Goal: Task Accomplishment & Management: Manage account settings

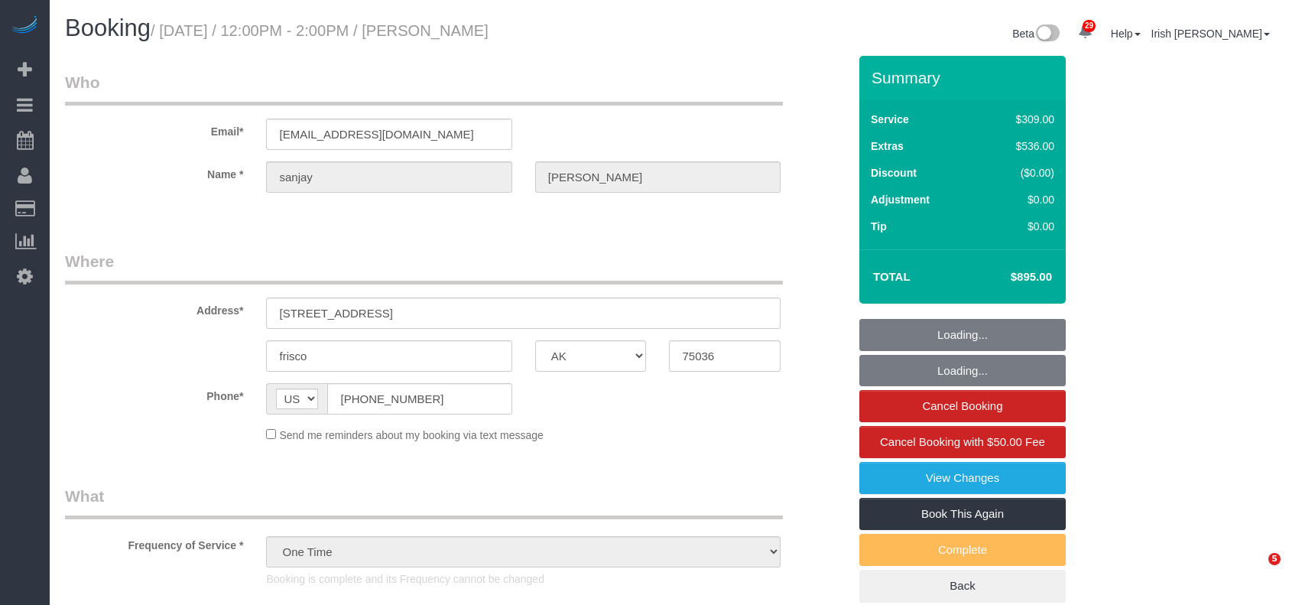
select select "[GEOGRAPHIC_DATA]"
select select "3"
select select "spot1"
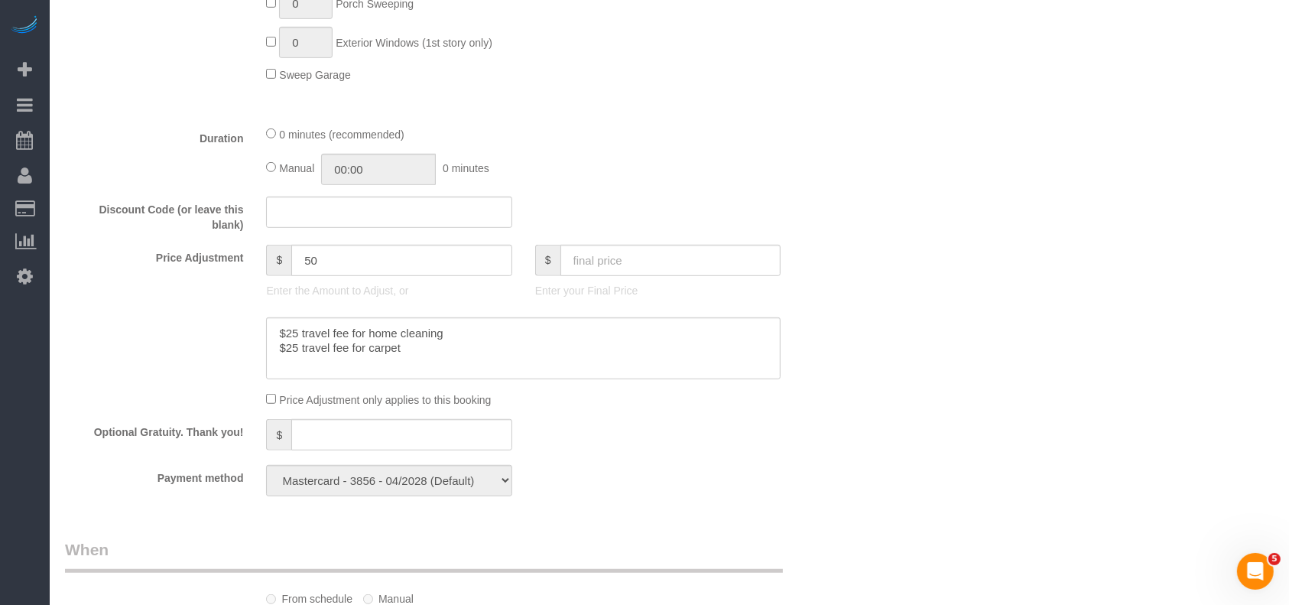
scroll to position [1427, 0]
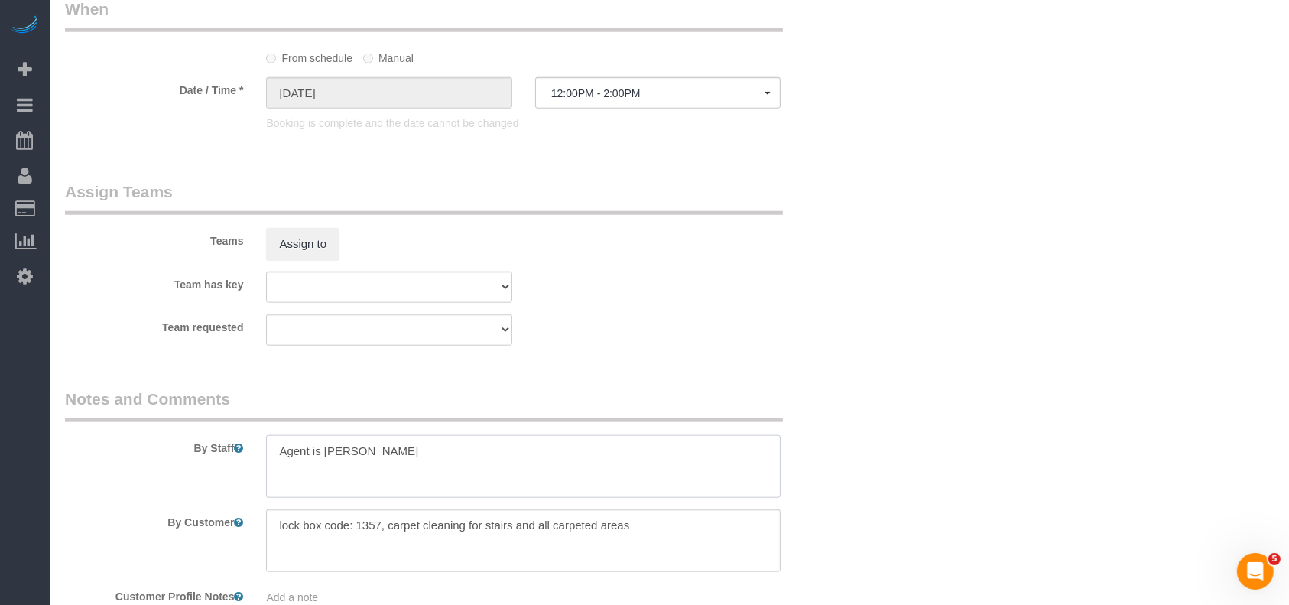
drag, startPoint x: 439, startPoint y: 449, endPoint x: 324, endPoint y: 462, distance: 115.4
click at [324, 462] on textarea at bounding box center [523, 466] width 515 height 63
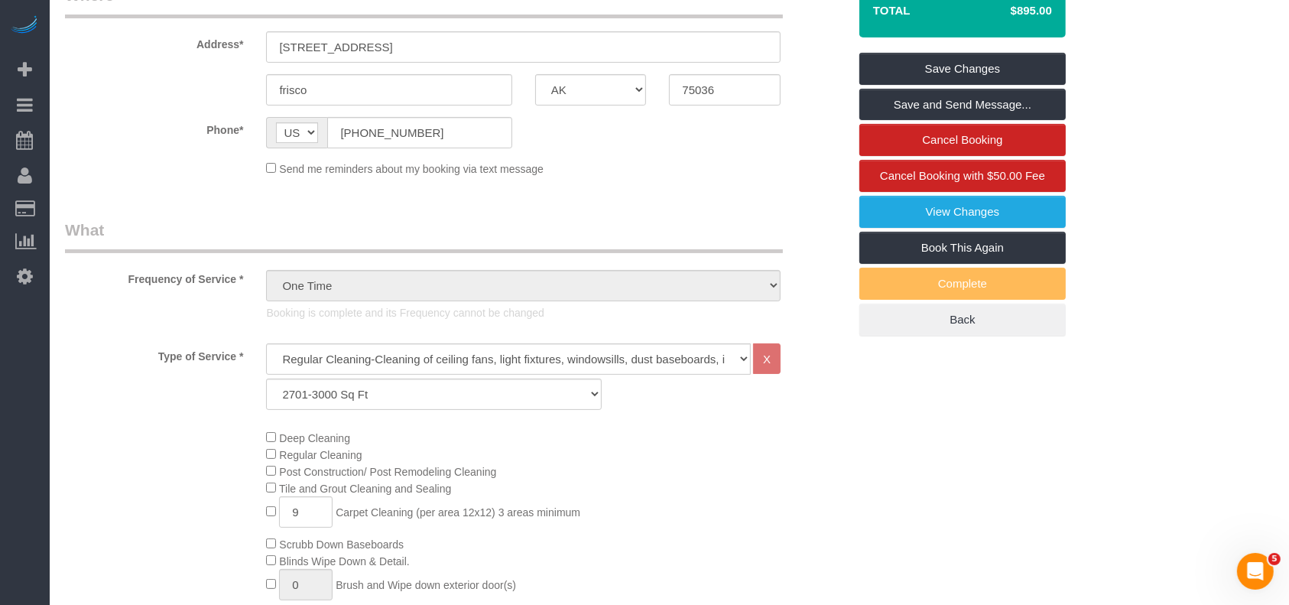
scroll to position [102, 0]
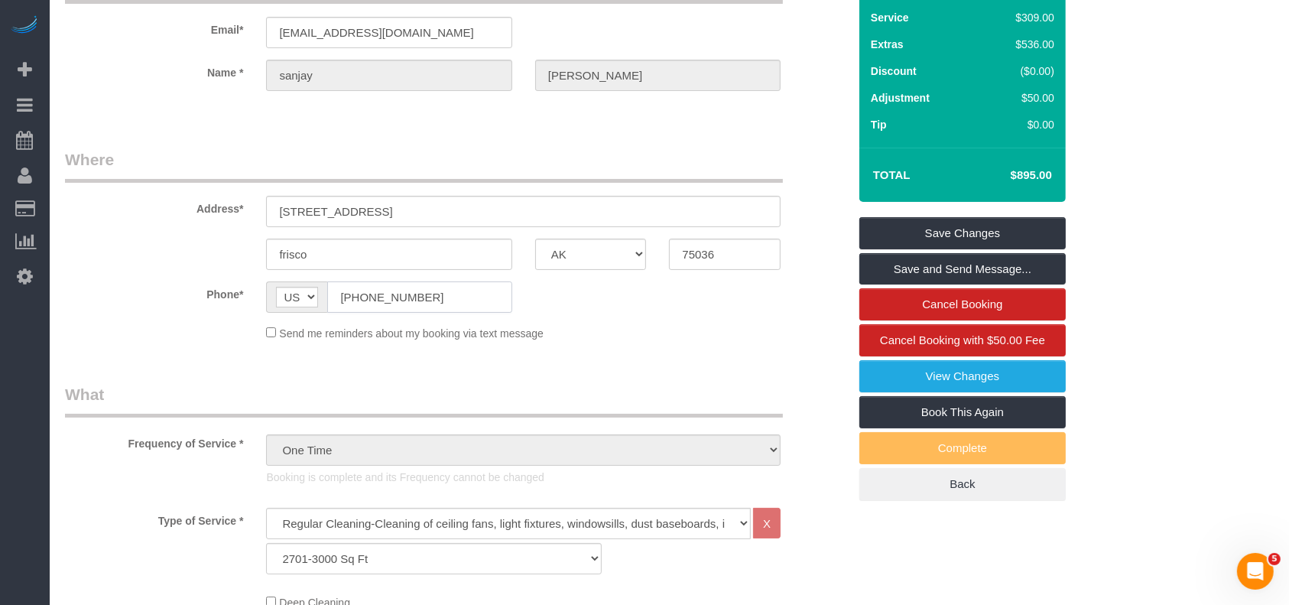
drag, startPoint x: 445, startPoint y: 303, endPoint x: 281, endPoint y: 300, distance: 164.4
click at [281, 300] on div "AF AL DZ AD AO AI AQ AG AR AM AW AU AT AZ BS BH BD BB BY BE BZ BJ BM BT BO BA B…" at bounding box center [388, 296] width 245 height 31
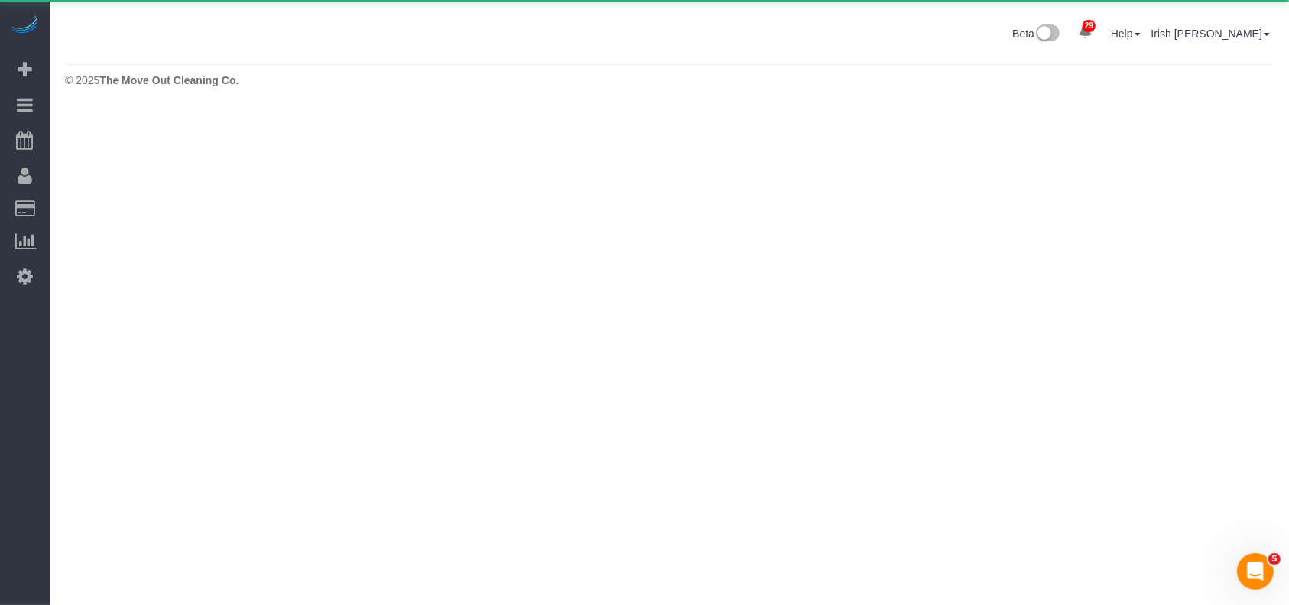
scroll to position [0, 0]
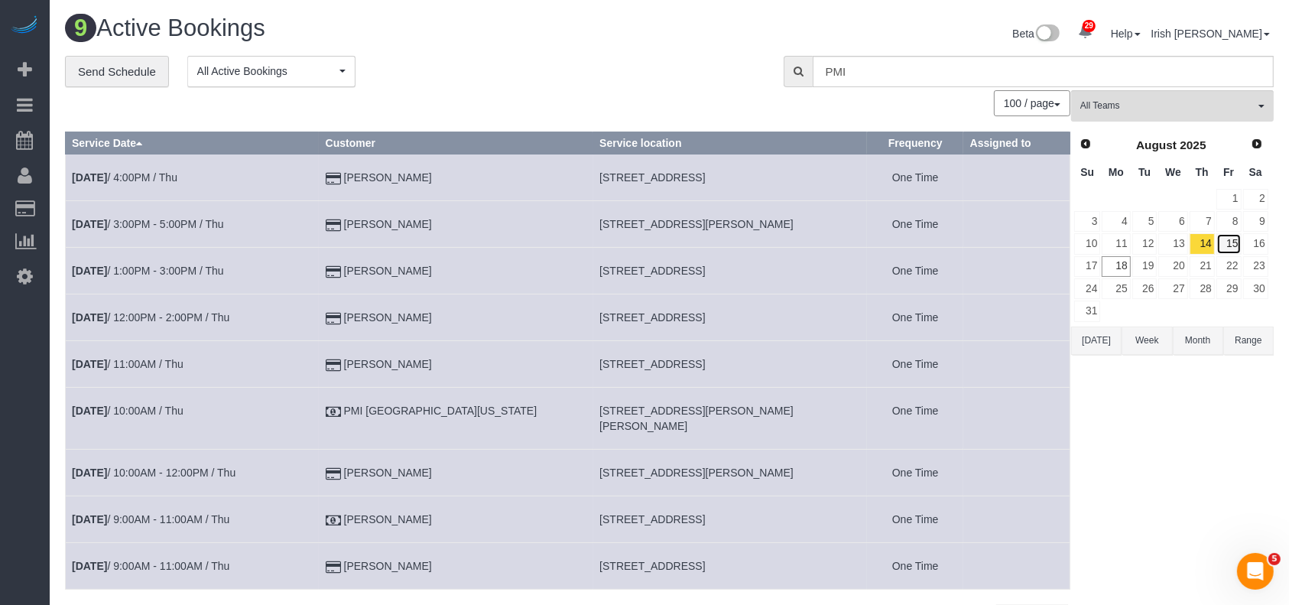
click at [1231, 234] on link "15" at bounding box center [1228, 243] width 25 height 21
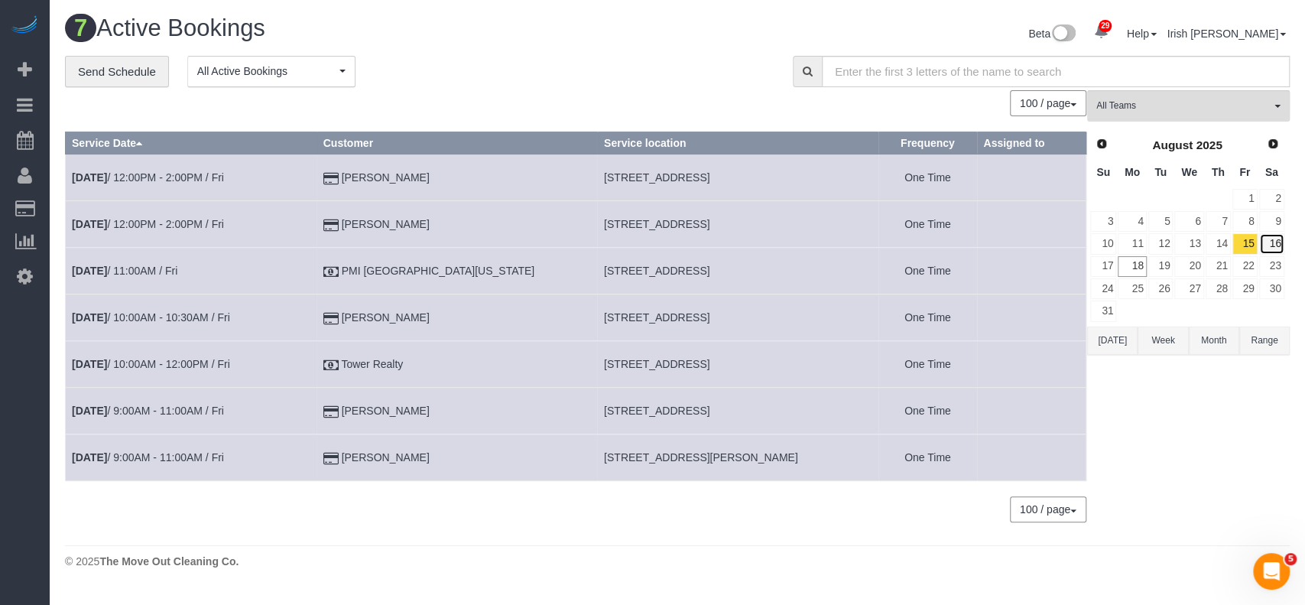
click at [1266, 239] on link "16" at bounding box center [1271, 243] width 25 height 21
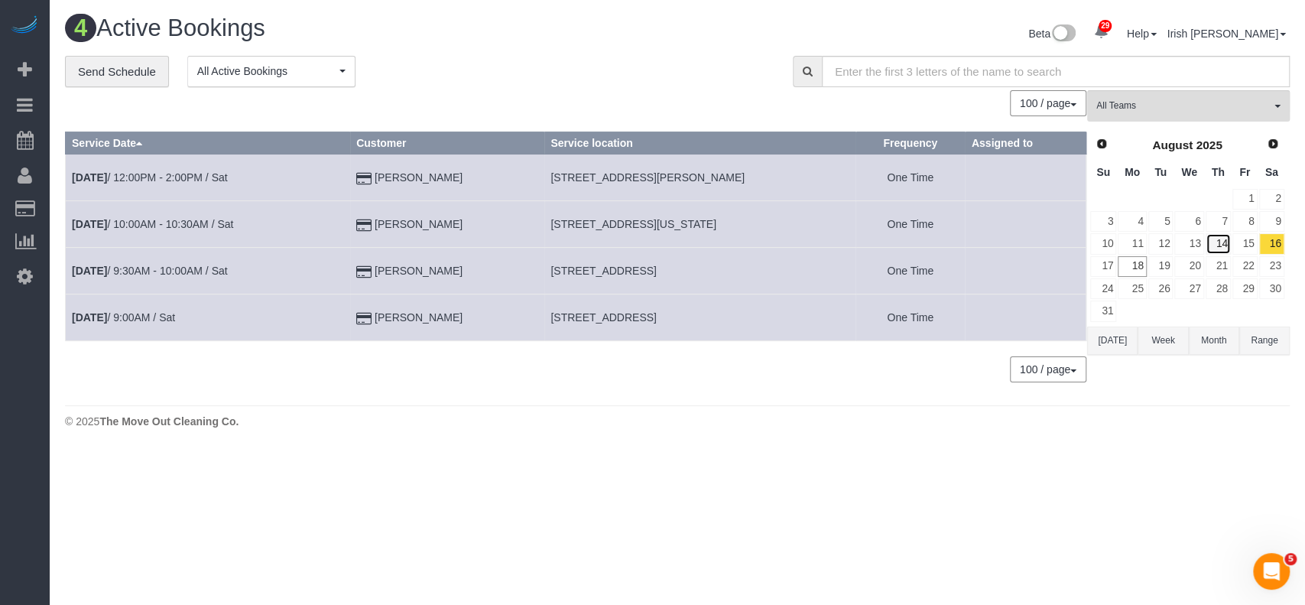
click at [1212, 240] on link "14" at bounding box center [1218, 243] width 25 height 21
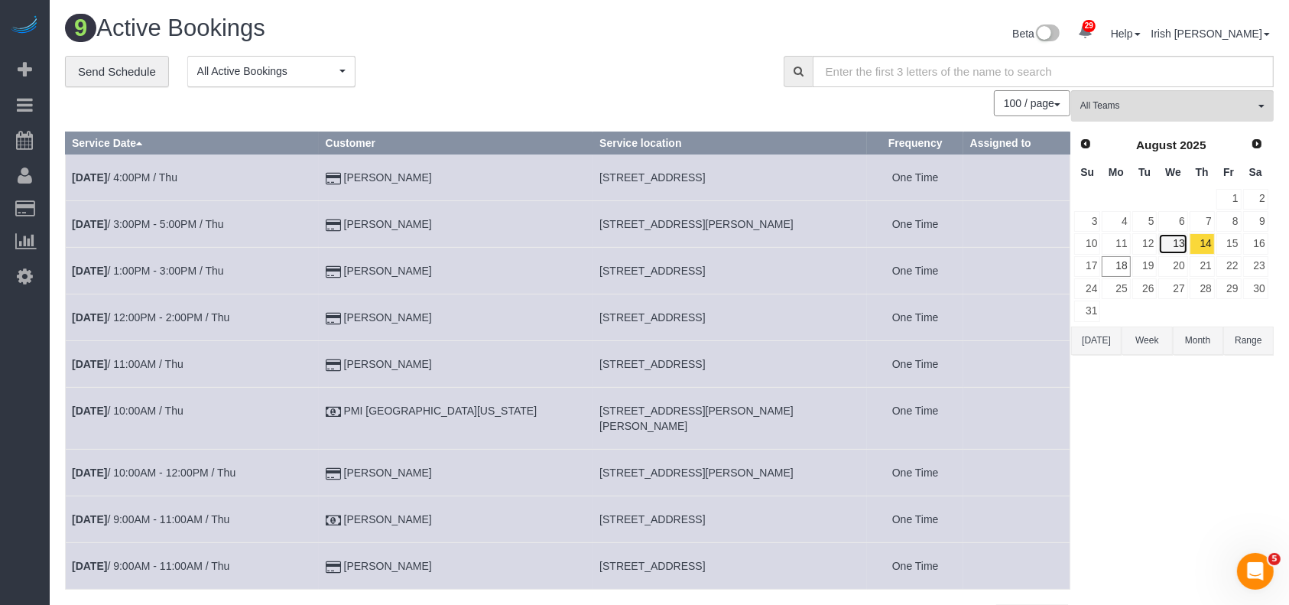
click at [1181, 242] on link "13" at bounding box center [1172, 243] width 29 height 21
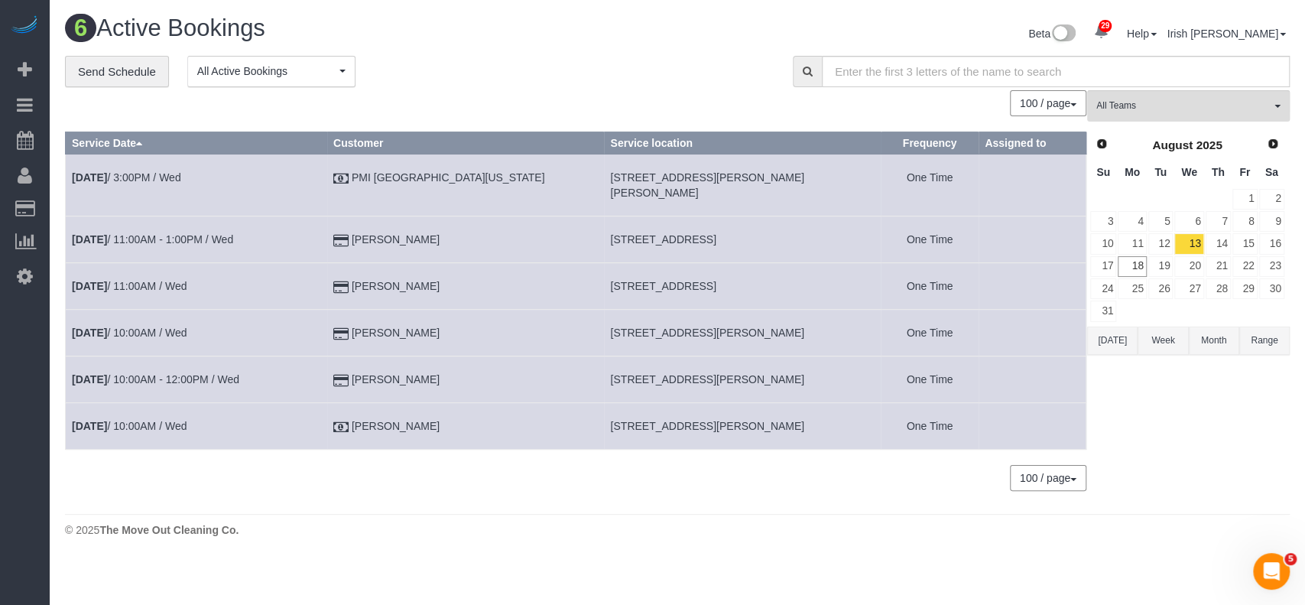
click at [610, 373] on span "[STREET_ADDRESS][PERSON_NAME]" at bounding box center [707, 379] width 194 height 12
copy tr "[STREET_ADDRESS][PERSON_NAME]"
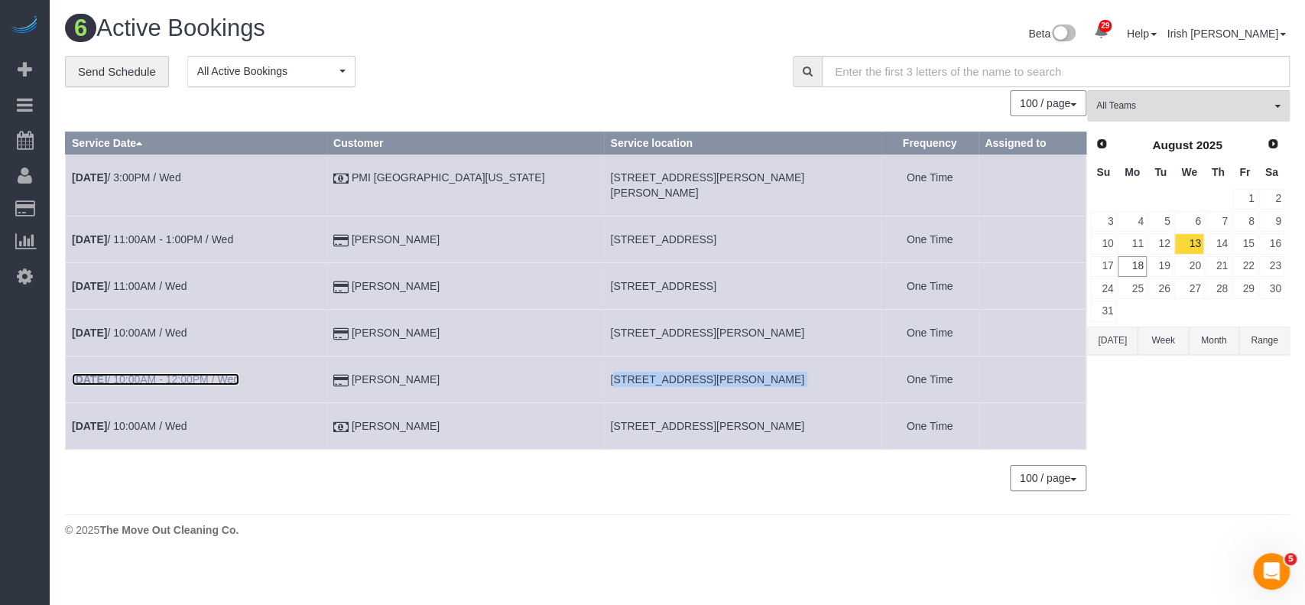
click at [138, 373] on link "[DATE] 10:00AM - 12:00PM / Wed" at bounding box center [155, 379] width 167 height 12
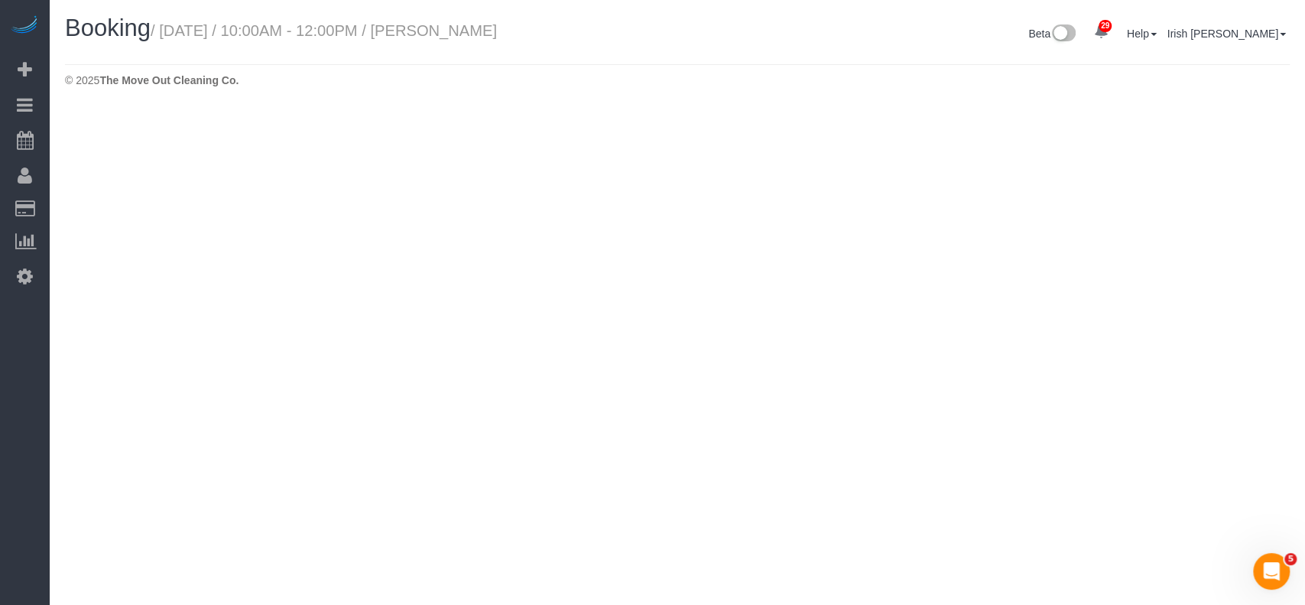
select select "[GEOGRAPHIC_DATA]"
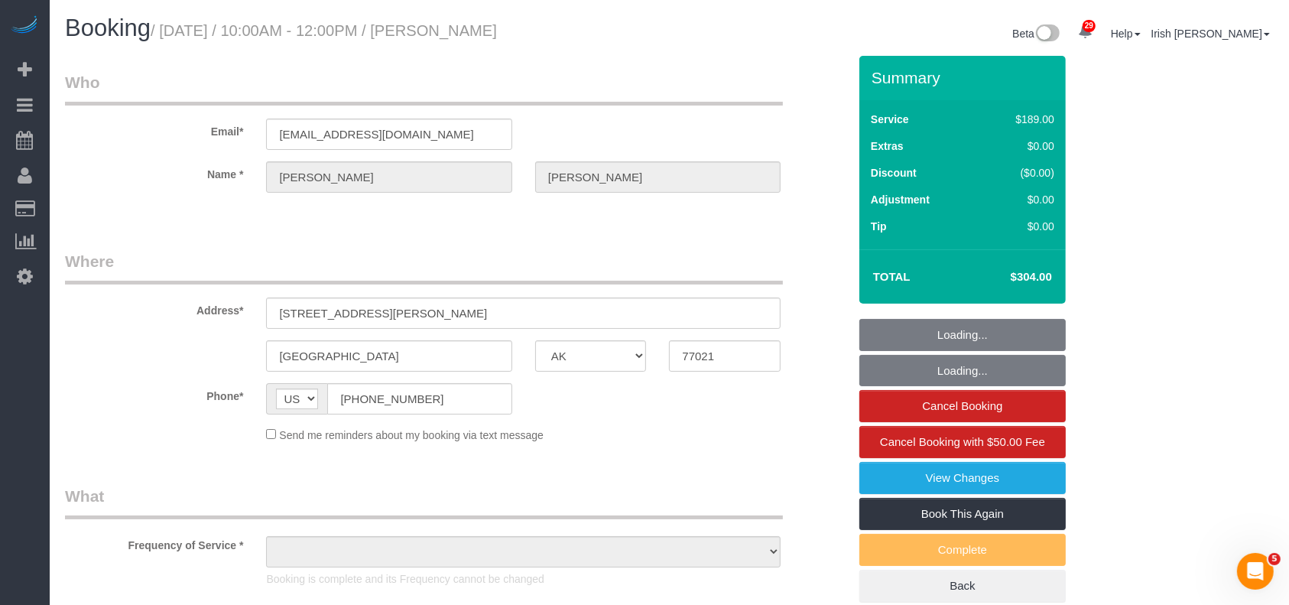
select select "string:fspay-8b0f49e3-40bc-42d0-ad1f-79dab4f53c41"
select select "object:1904"
select select "spot6"
select select "object:1966"
select select "3"
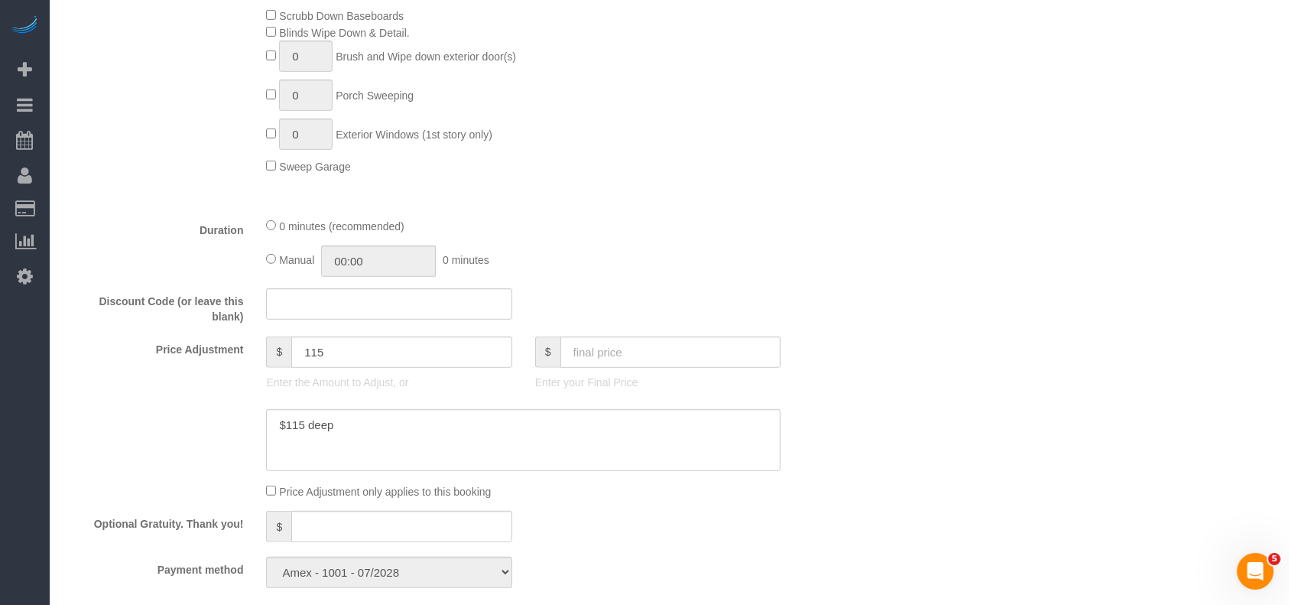
scroll to position [713, 0]
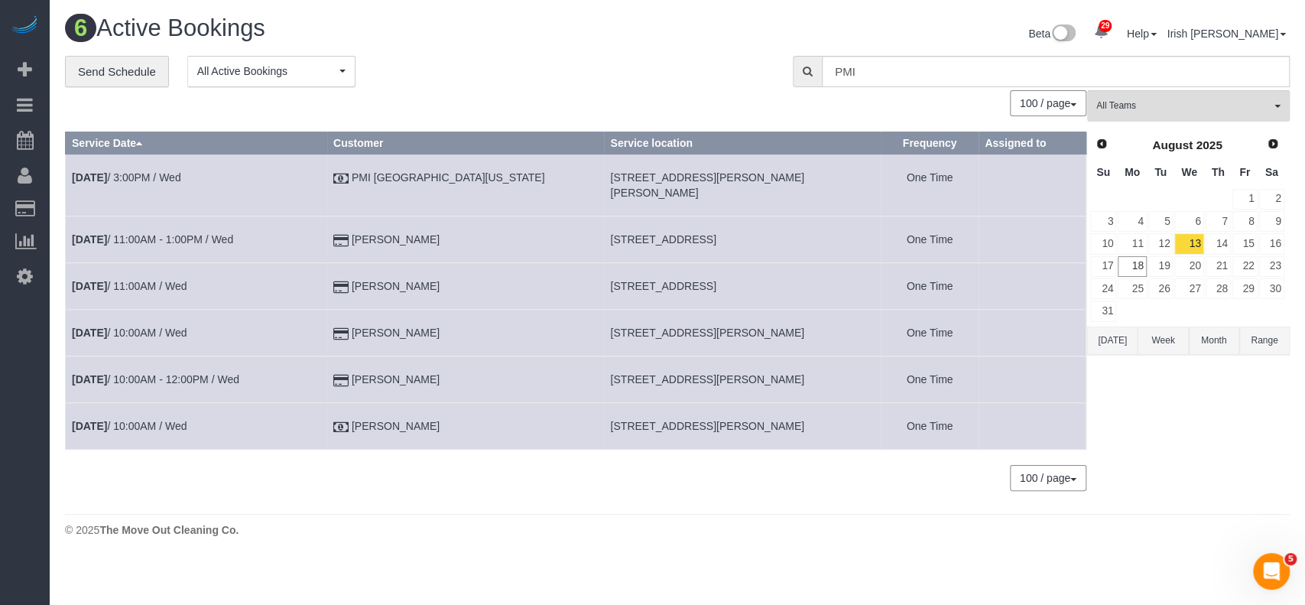
click at [1105, 336] on button "[DATE]" at bounding box center [1112, 340] width 50 height 28
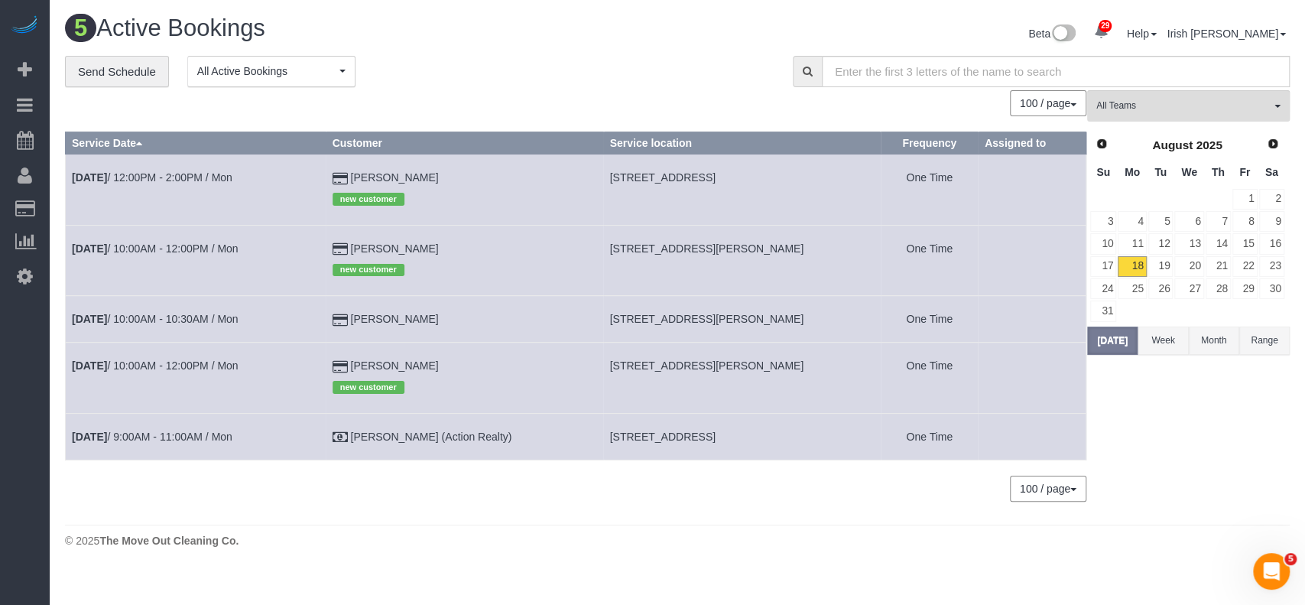
drag, startPoint x: 490, startPoint y: 366, endPoint x: 356, endPoint y: 365, distance: 134.6
click at [356, 365] on td "[PERSON_NAME] new customer" at bounding box center [465, 378] width 278 height 70
copy td "[PERSON_NAME]"
click at [1107, 335] on button "[DATE]" at bounding box center [1112, 340] width 50 height 28
click at [189, 324] on link "[DATE] 10:00AM - 10:30AM / Mon" at bounding box center [155, 319] width 167 height 12
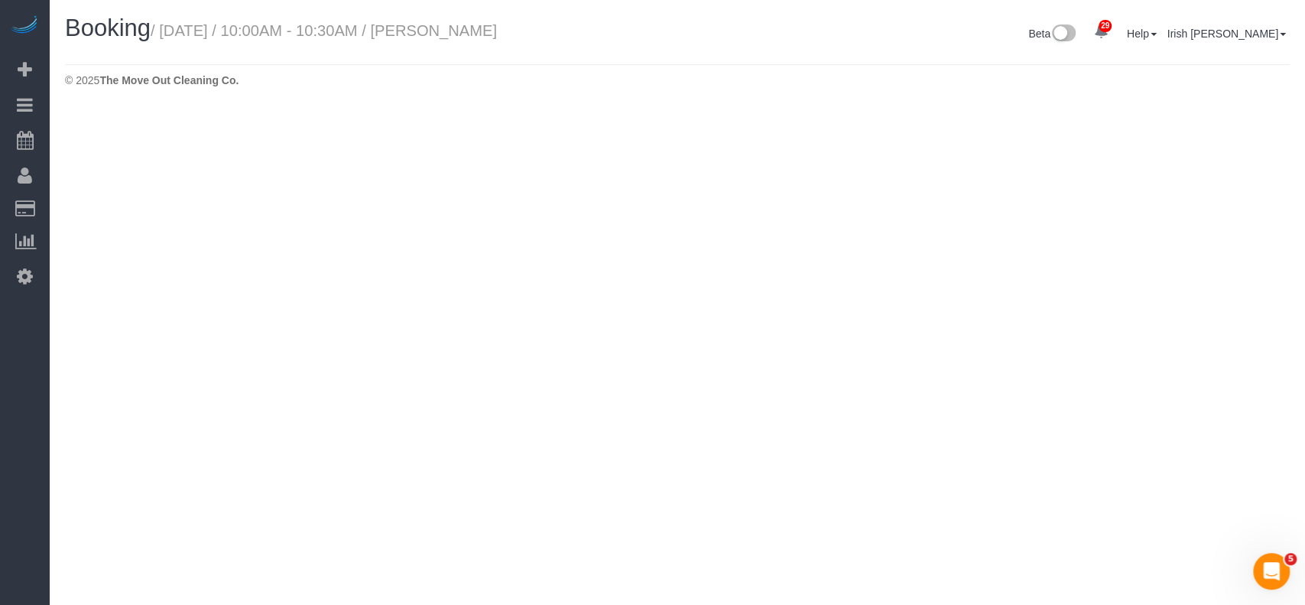
select select "[GEOGRAPHIC_DATA]"
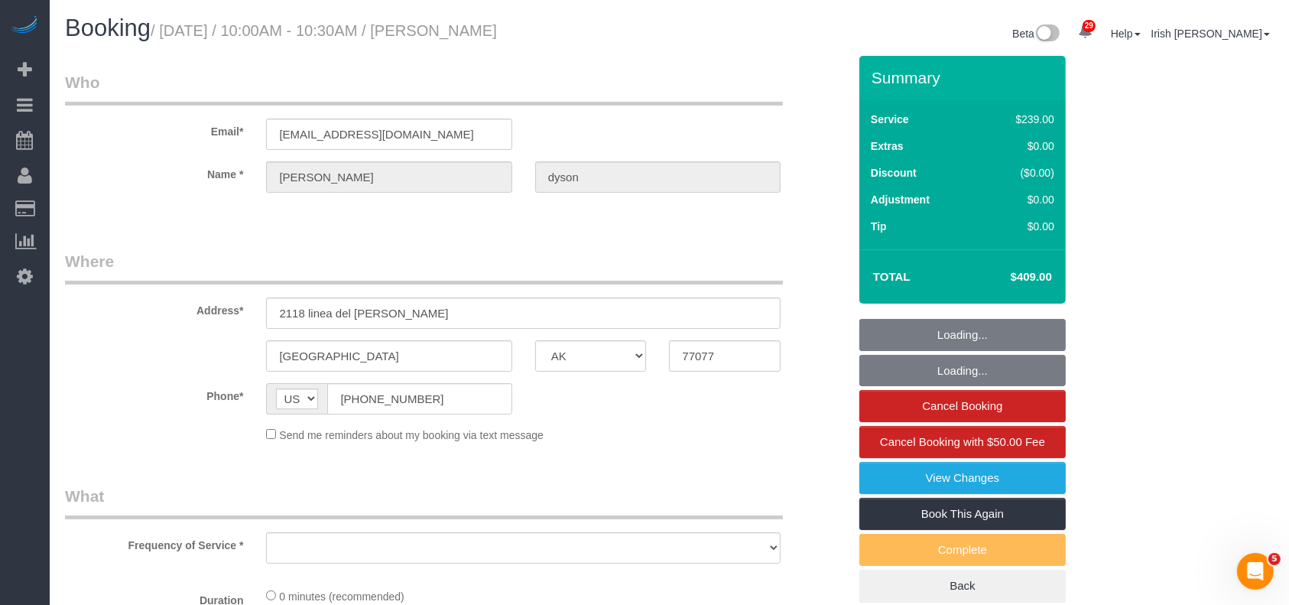
select select "object:2537"
select select "string:fspay-0bc02c3b-257a-45c5-bfae-ba504da11318"
select select "object:2624"
select select "3"
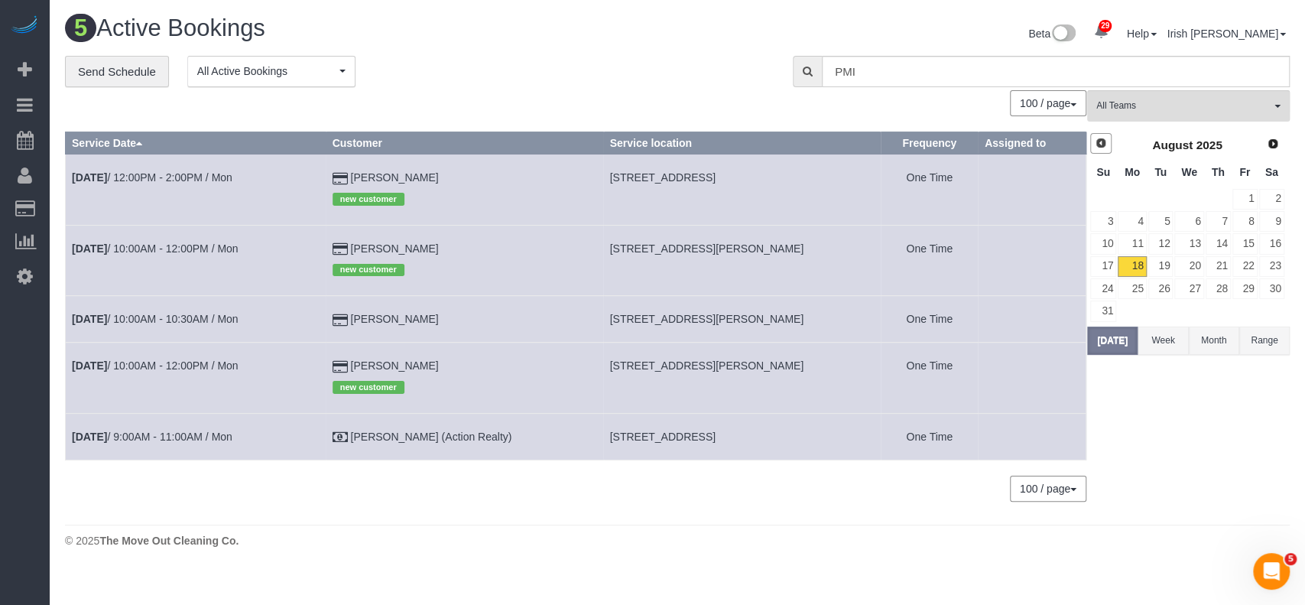
click at [1096, 145] on span "Prev" at bounding box center [1101, 143] width 12 height 12
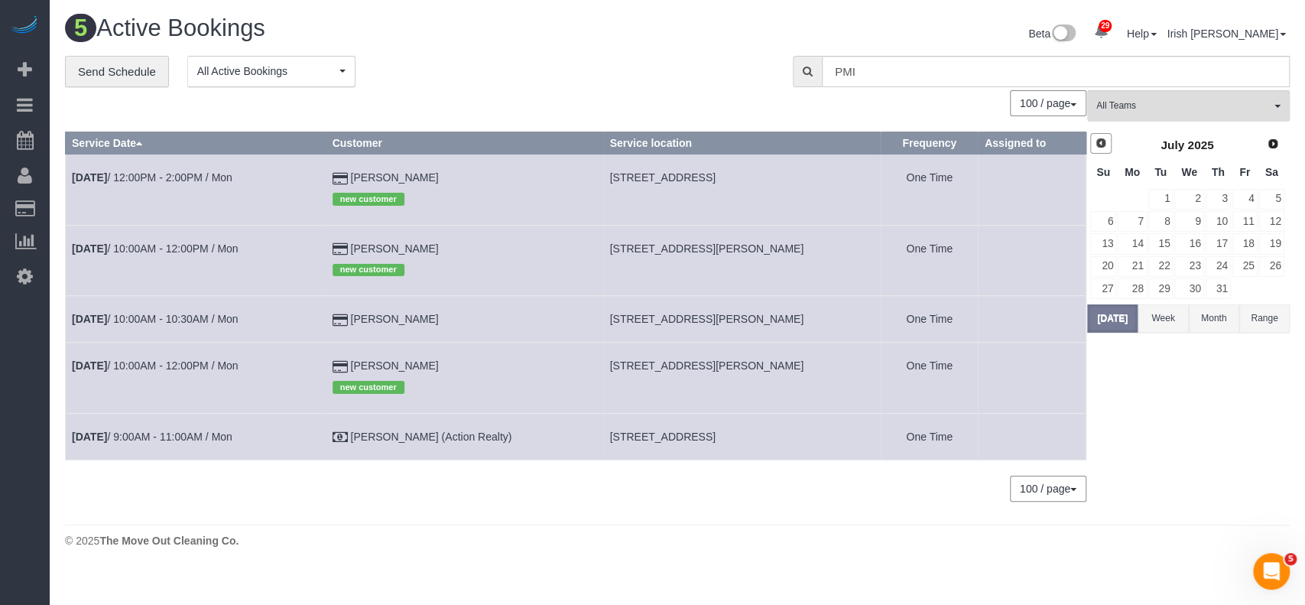
click at [1096, 145] on span "Prev" at bounding box center [1101, 143] width 12 height 12
click at [1192, 284] on link "28" at bounding box center [1188, 288] width 29 height 21
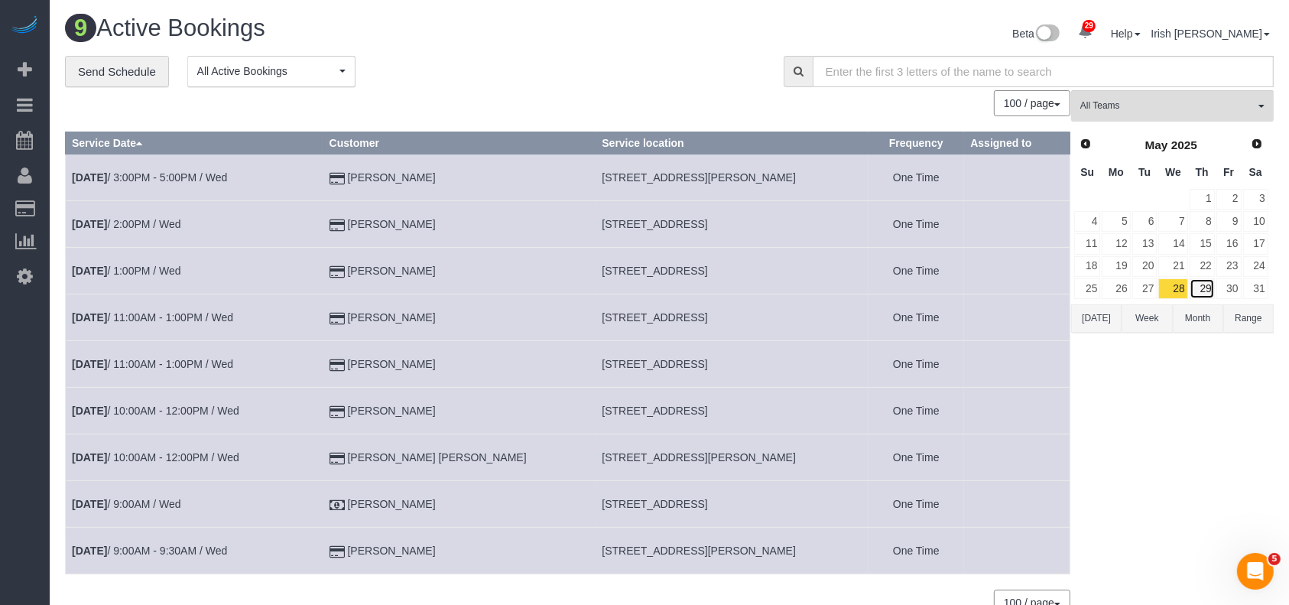
click at [1206, 286] on link "29" at bounding box center [1202, 288] width 25 height 21
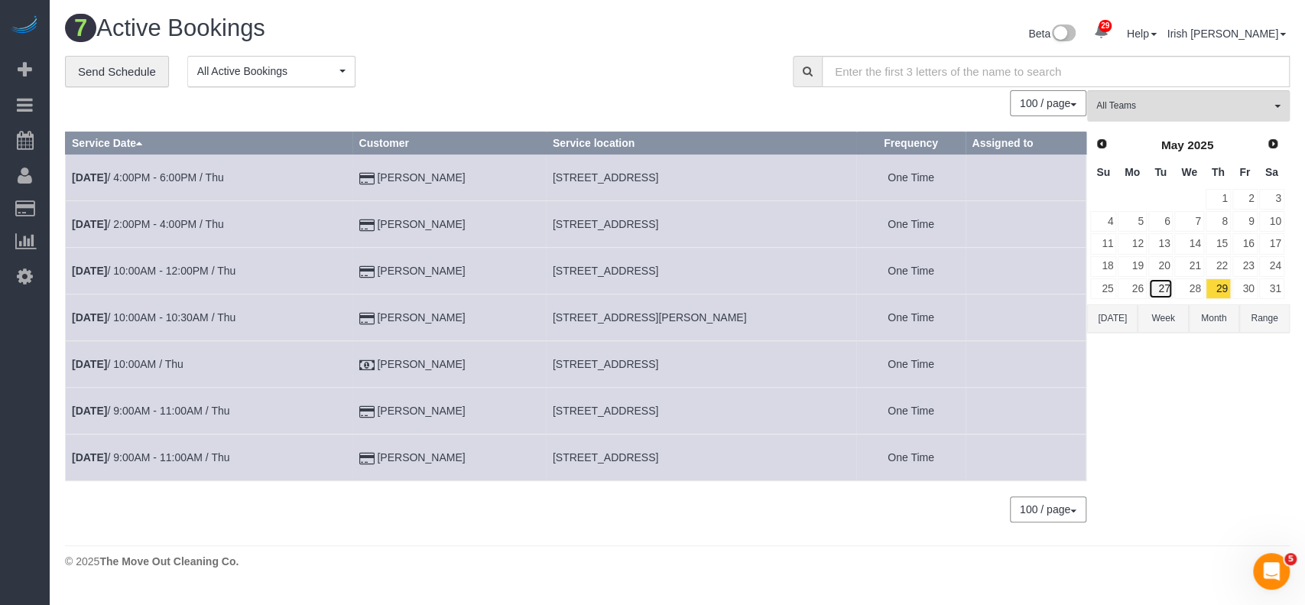
click at [1164, 288] on link "27" at bounding box center [1160, 288] width 25 height 21
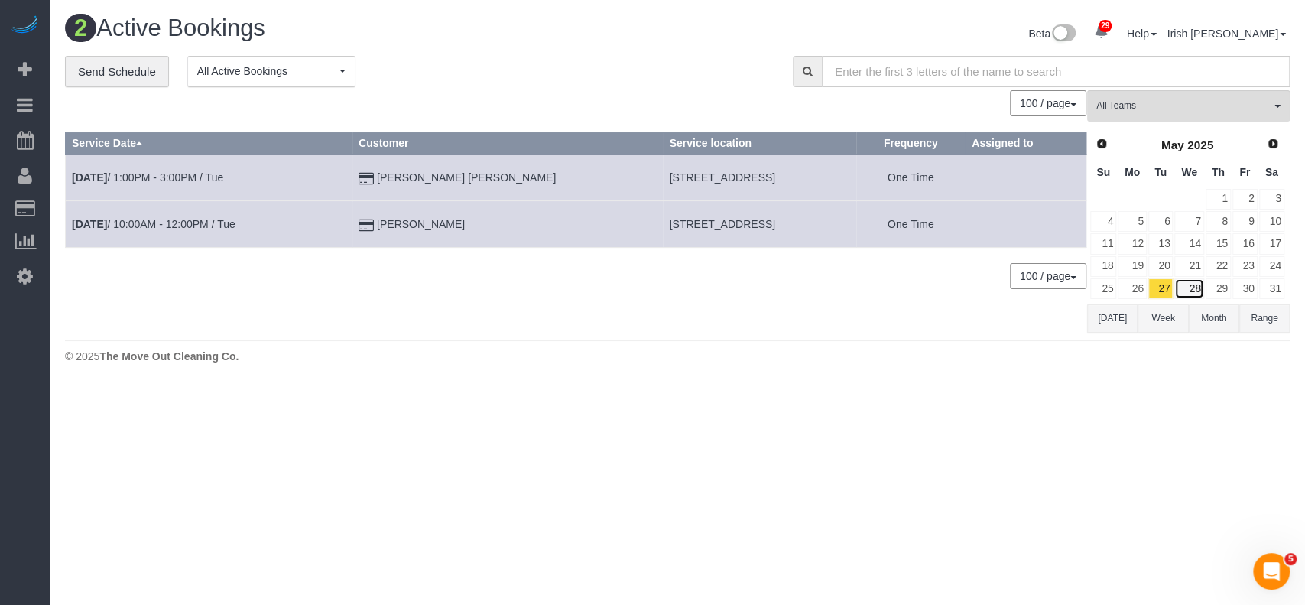
click at [1190, 284] on link "28" at bounding box center [1188, 288] width 29 height 21
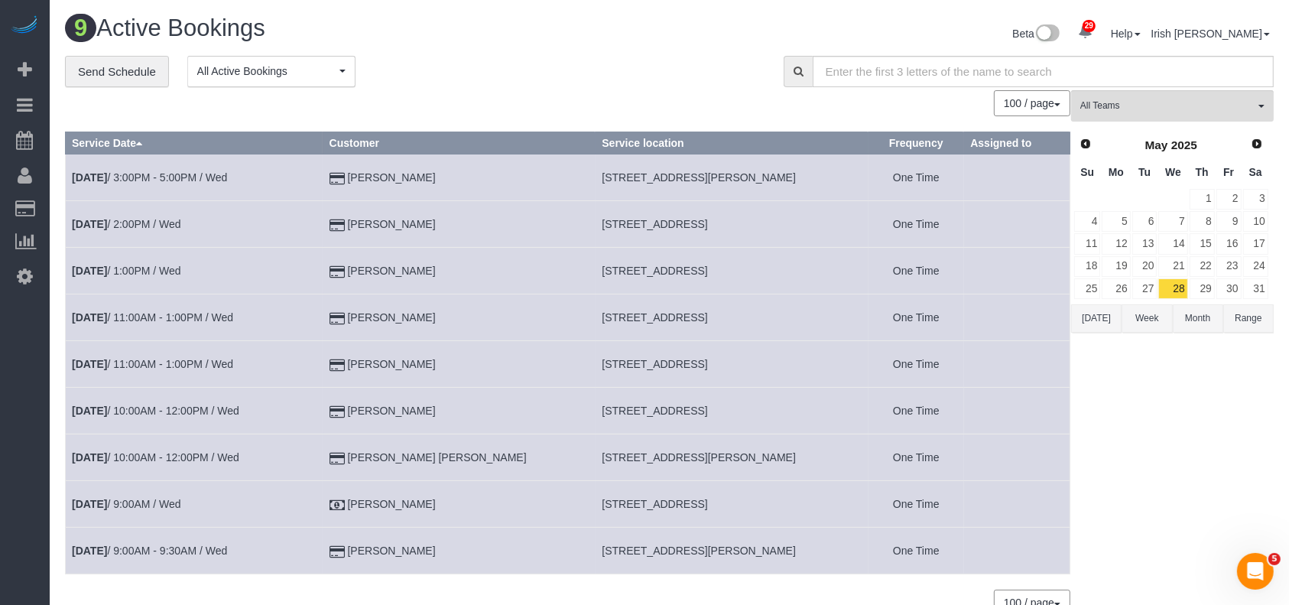
scroll to position [79, 0]
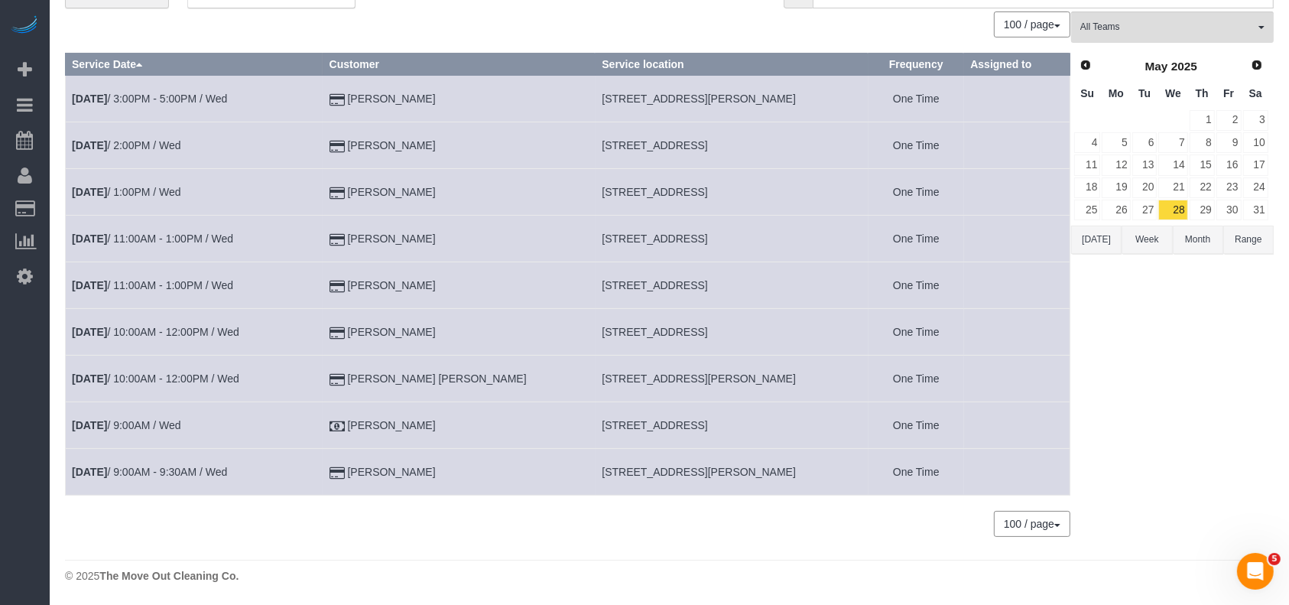
click at [1223, 233] on button "Range" at bounding box center [1248, 240] width 50 height 28
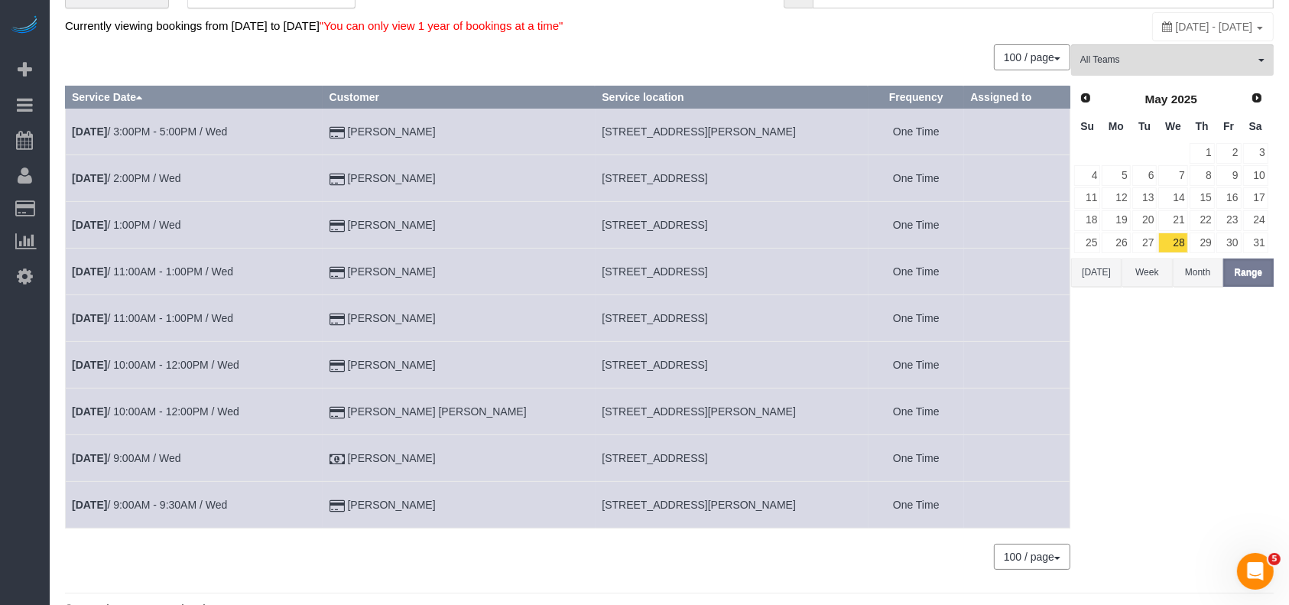
click at [1176, 23] on span "[DATE] - [DATE]" at bounding box center [1214, 27] width 77 height 12
type input "**********"
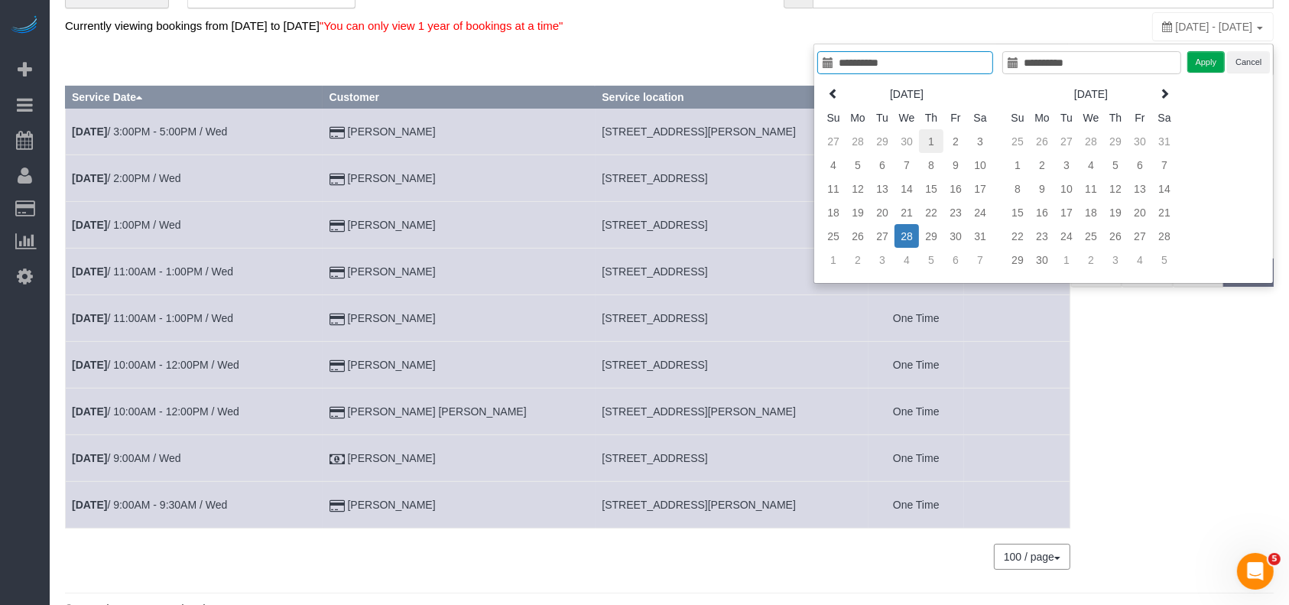
type input "**********"
click at [930, 136] on td "1" at bounding box center [931, 141] width 24 height 24
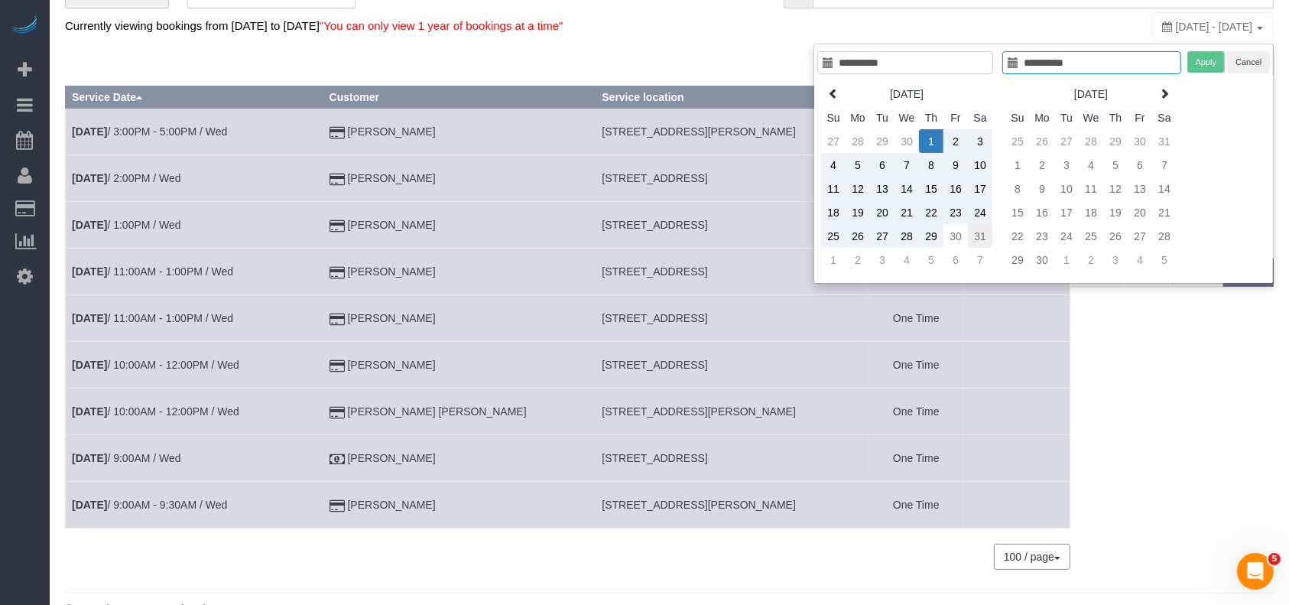
type input "**********"
click at [986, 232] on td "31" at bounding box center [980, 236] width 24 height 24
type input "**********"
click at [1197, 60] on button "Apply" at bounding box center [1206, 62] width 38 height 22
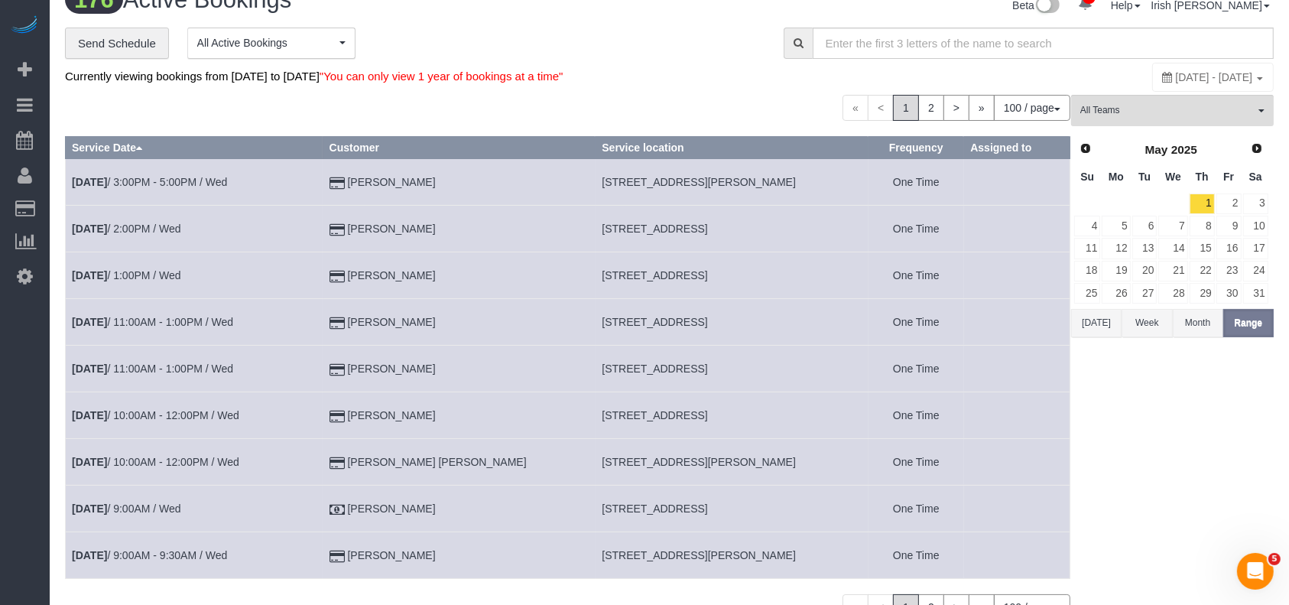
scroll to position [0, 0]
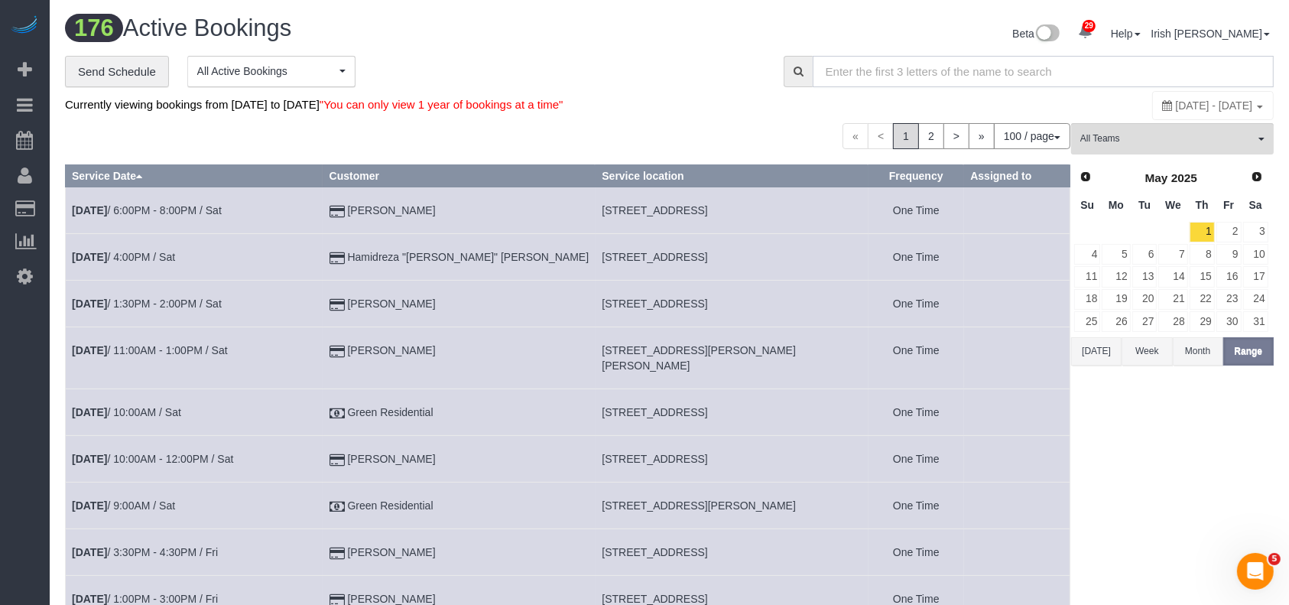
click at [860, 60] on input "text" at bounding box center [1043, 71] width 461 height 31
paste input "5065 [PERSON_NAME]"
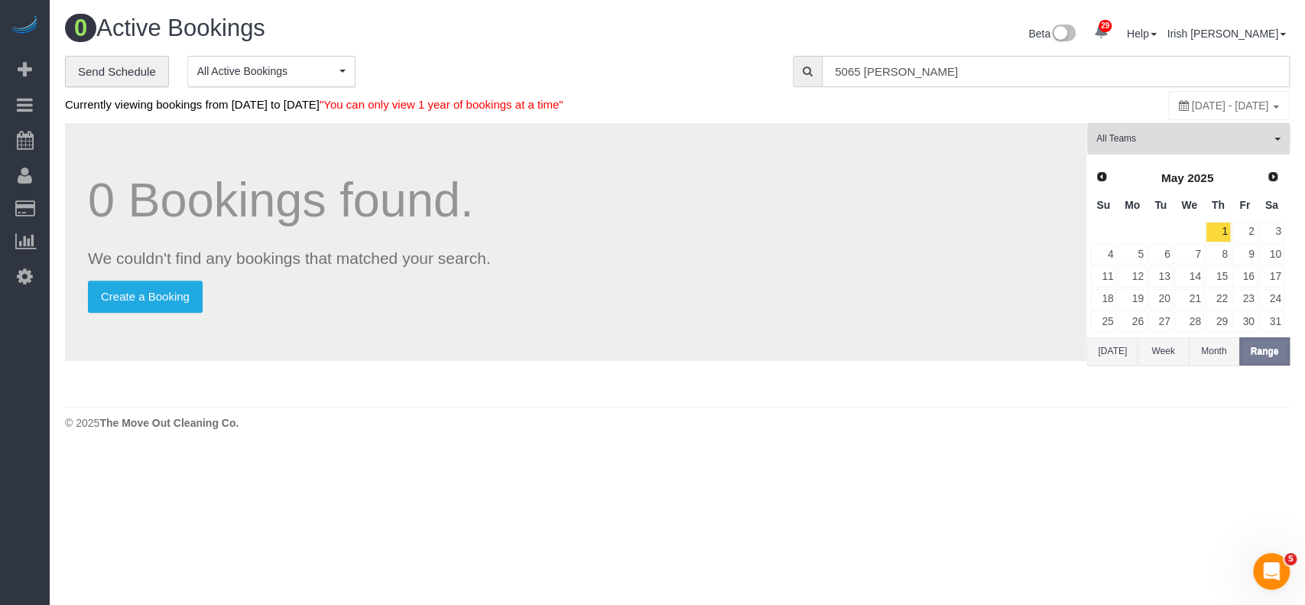
type input "5065 [PERSON_NAME]"
click at [1220, 254] on link "8" at bounding box center [1218, 254] width 25 height 21
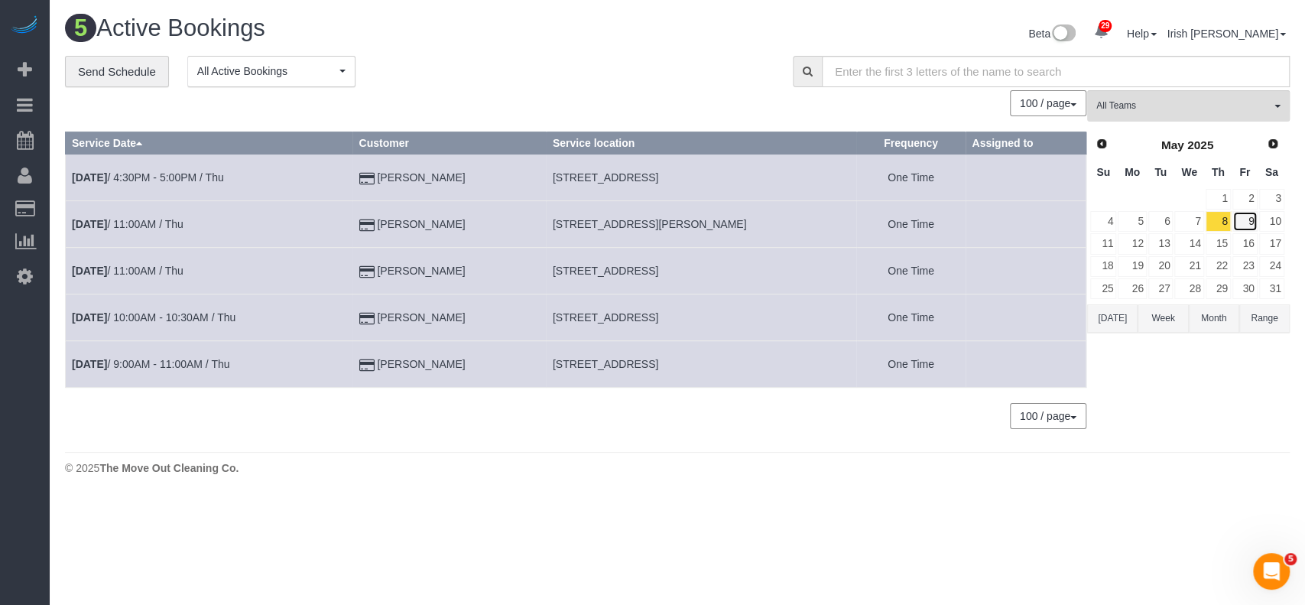
click at [1251, 217] on link "9" at bounding box center [1245, 221] width 25 height 21
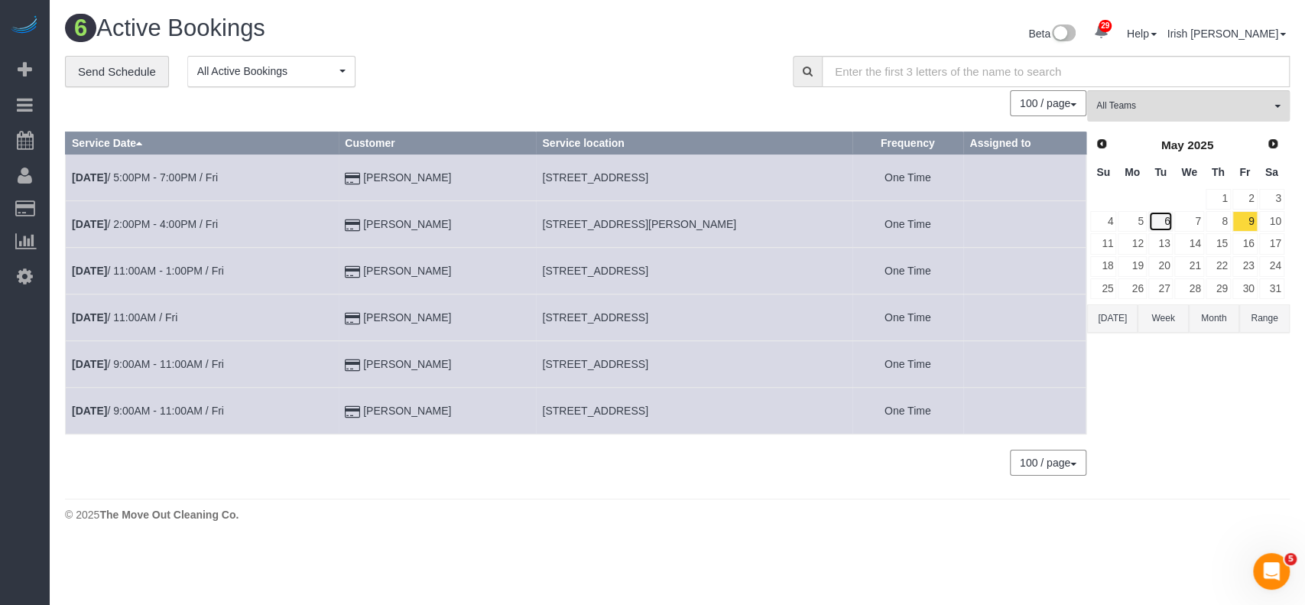
click at [1164, 220] on link "6" at bounding box center [1160, 221] width 25 height 21
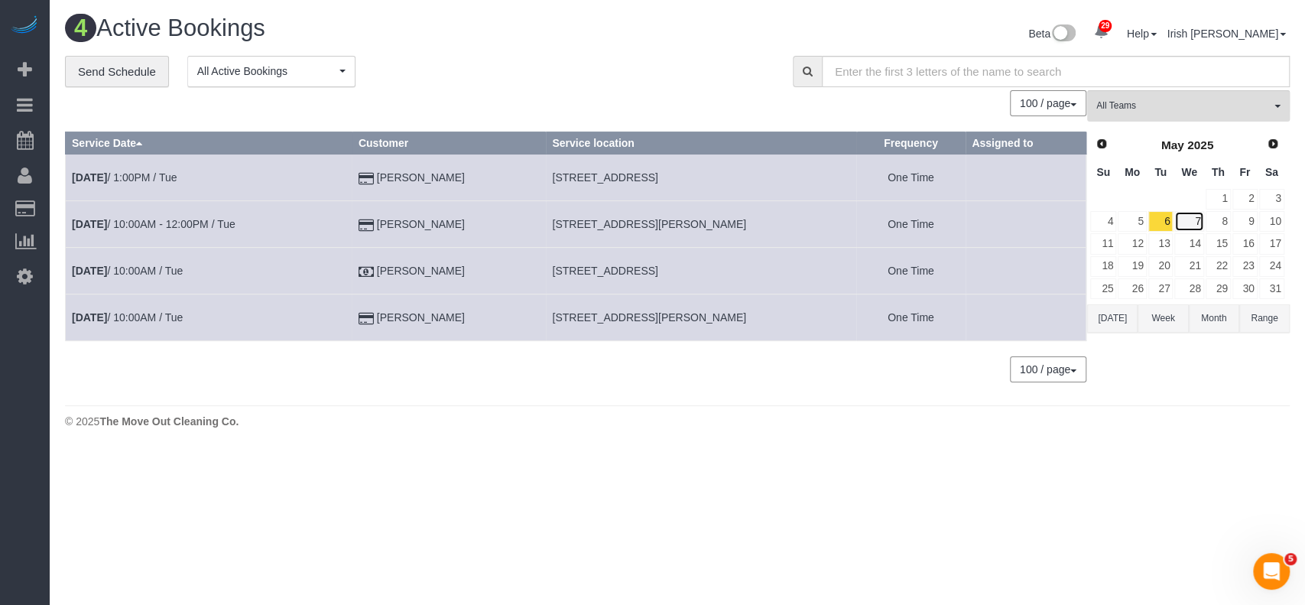
click at [1199, 215] on link "7" at bounding box center [1188, 221] width 29 height 21
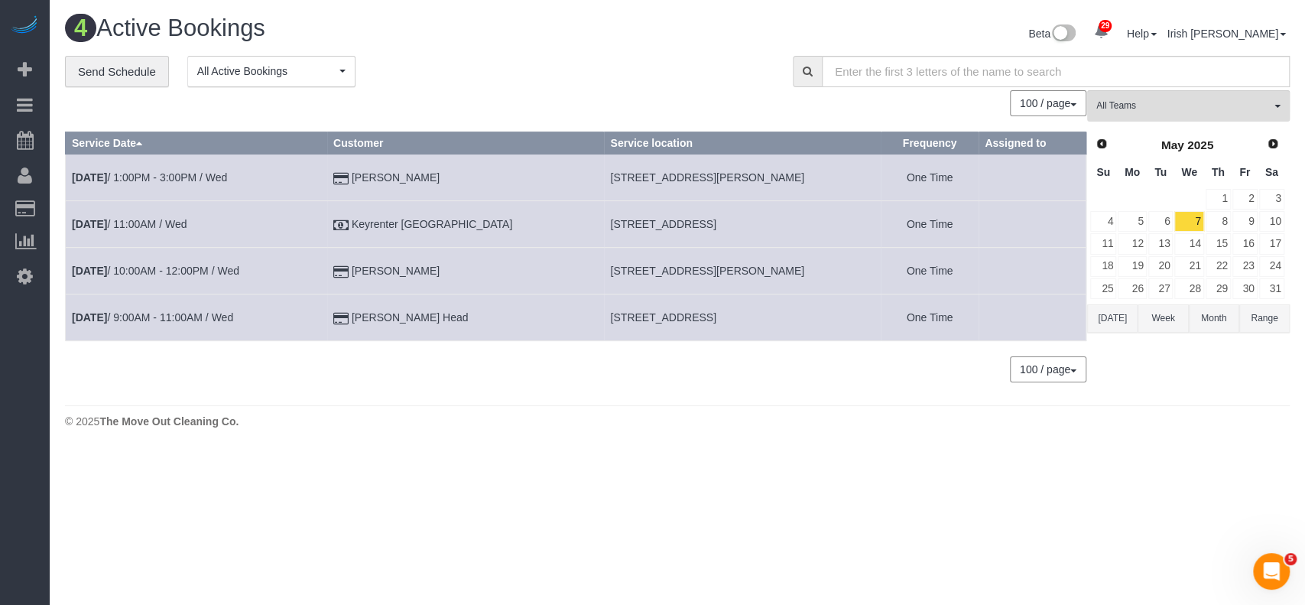
click at [1106, 324] on button "[DATE]" at bounding box center [1112, 318] width 50 height 28
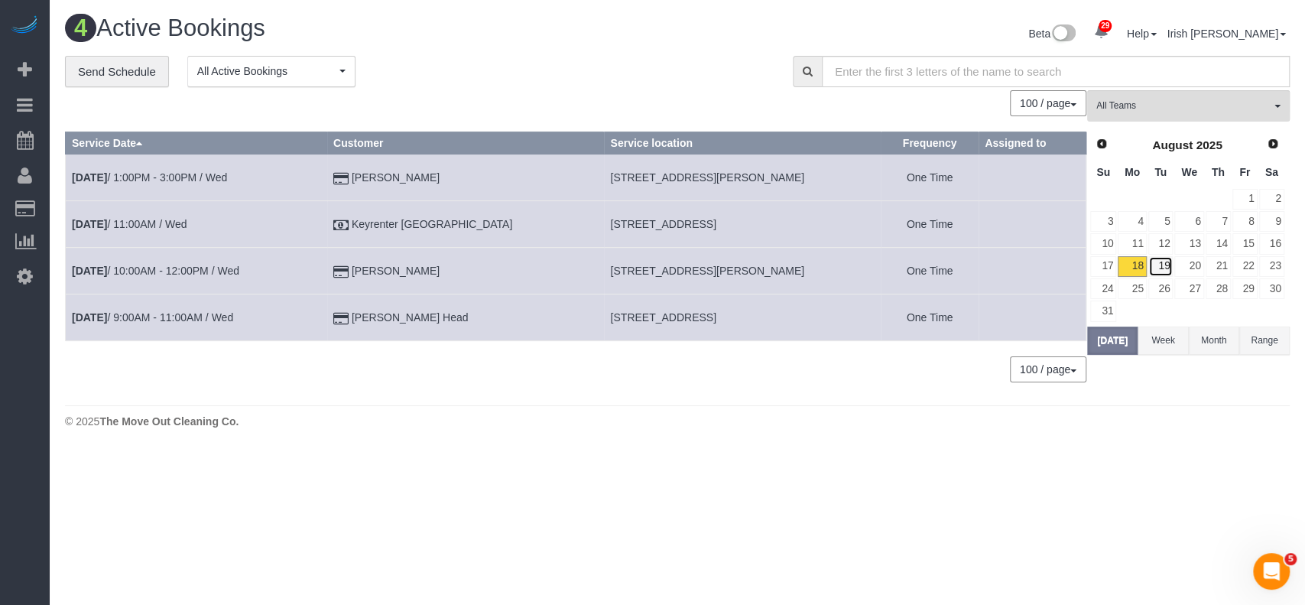
click at [1158, 261] on link "19" at bounding box center [1160, 266] width 25 height 21
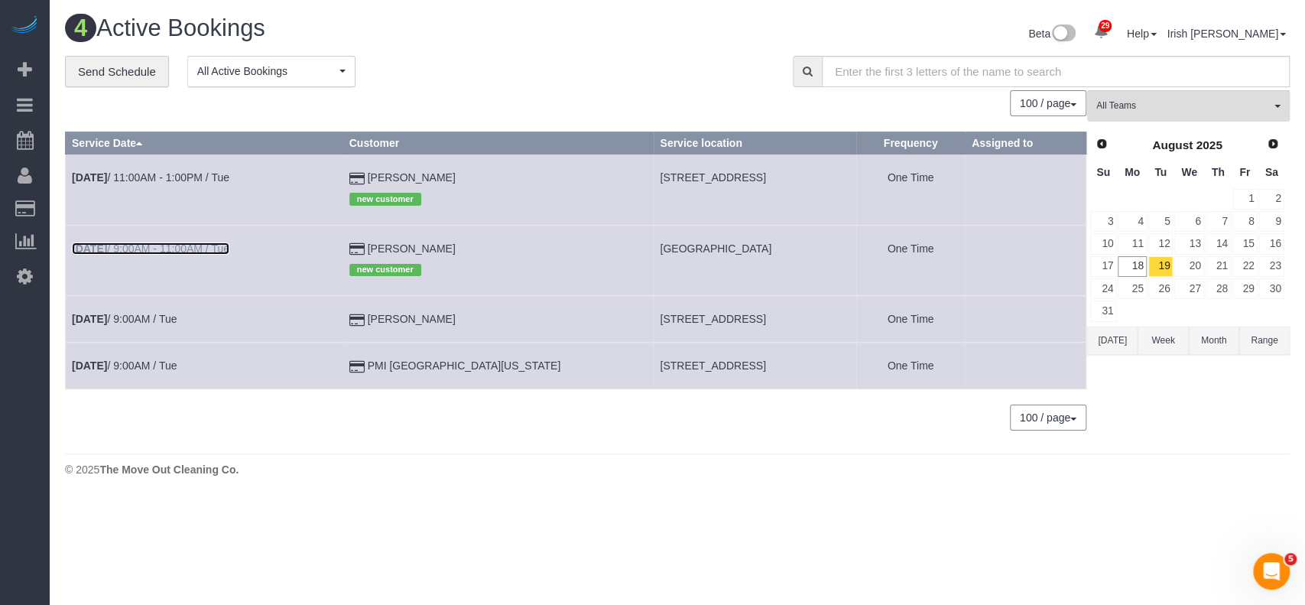
click at [155, 246] on link "[DATE] 9:00AM - 11:00AM / Tue" at bounding box center [151, 248] width 158 height 12
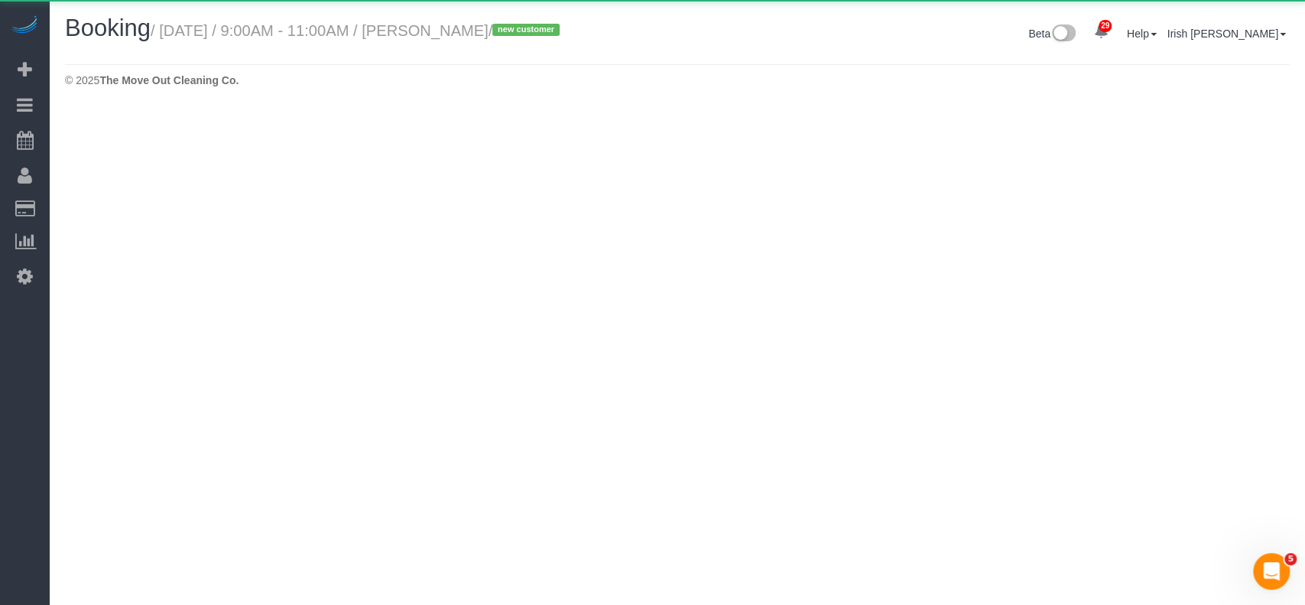
select select "[GEOGRAPHIC_DATA]"
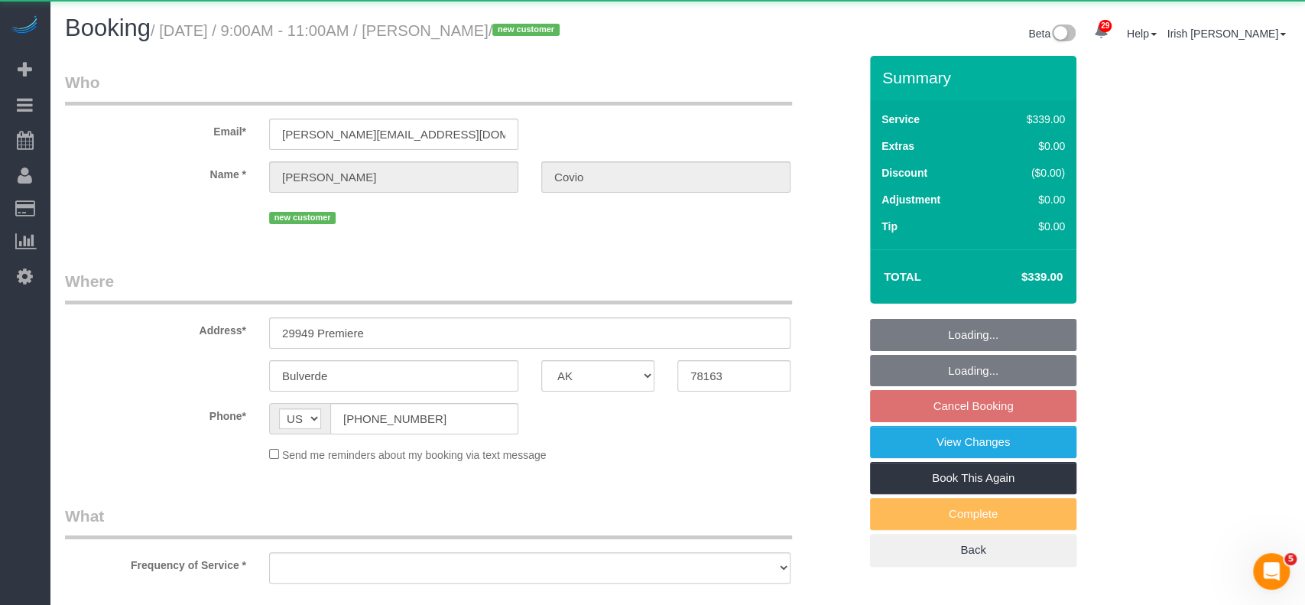
select select "object:4777"
select select "3"
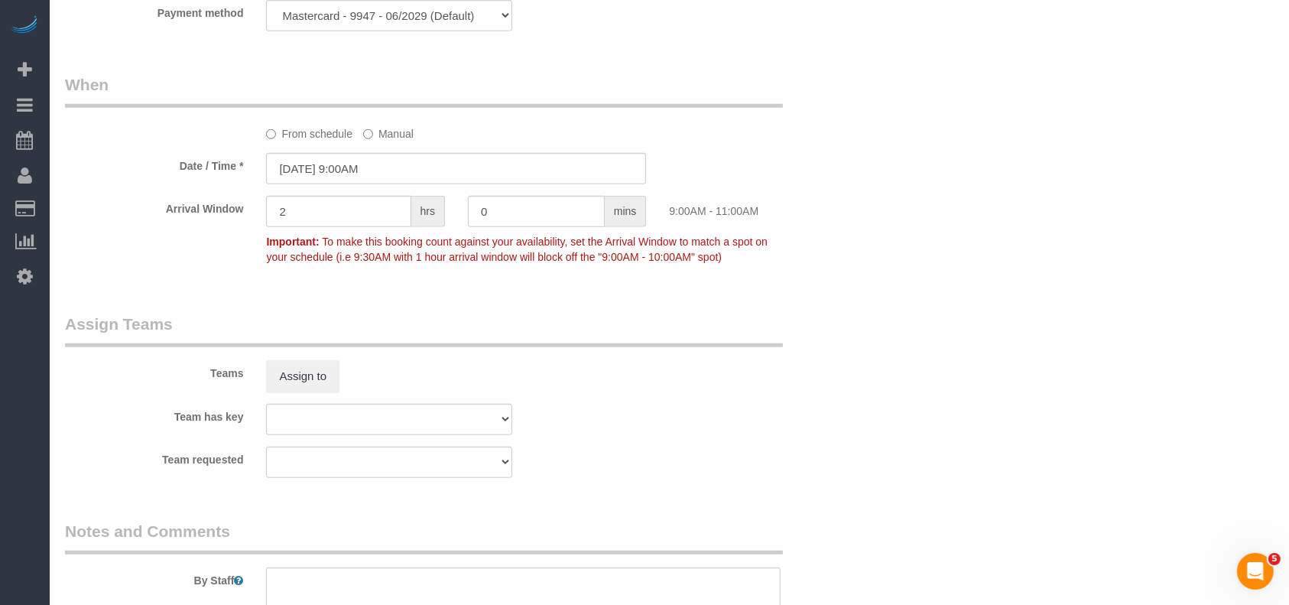
scroll to position [1631, 0]
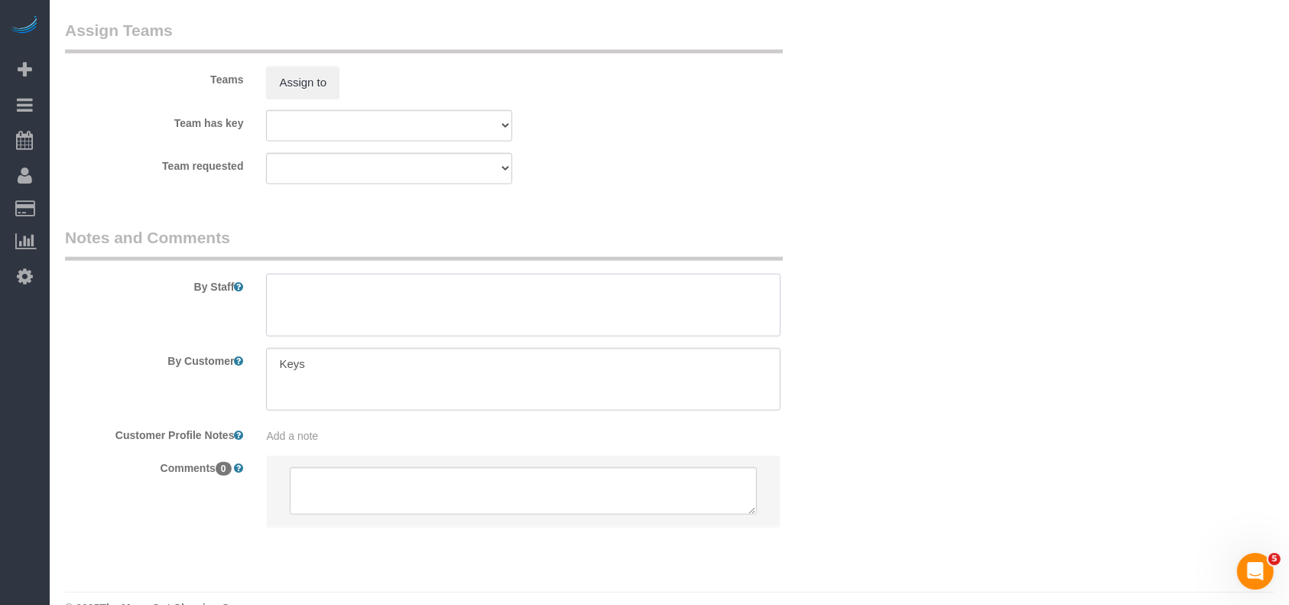
click at [343, 318] on textarea at bounding box center [523, 305] width 515 height 63
paste textarea "[PERSON_NAME]"
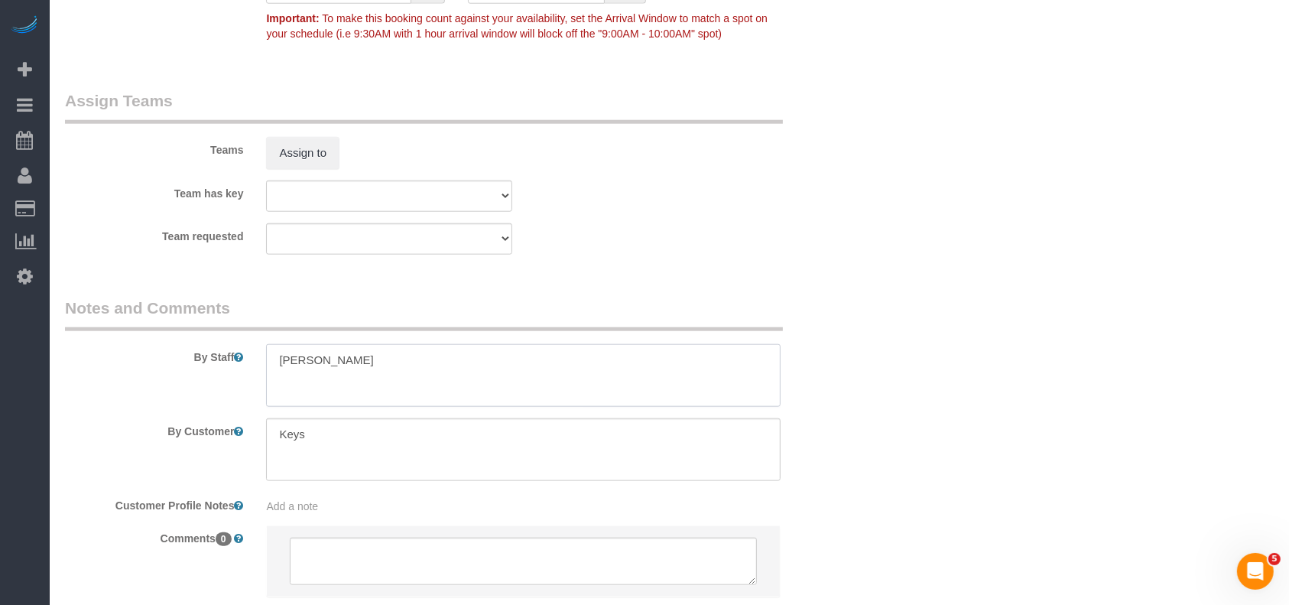
scroll to position [1529, 0]
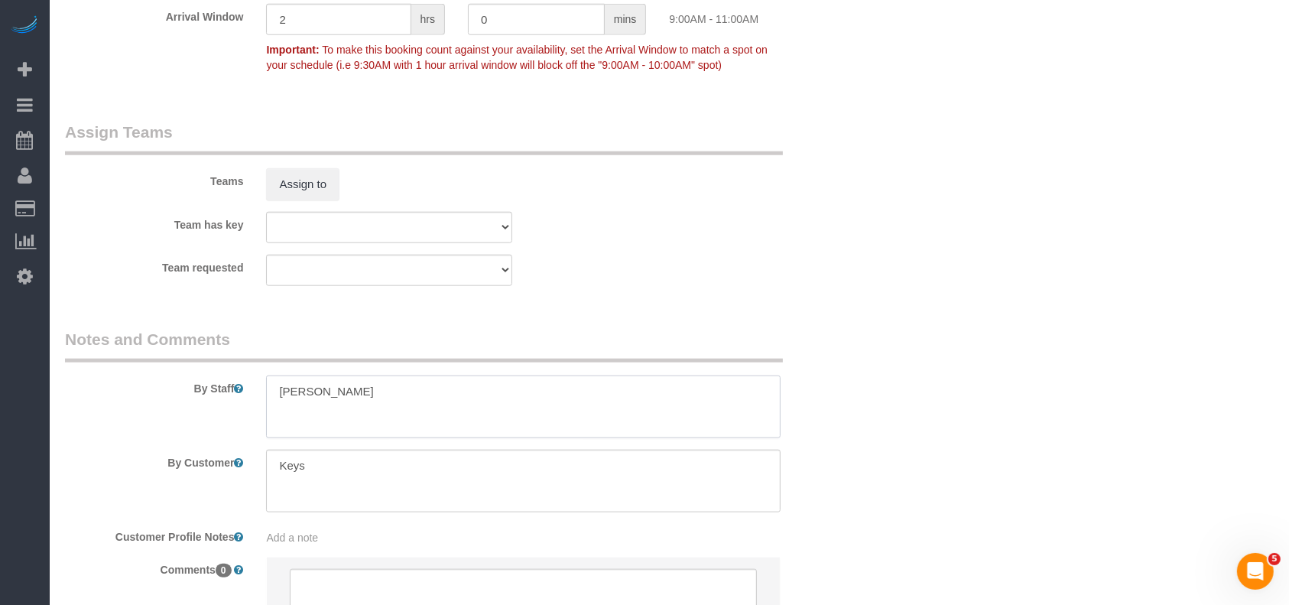
click at [268, 393] on textarea at bounding box center [523, 406] width 515 height 63
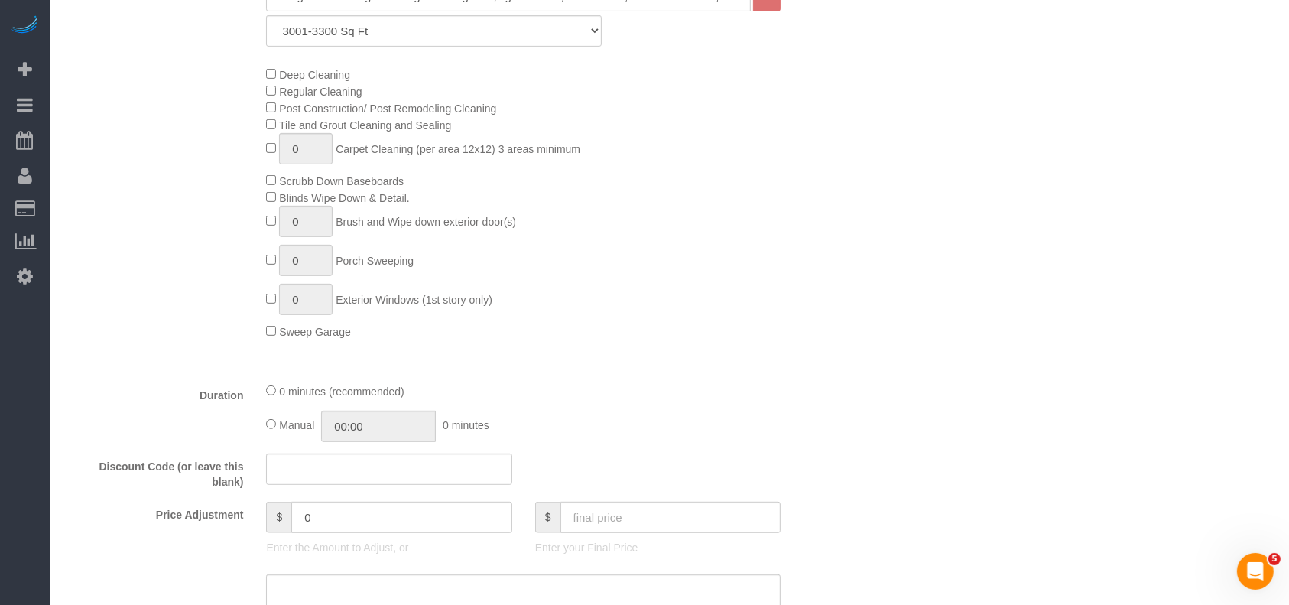
scroll to position [408, 0]
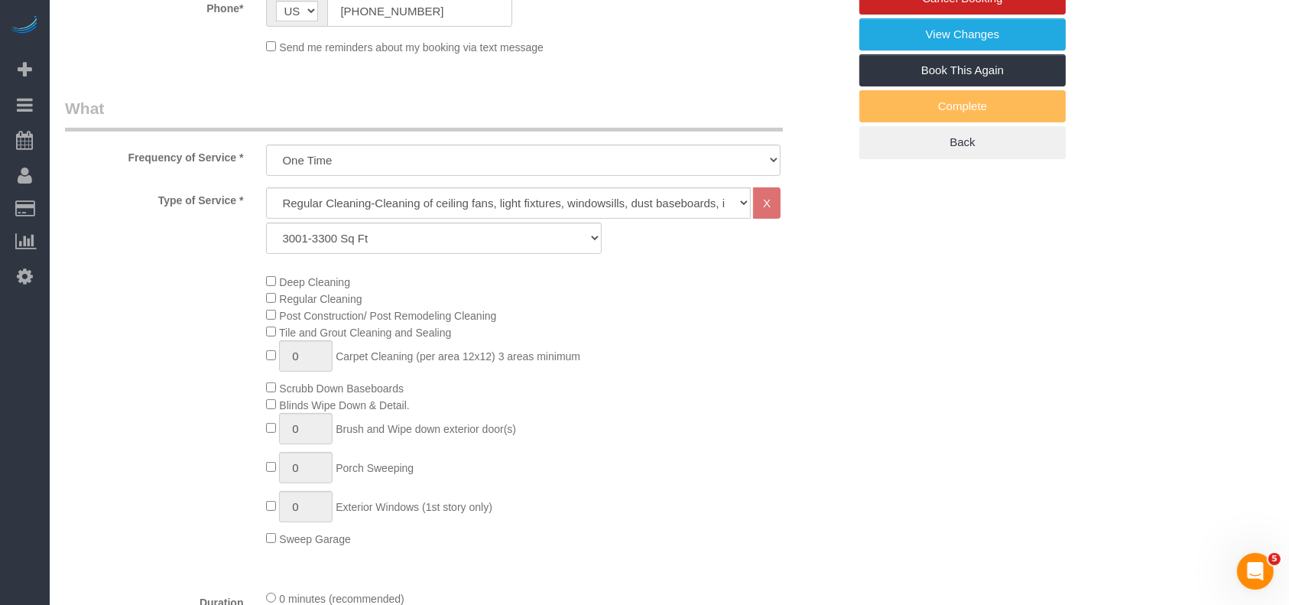
type textarea "* [PERSON_NAME]"
click at [345, 235] on select "Up to 1200 Sq Ft- [DATE]-[DATE] Sq Ft [DATE]-[DATE] Sq Ft [DATE]-[DATE] Sq Ft […" at bounding box center [433, 237] width 335 height 31
select select "18"
click at [266, 222] on select "Up to 1200 Sq Ft- [DATE]-[DATE] Sq Ft [DATE]-[DATE] Sq Ft [DATE]-[DATE] Sq Ft […" at bounding box center [433, 237] width 335 height 31
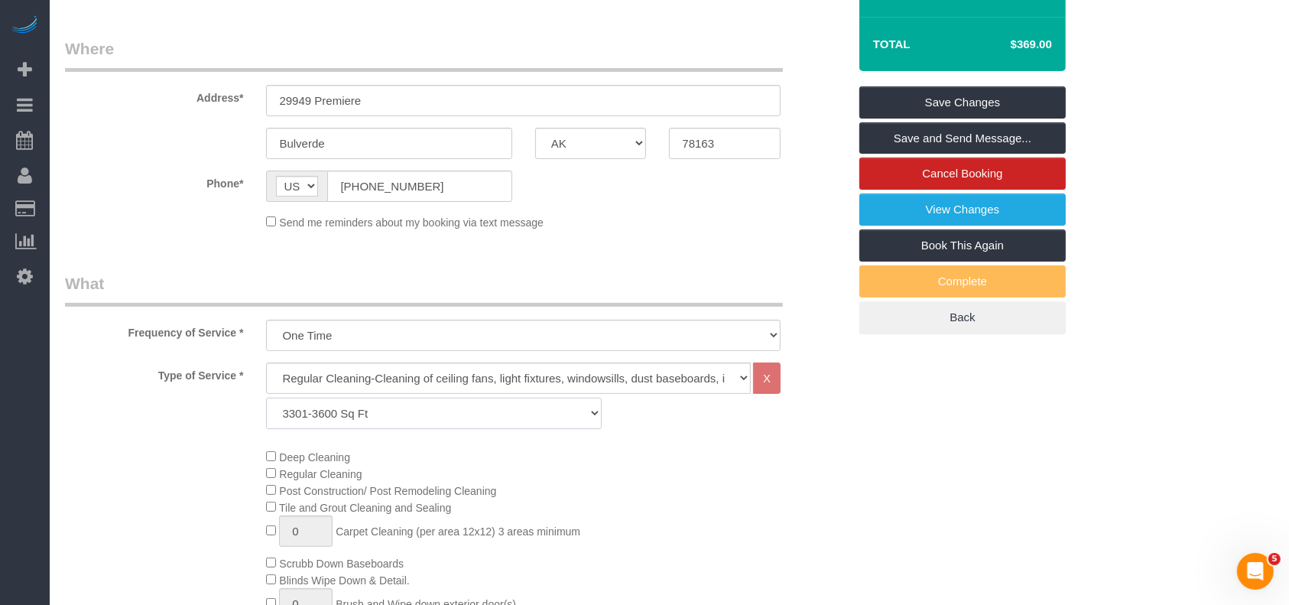
scroll to position [0, 0]
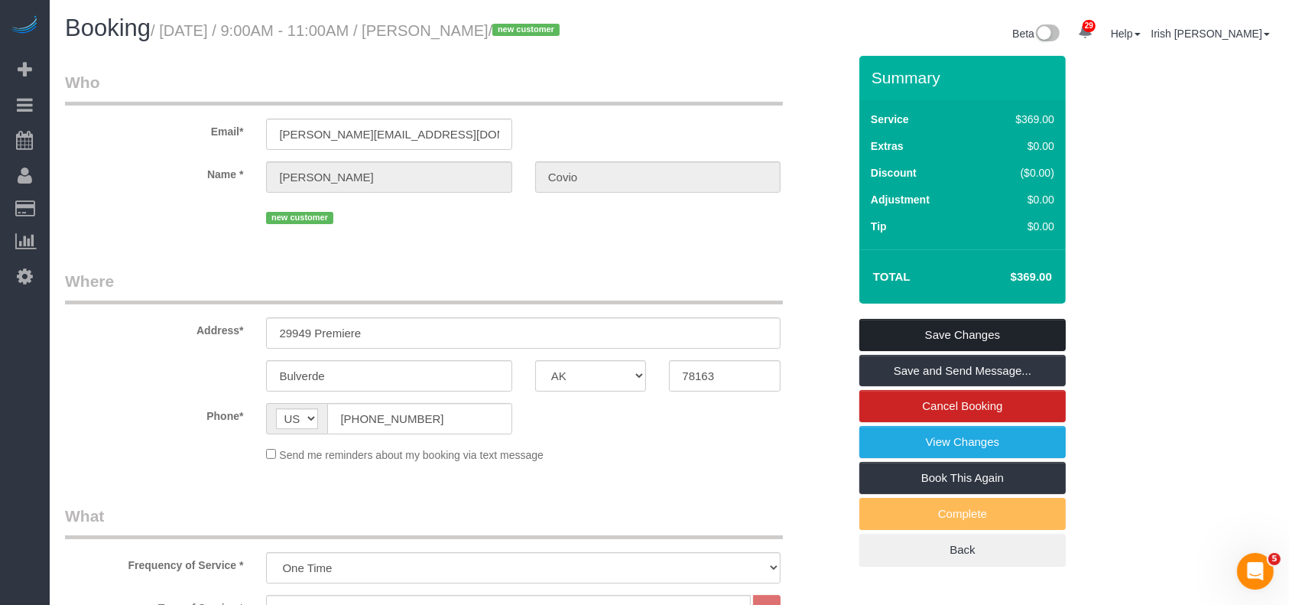
click at [891, 338] on link "Save Changes" at bounding box center [962, 335] width 206 height 32
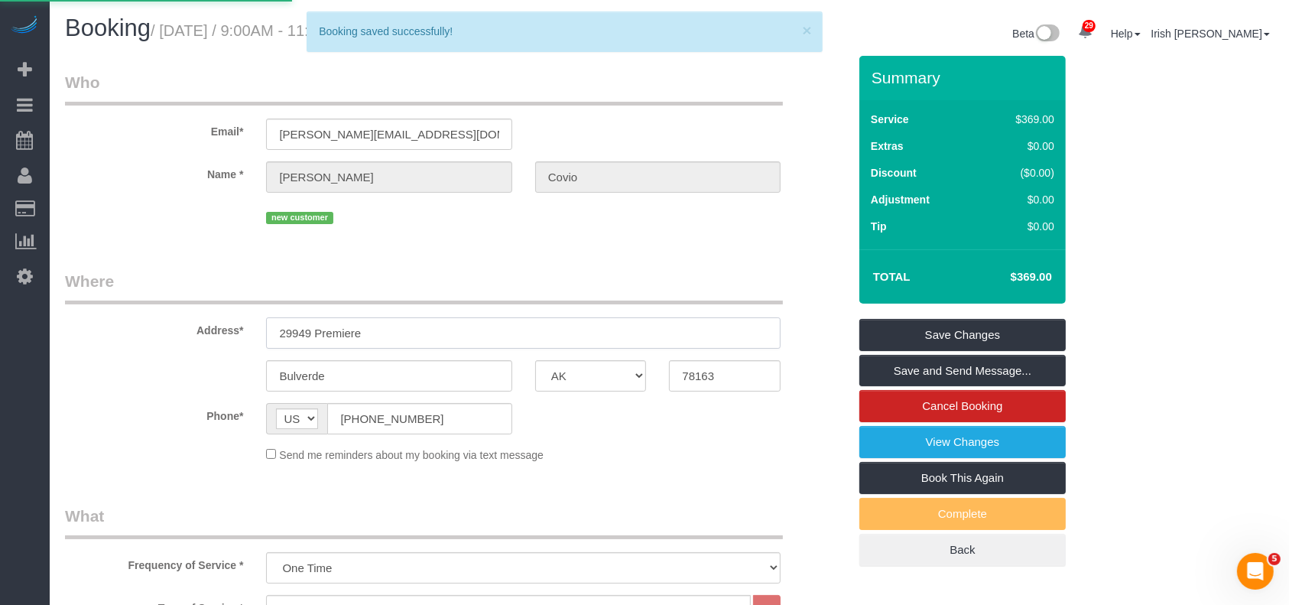
drag, startPoint x: 379, startPoint y: 324, endPoint x: 109, endPoint y: 335, distance: 270.9
click at [115, 334] on div "Address* 29949 Premiere" at bounding box center [457, 309] width 806 height 79
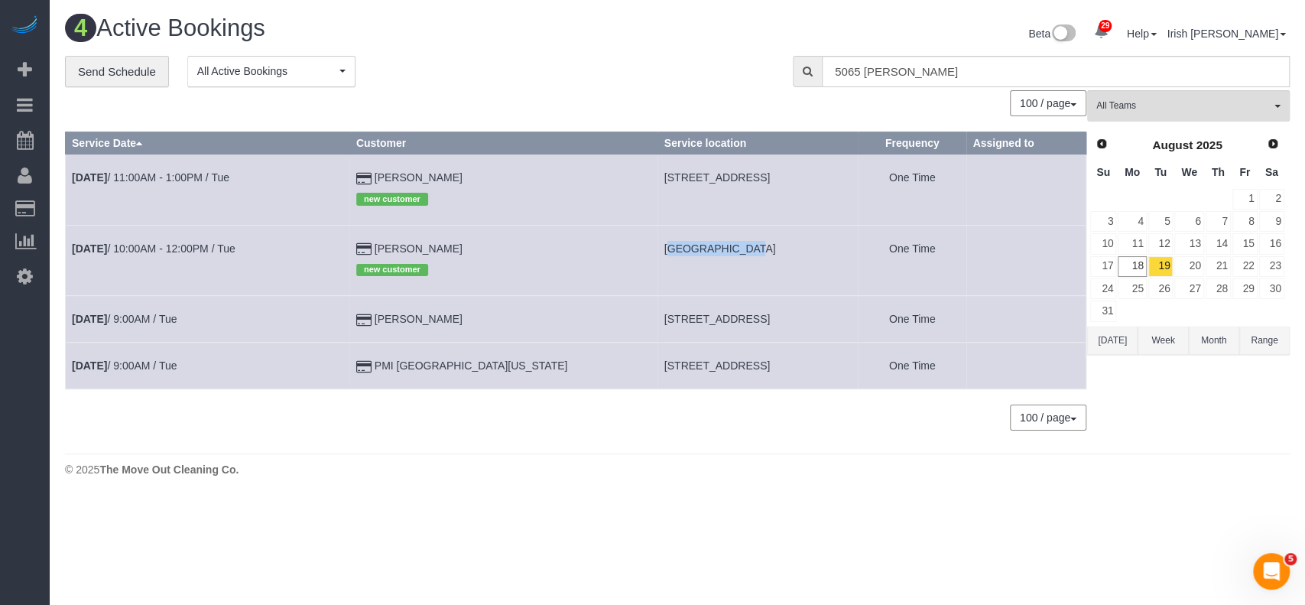
drag, startPoint x: 555, startPoint y: 252, endPoint x: 632, endPoint y: 249, distance: 76.5
click at [664, 249] on span "[GEOGRAPHIC_DATA]" at bounding box center [720, 248] width 112 height 12
copy span "29949 Premiere"
click at [166, 252] on link "[DATE] 10:00AM - 12:00PM / Tue" at bounding box center [154, 248] width 164 height 12
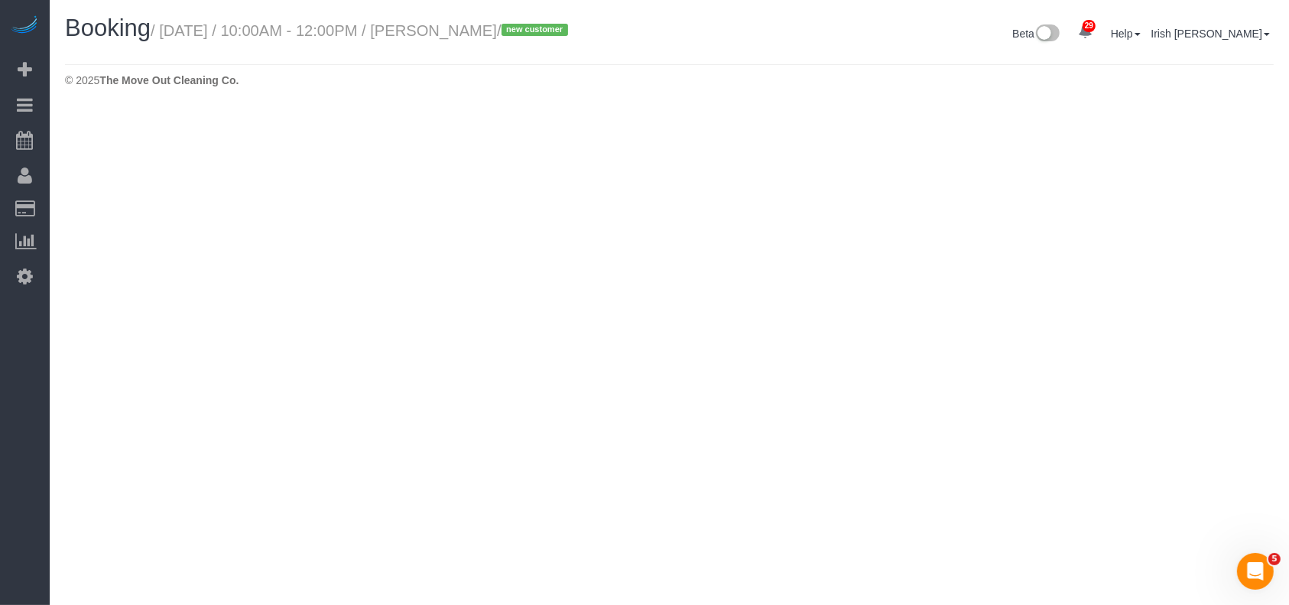
select select "[GEOGRAPHIC_DATA]"
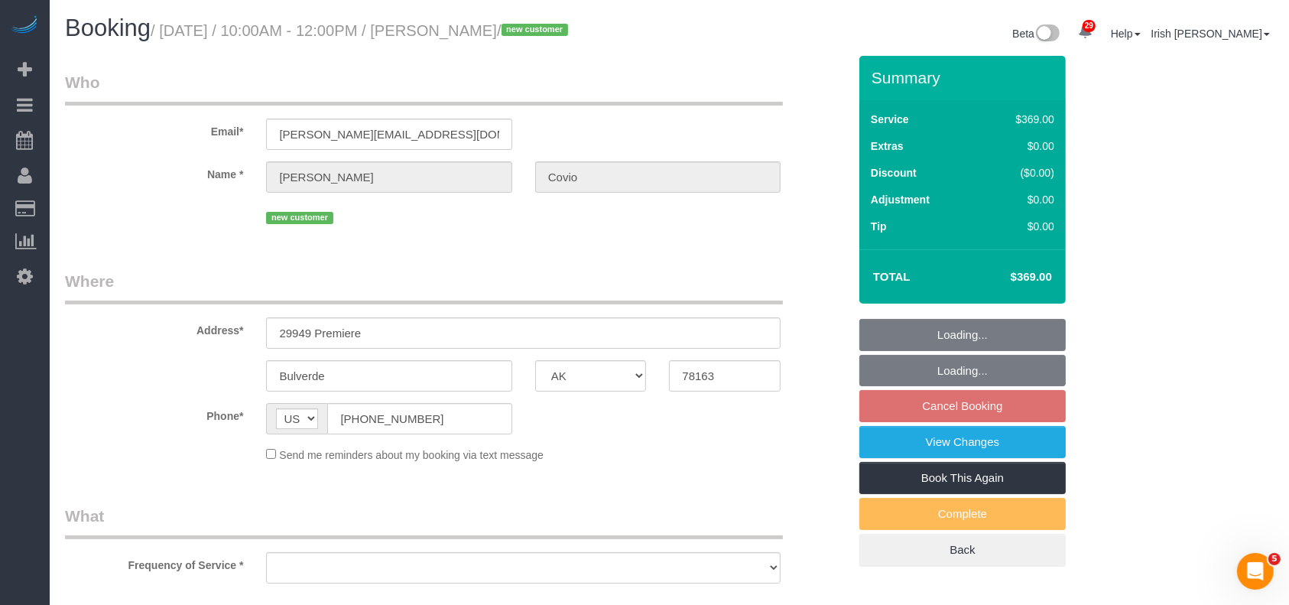
select select "string:fspay-f9a79ca9-a6cd-4fe5-b860-d22918077a7b"
select select "object:5274"
select select "3"
select select "spot58"
select select "object:5352"
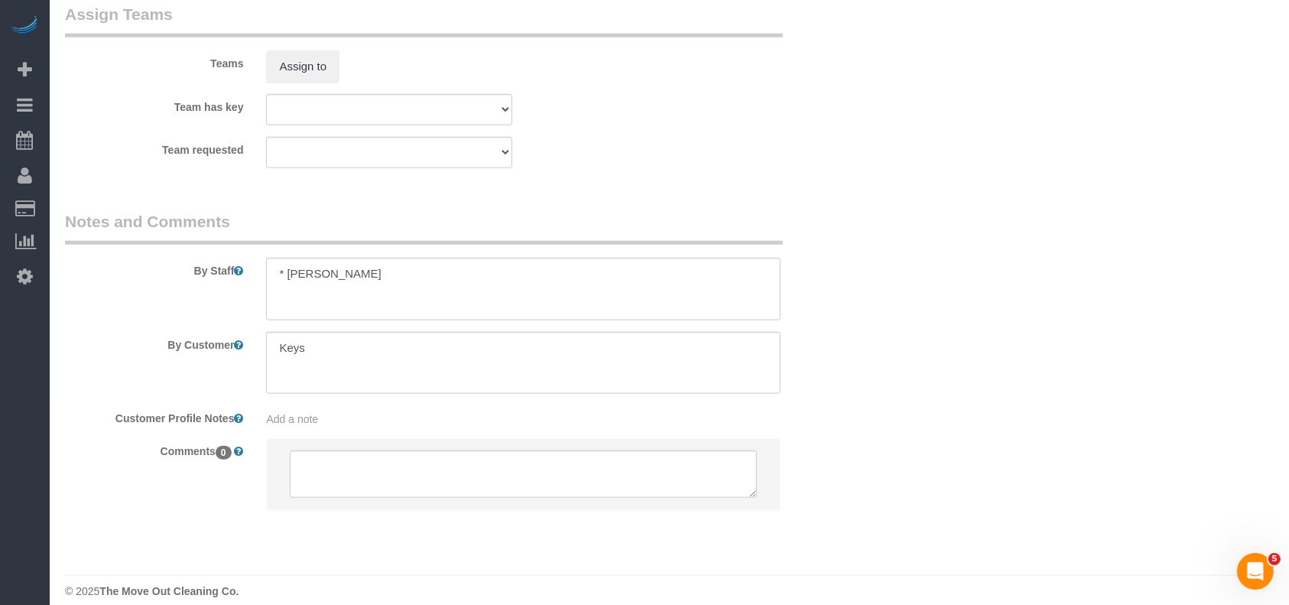
scroll to position [1583, 0]
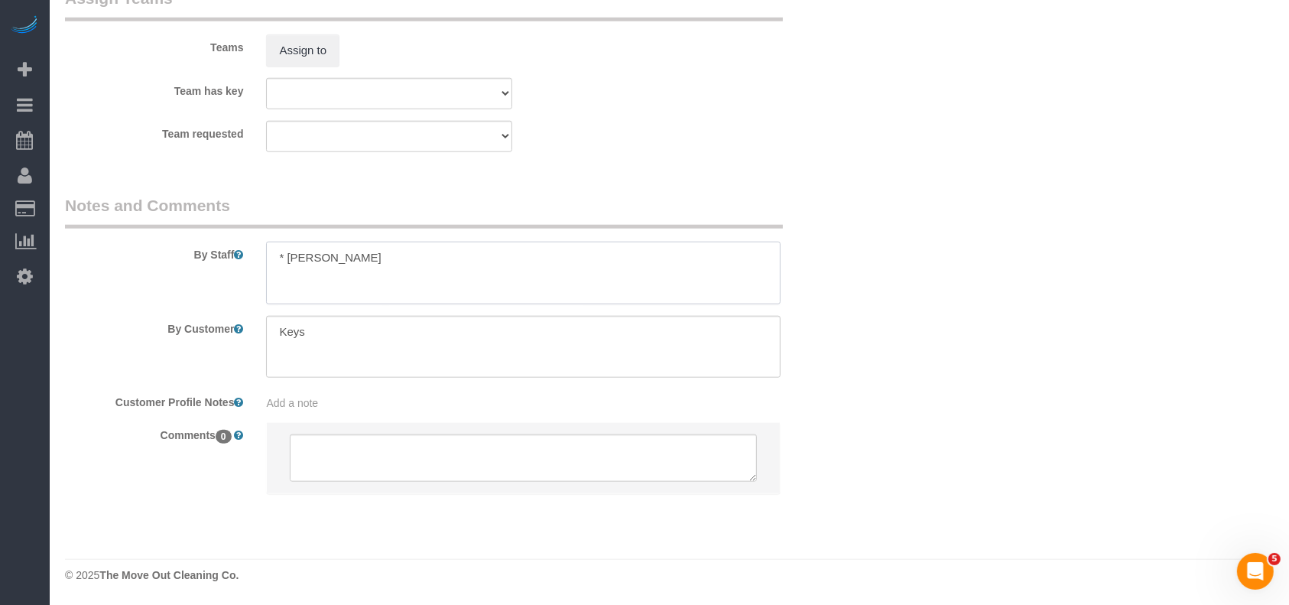
click at [382, 261] on textarea at bounding box center [523, 273] width 515 height 63
paste textarea "[PHONE_NUMBER]"
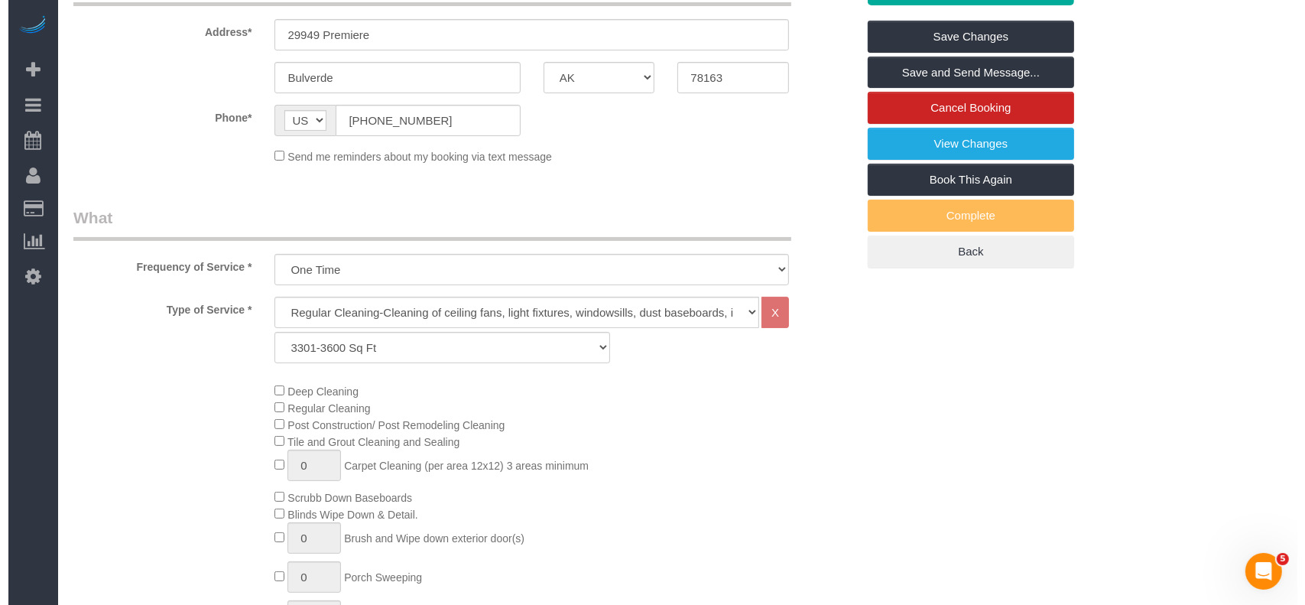
scroll to position [54, 0]
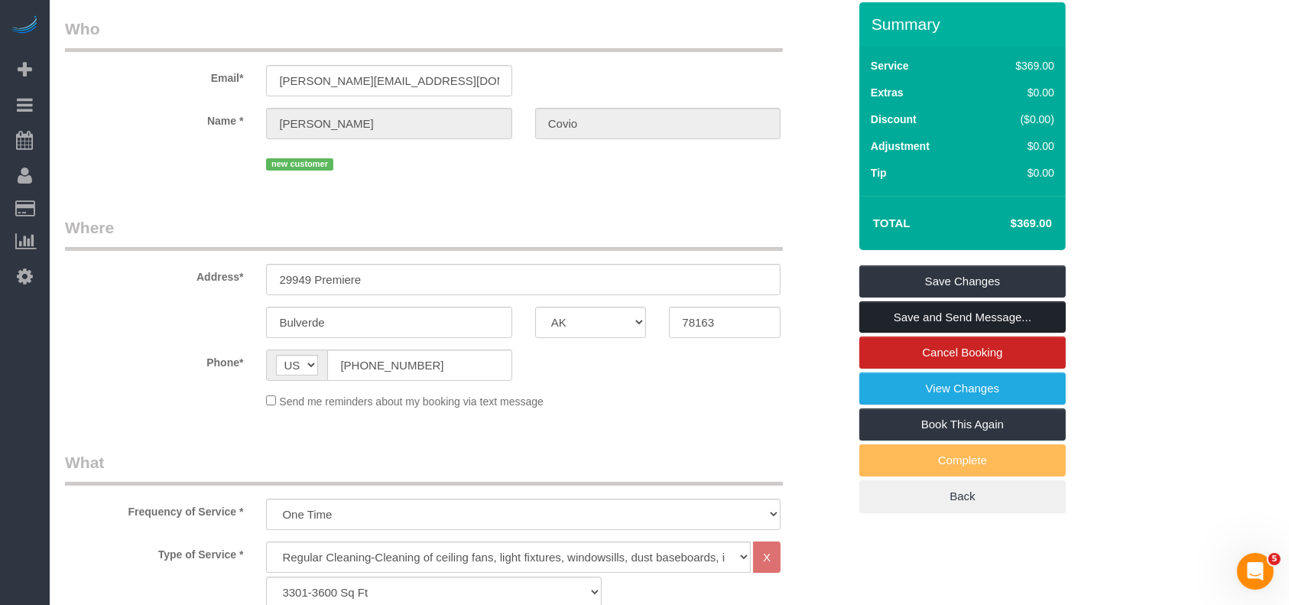
type textarea "* [PERSON_NAME], agent is Cyrelle [PHONE_NUMBER]"
click at [1031, 313] on link "Save and Send Message..." at bounding box center [962, 317] width 206 height 32
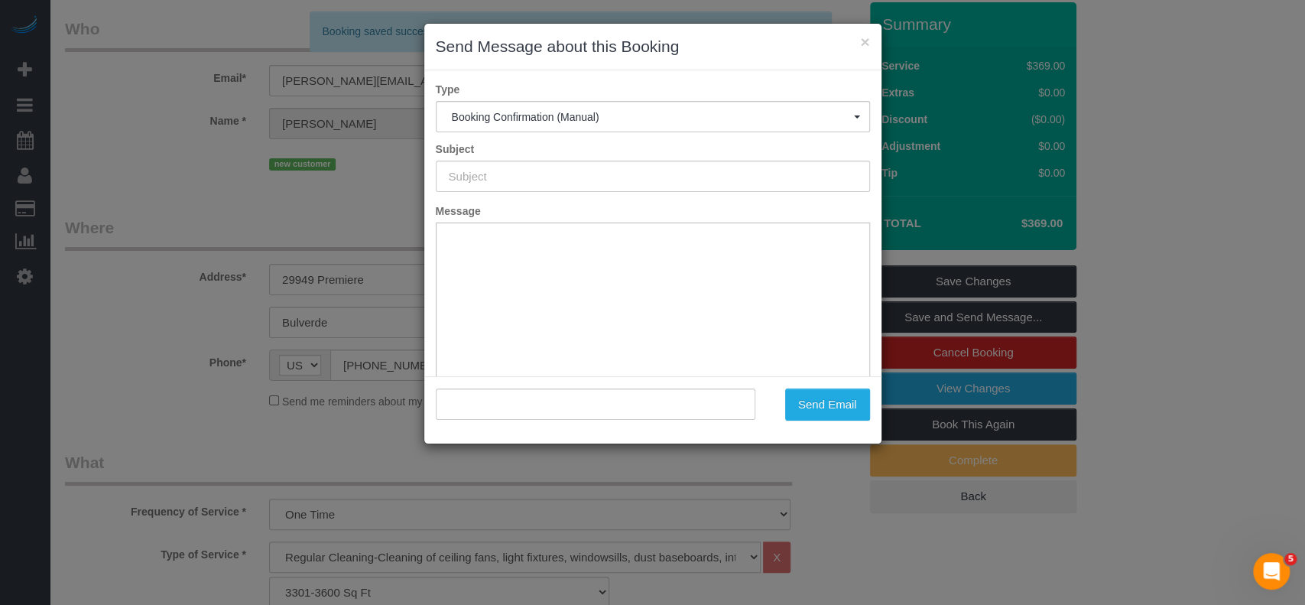
type input "Booking Confirmed!"
type input ""[PERSON_NAME]" <[PERSON_NAME][EMAIL_ADDRESS][DOMAIN_NAME]>"
click at [838, 416] on button "Send Email" at bounding box center [827, 404] width 85 height 32
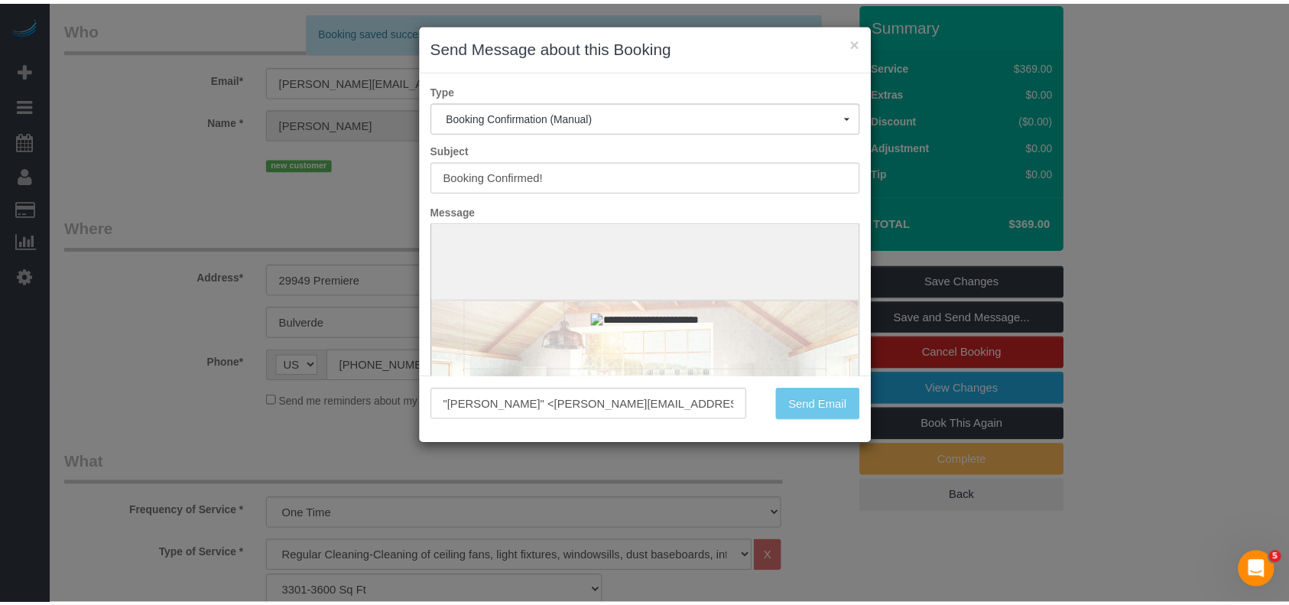
scroll to position [0, 0]
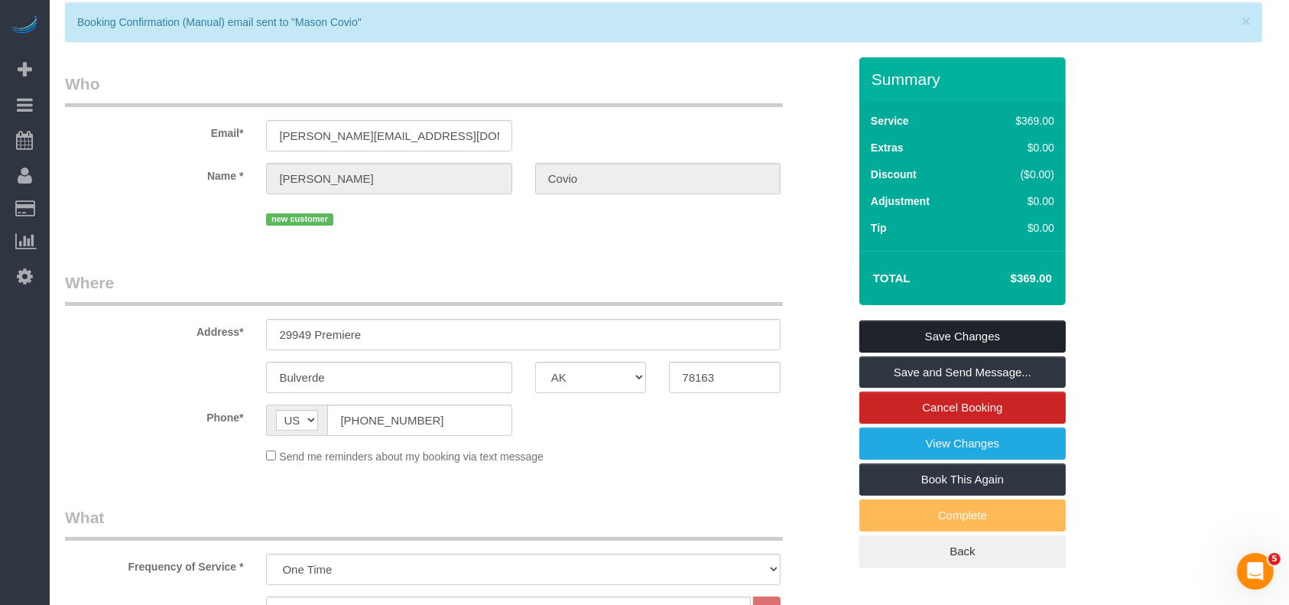
click at [946, 336] on link "Save Changes" at bounding box center [962, 336] width 206 height 32
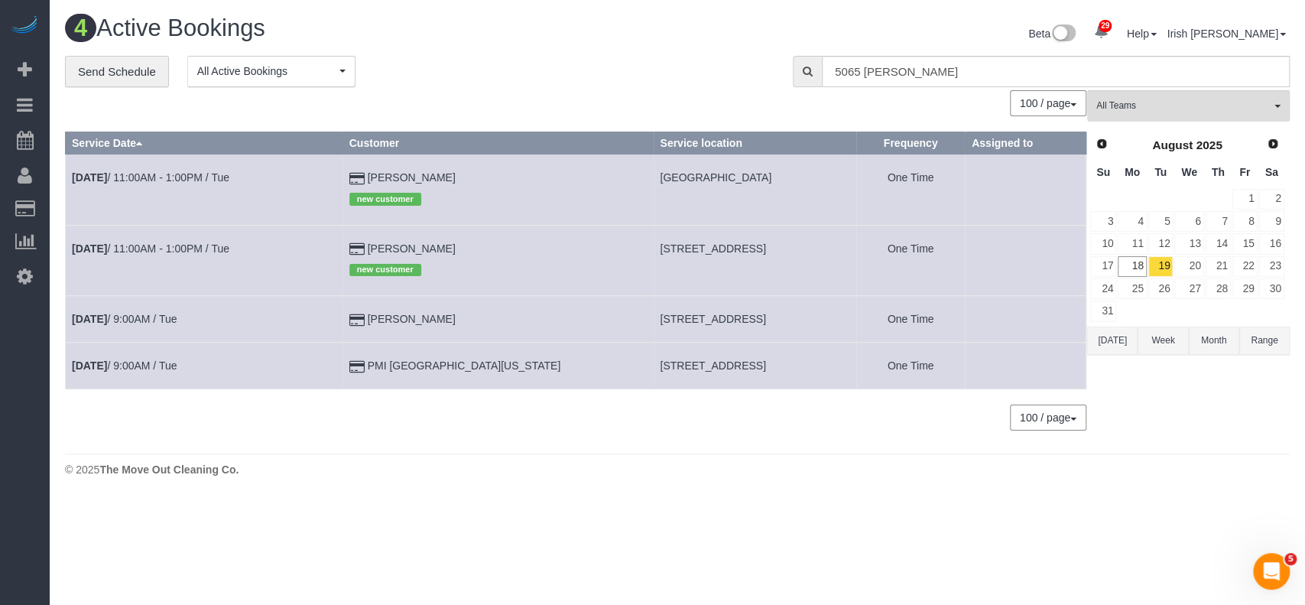
click at [660, 174] on span "[GEOGRAPHIC_DATA]" at bounding box center [716, 177] width 112 height 12
copy span "Bulverde"
click at [174, 177] on link "[DATE] 11:00AM - 1:00PM / Tue" at bounding box center [151, 177] width 158 height 12
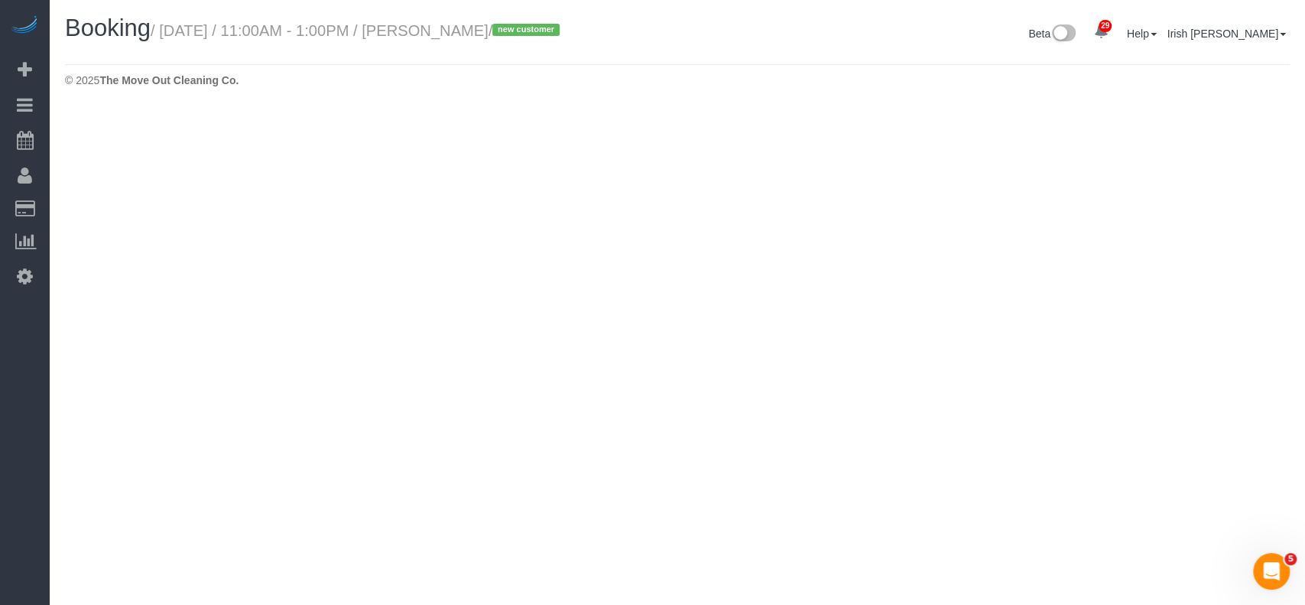
select select "[GEOGRAPHIC_DATA]"
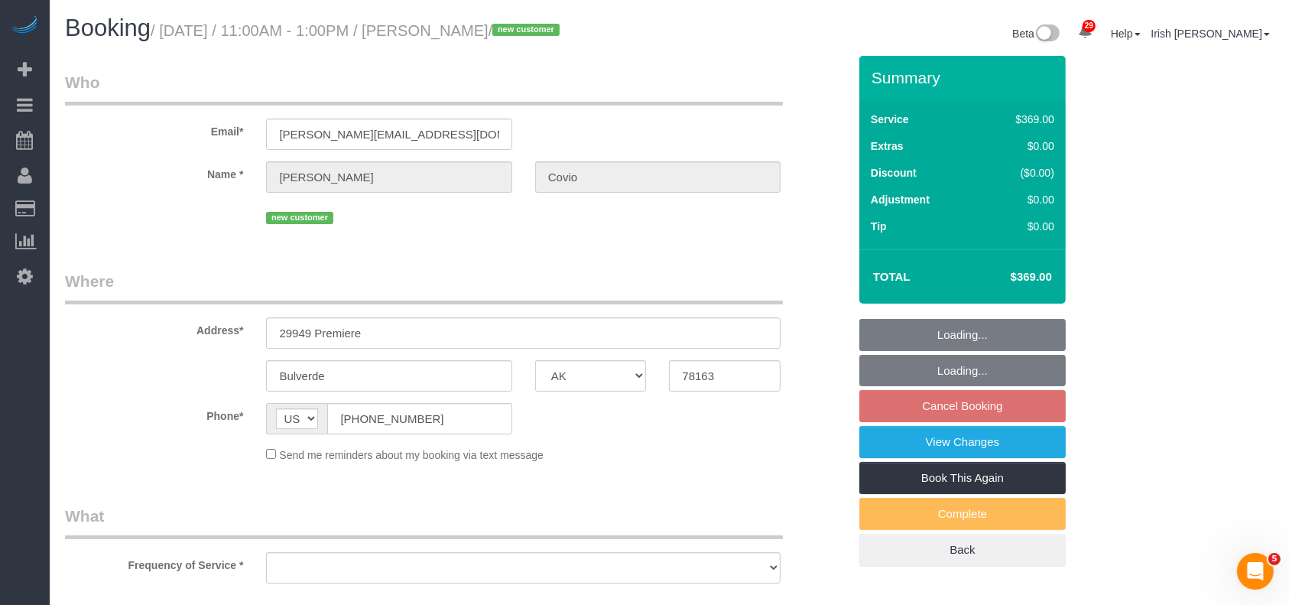
select select "string:fspay-f9a79ca9-a6cd-4fe5-b860-d22918077a7b"
select select "object:5953"
select select "3"
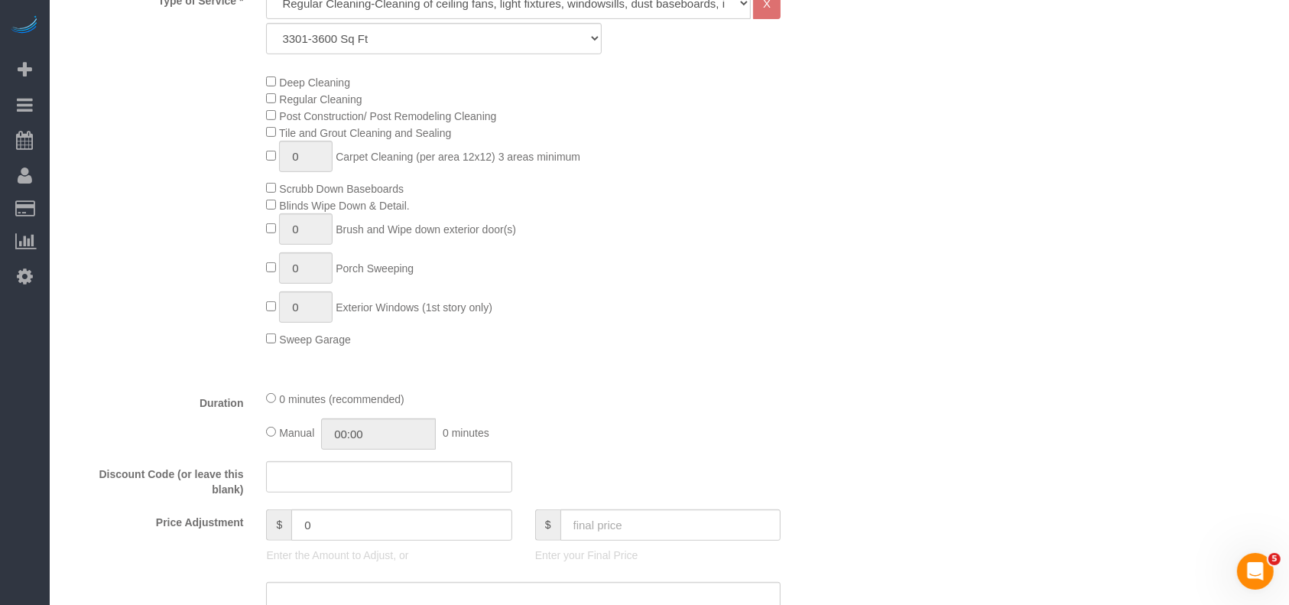
scroll to position [713, 0]
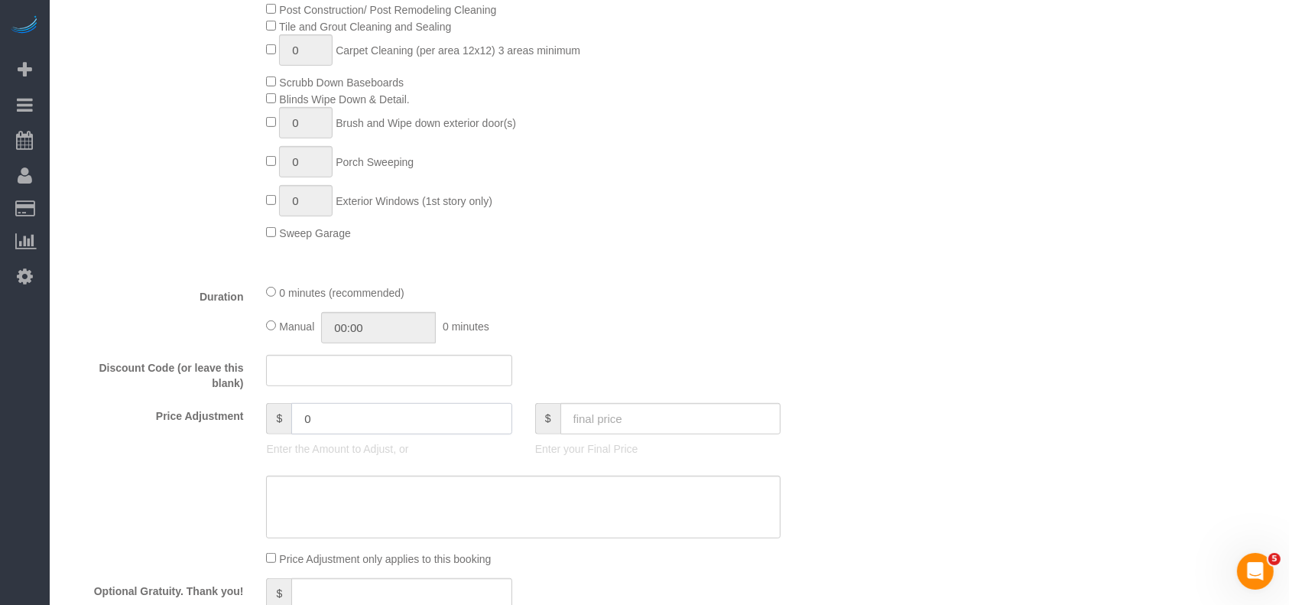
drag, startPoint x: 309, startPoint y: 429, endPoint x: 250, endPoint y: 424, distance: 59.1
click at [255, 424] on div "$ 0 Enter the Amount to Adjust, or" at bounding box center [389, 433] width 268 height 61
click at [360, 442] on div "$ 3 Enter the Amount to Adjust, or" at bounding box center [389, 433] width 268 height 61
click at [365, 424] on input "3" at bounding box center [401, 418] width 221 height 31
paste input "5"
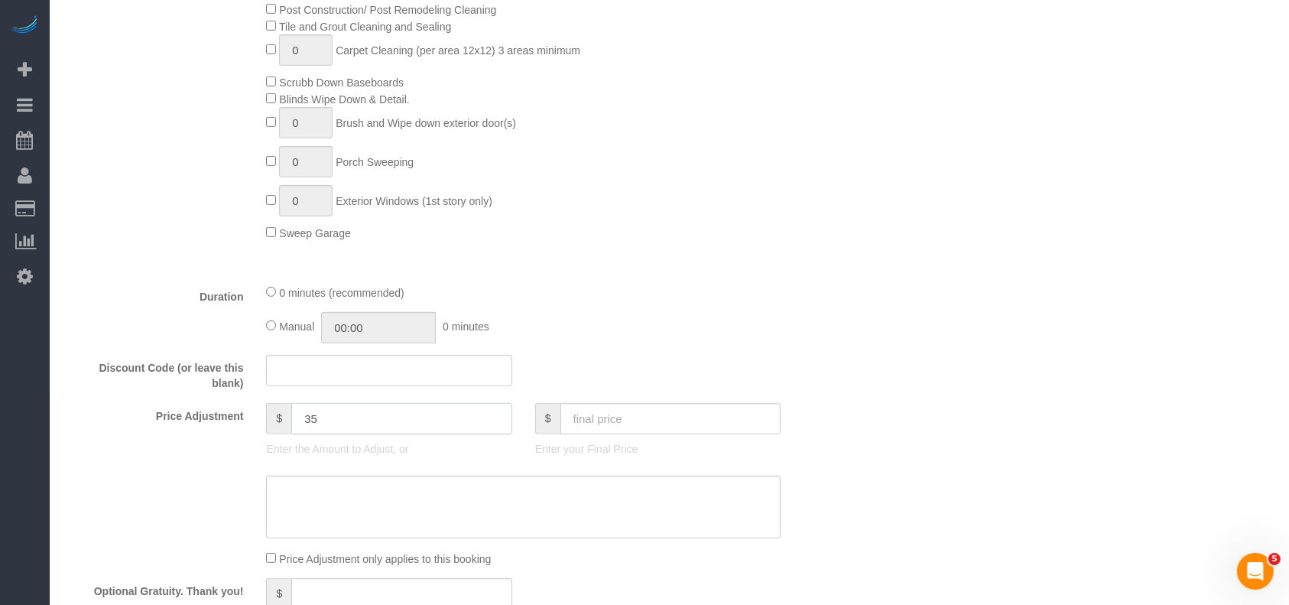
drag, startPoint x: 365, startPoint y: 424, endPoint x: 278, endPoint y: 422, distance: 87.2
click at [278, 422] on div "$ 35" at bounding box center [388, 418] width 245 height 31
type input "35"
click at [330, 527] on textarea at bounding box center [523, 507] width 515 height 63
paste textarea "35"
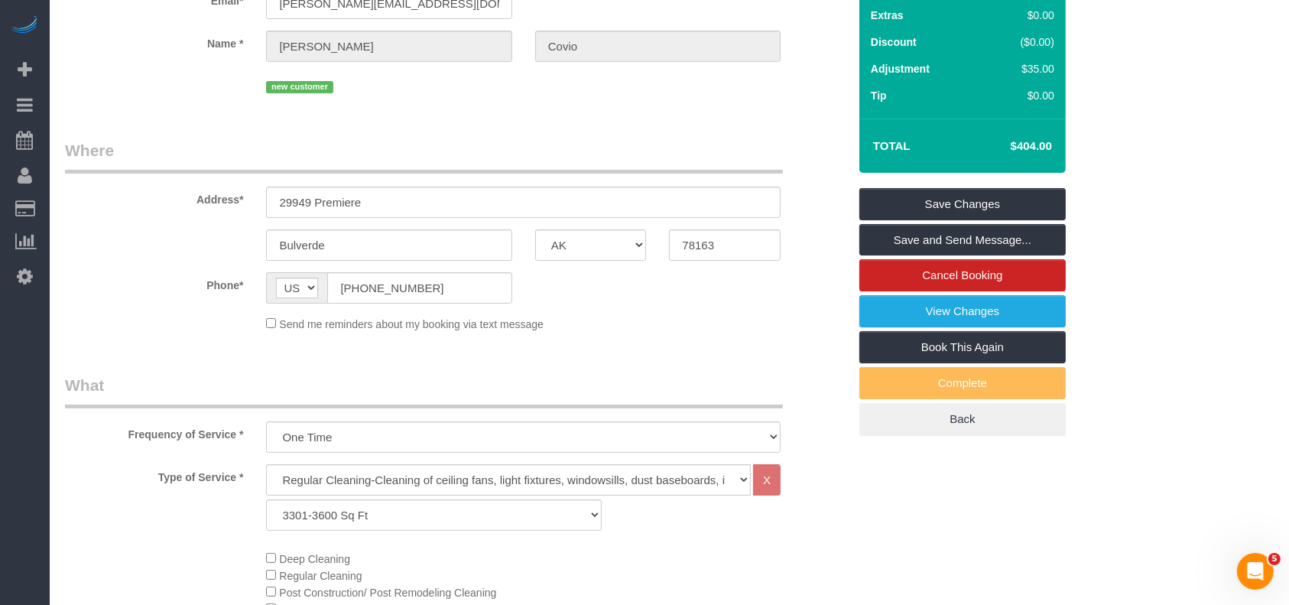
scroll to position [0, 0]
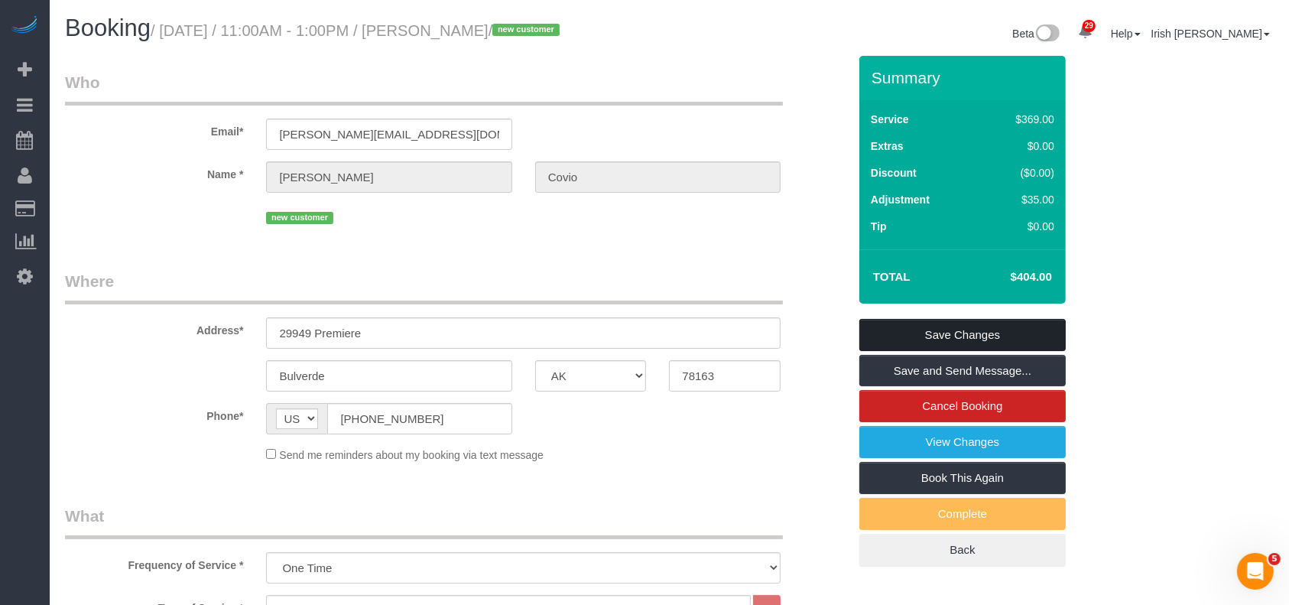
type textarea "$35 travel fee"
click at [873, 327] on link "Save Changes" at bounding box center [962, 335] width 206 height 32
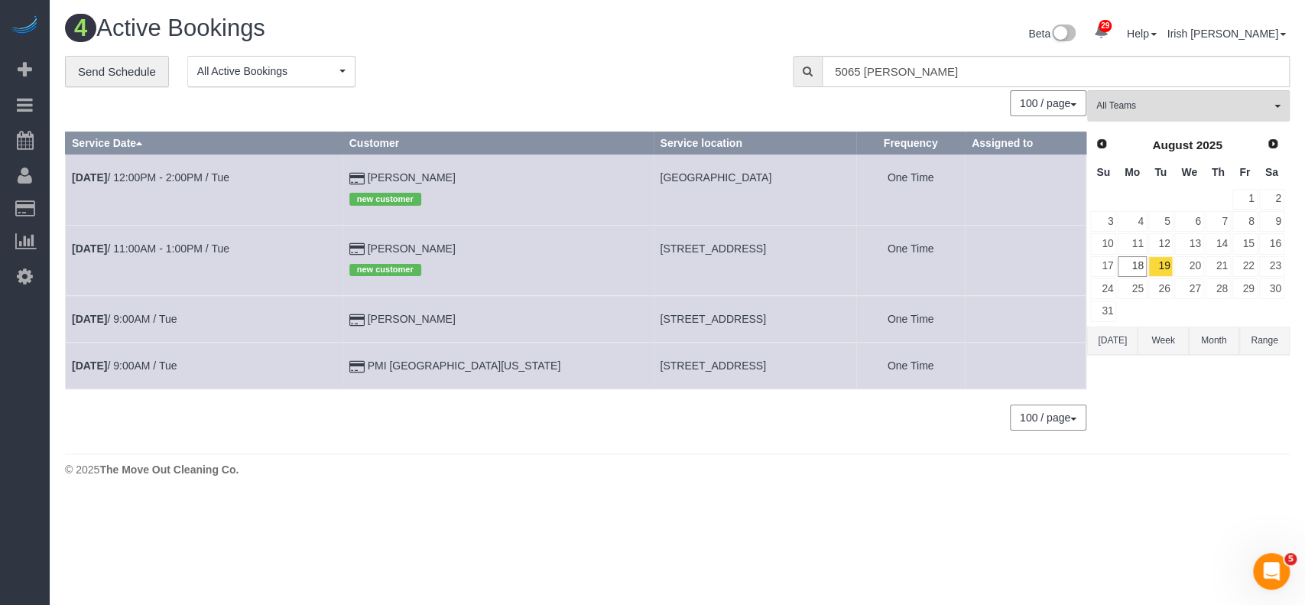
click at [1110, 344] on button "[DATE]" at bounding box center [1112, 340] width 50 height 28
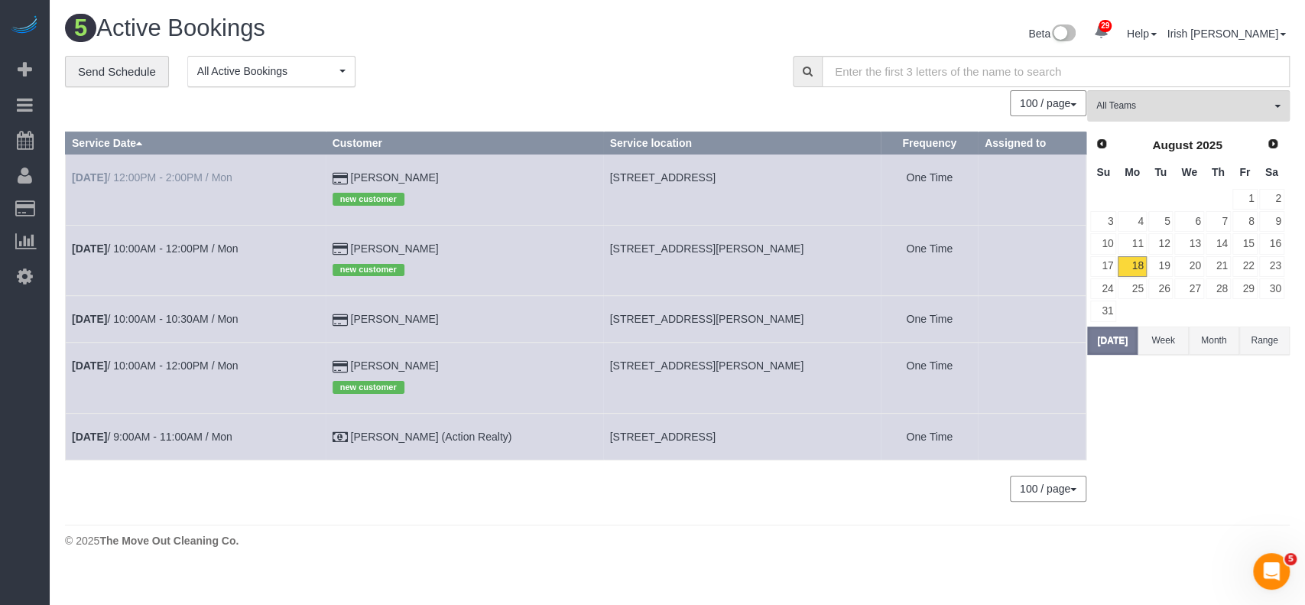
click at [218, 171] on td "[DATE] 12:00PM - 2:00PM / Mon" at bounding box center [196, 189] width 261 height 70
click at [210, 174] on link "[DATE] 12:00PM - 2:00PM / Mon" at bounding box center [152, 177] width 161 height 12
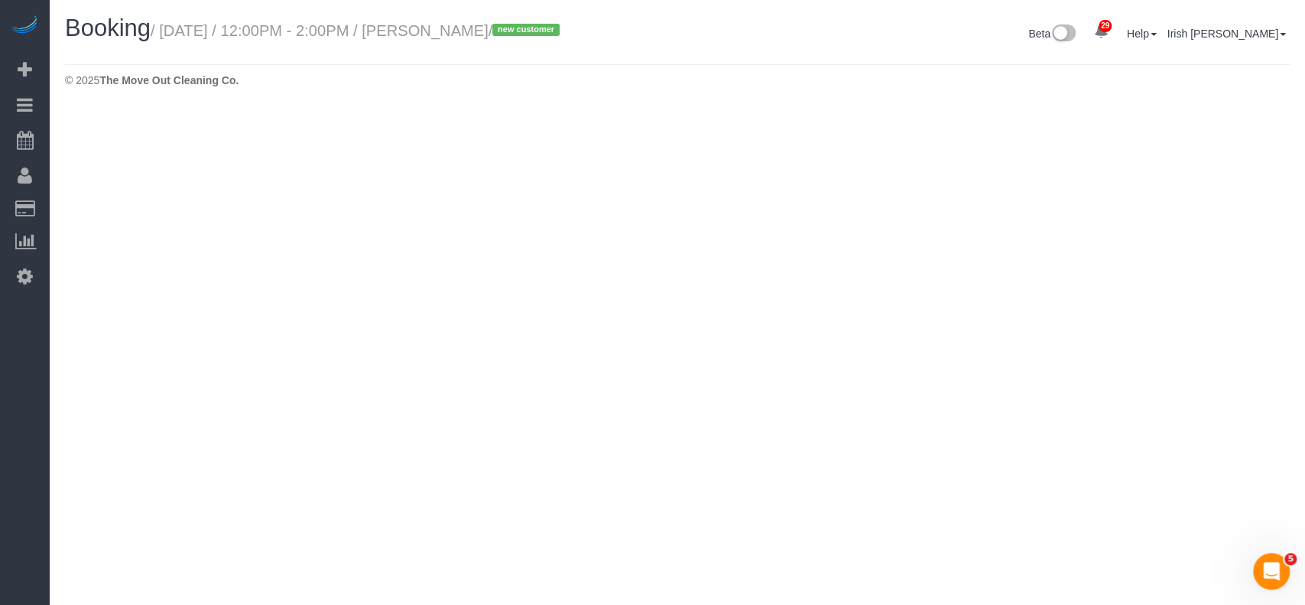
select select "[GEOGRAPHIC_DATA]"
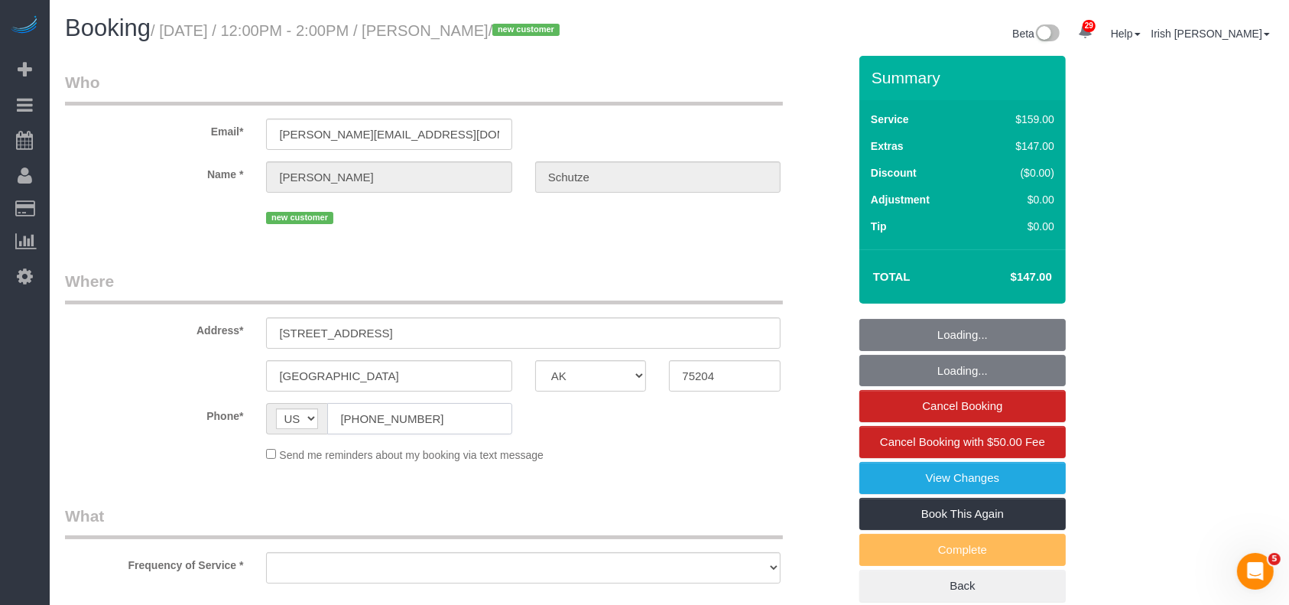
drag, startPoint x: 461, startPoint y: 415, endPoint x: 232, endPoint y: 416, distance: 228.6
click at [238, 425] on div "Phone* AF AL DZ AD AO AI AQ AG AR AM AW AU AT AZ BS BH BD BB BY BE BZ BJ BM BT …" at bounding box center [457, 418] width 806 height 31
select select "object:6492"
select select "string:fspay-86deb828-39b1-44ec-aa16-72b29c811b53"
select select "spot107"
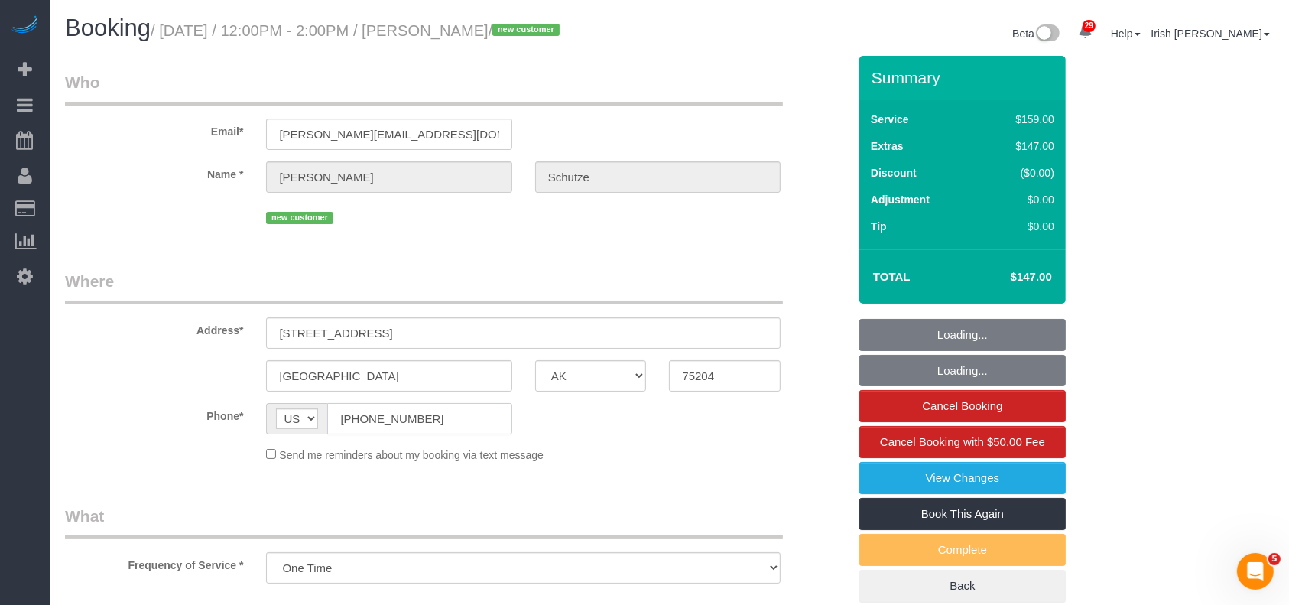
select select "3"
select select "object:6551"
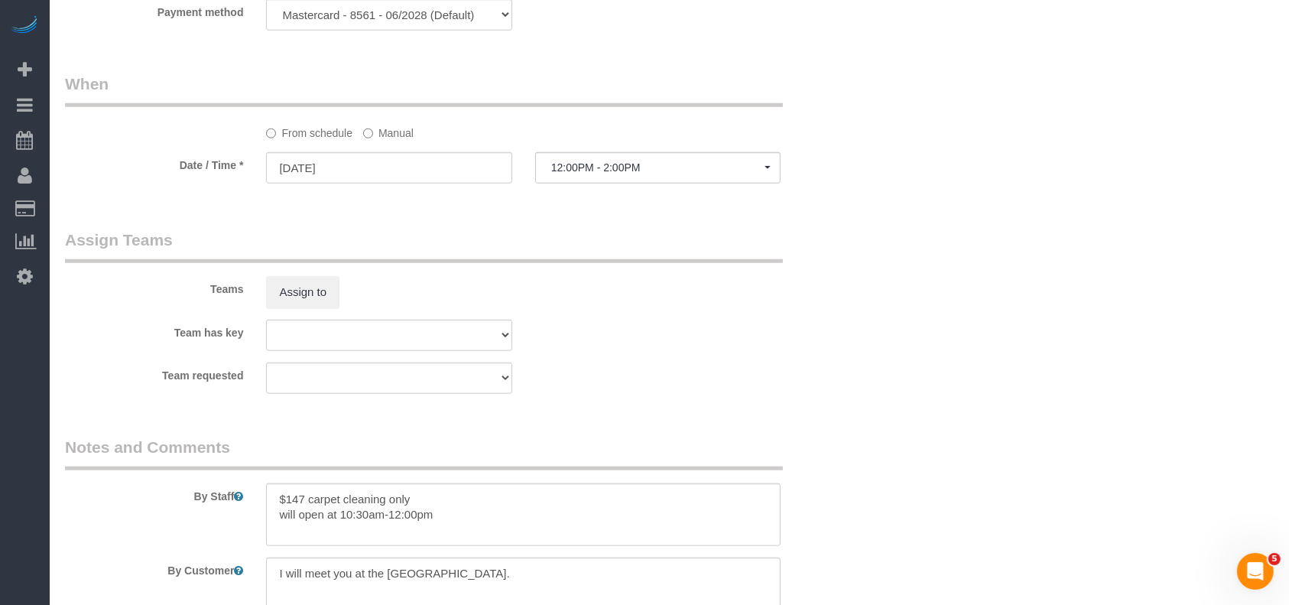
scroll to position [1529, 0]
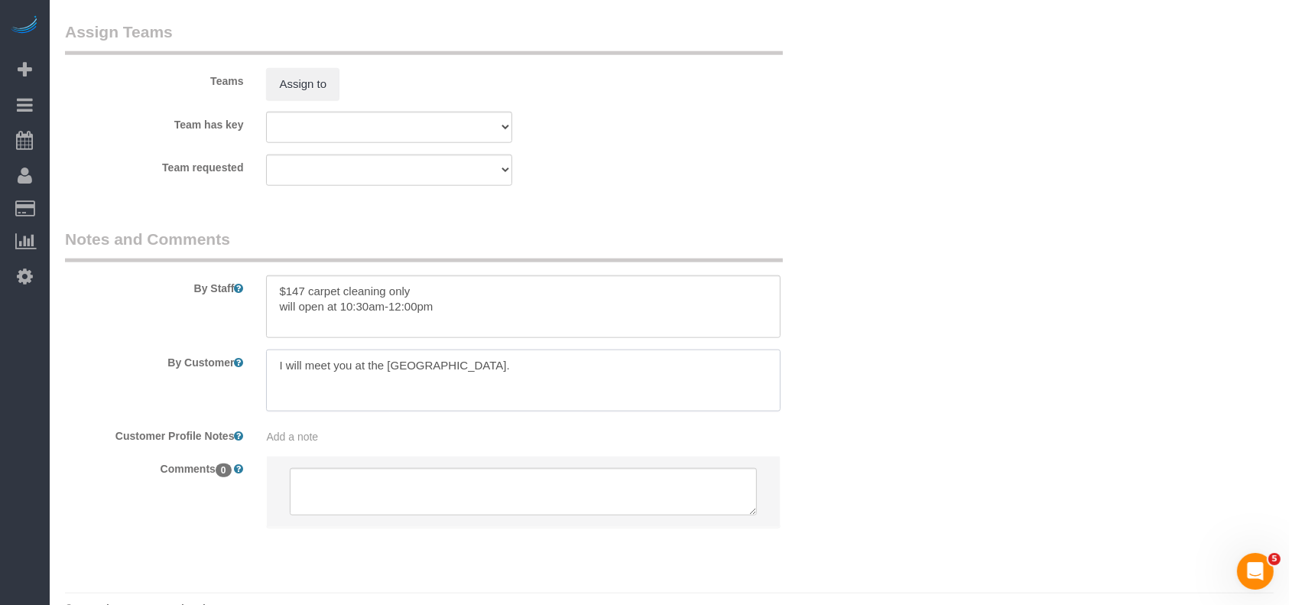
drag, startPoint x: 508, startPoint y: 380, endPoint x: 241, endPoint y: 377, distance: 266.9
click at [241, 377] on div "By Customer" at bounding box center [457, 380] width 806 height 63
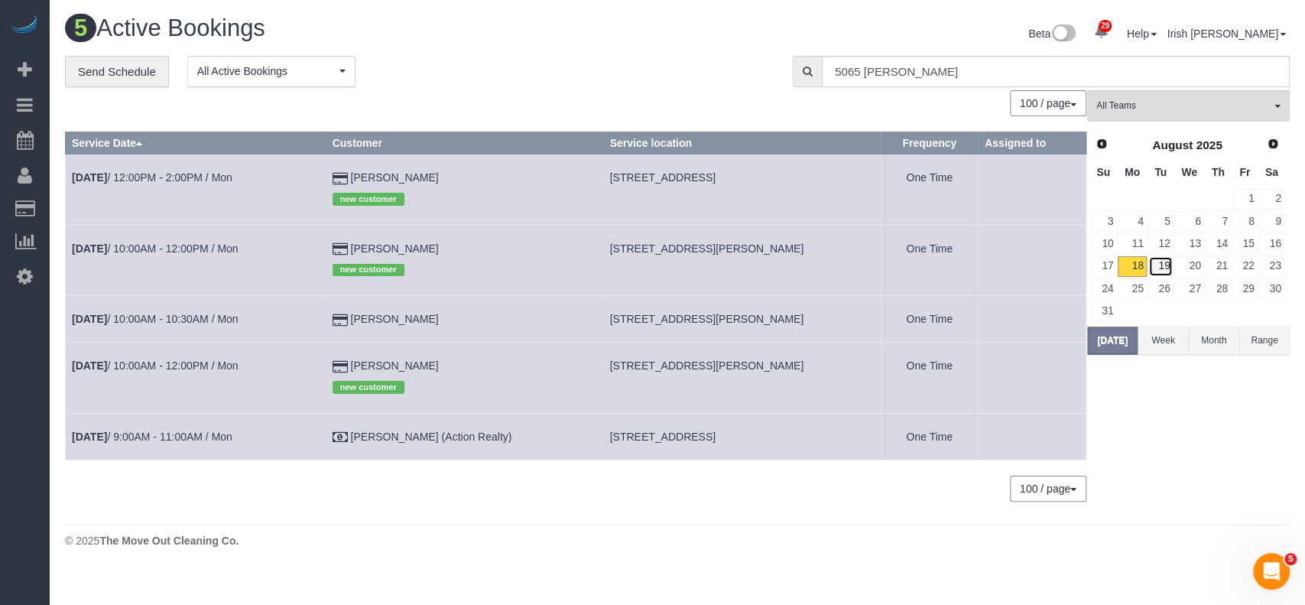
click at [1164, 265] on link "19" at bounding box center [1160, 266] width 25 height 21
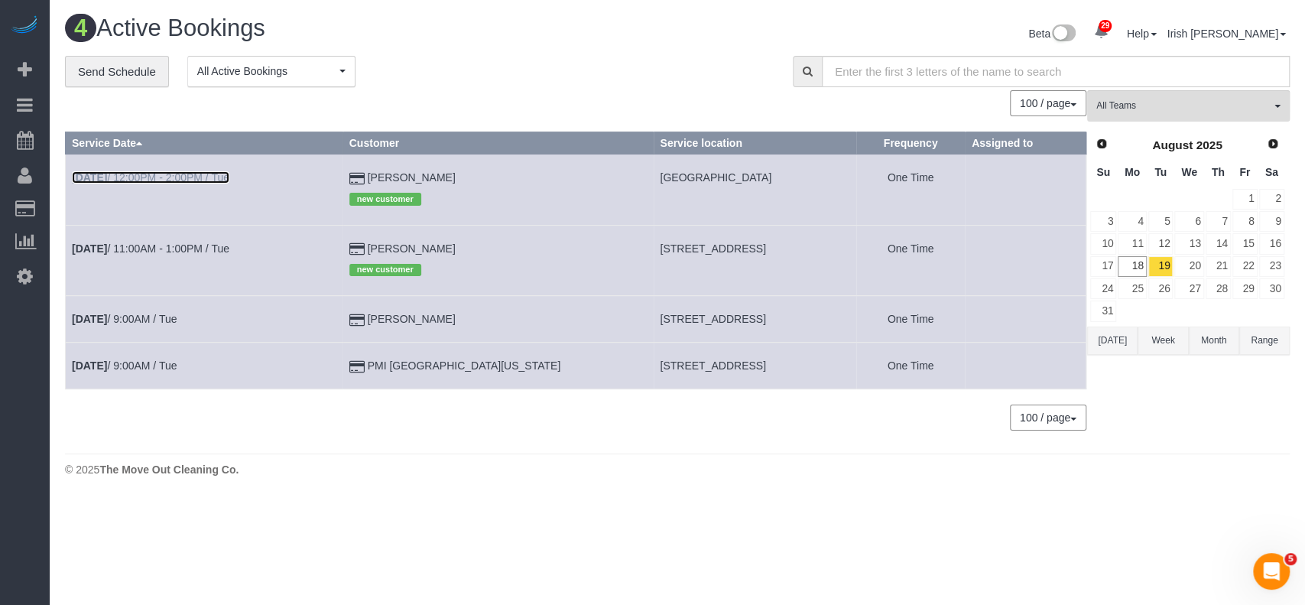
click at [165, 174] on link "[DATE] 12:00PM - 2:00PM / Tue" at bounding box center [151, 177] width 158 height 12
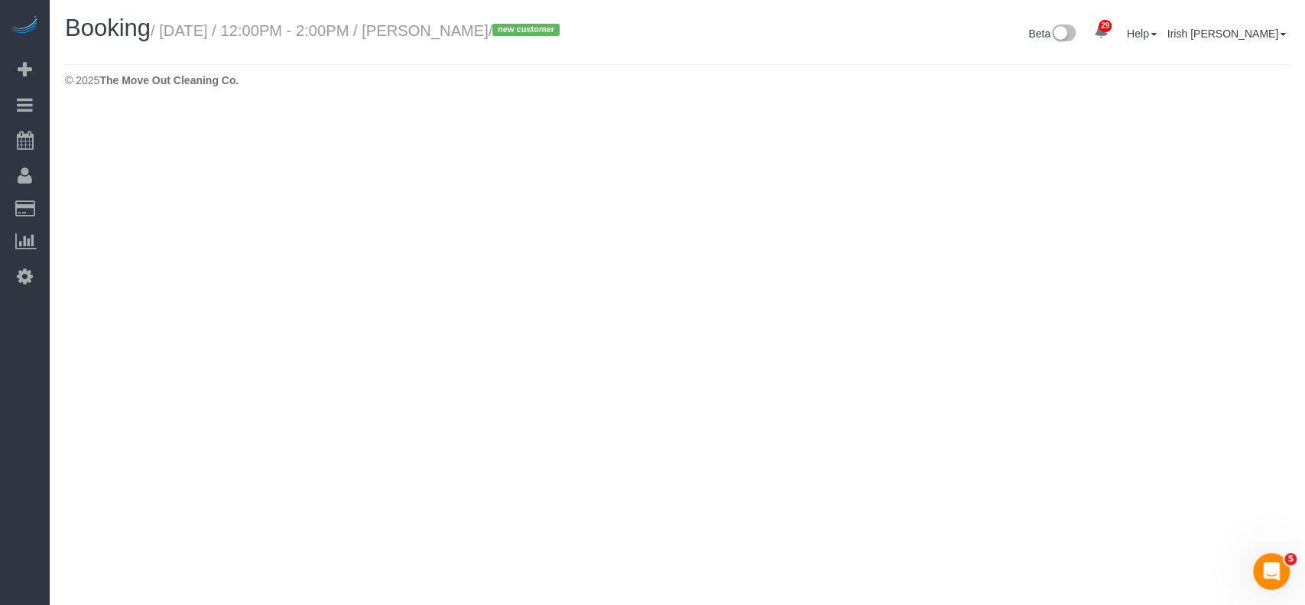
select select "[GEOGRAPHIC_DATA]"
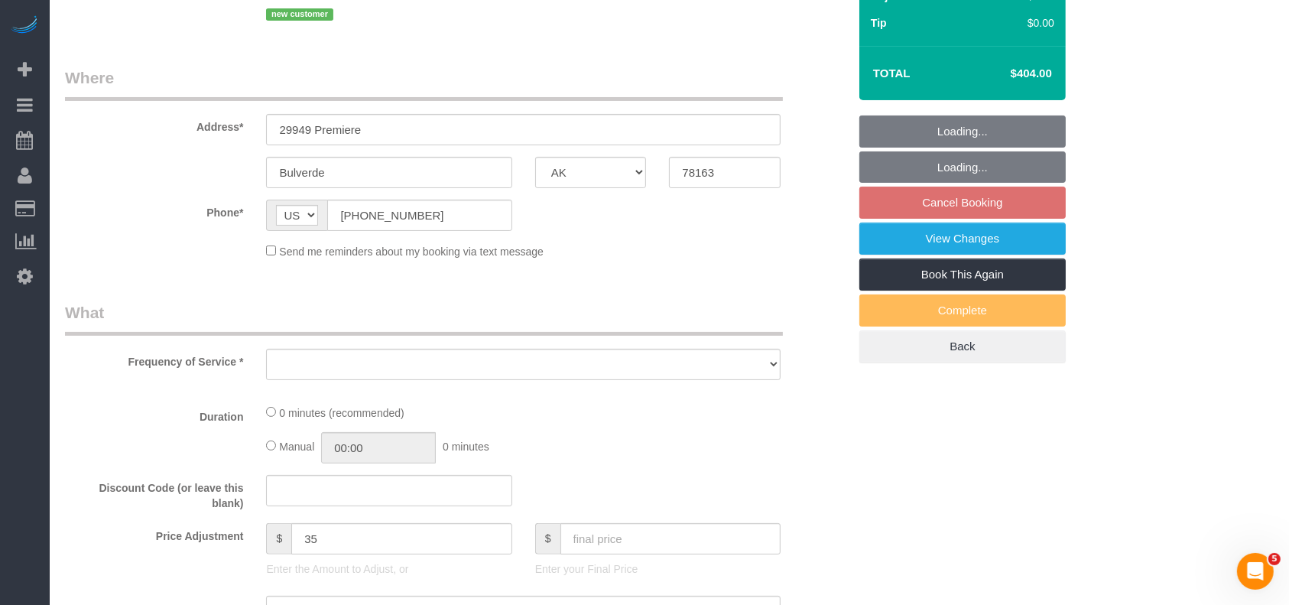
select select "string:fspay-f9a79ca9-a6cd-4fe5-b860-d22918077a7b"
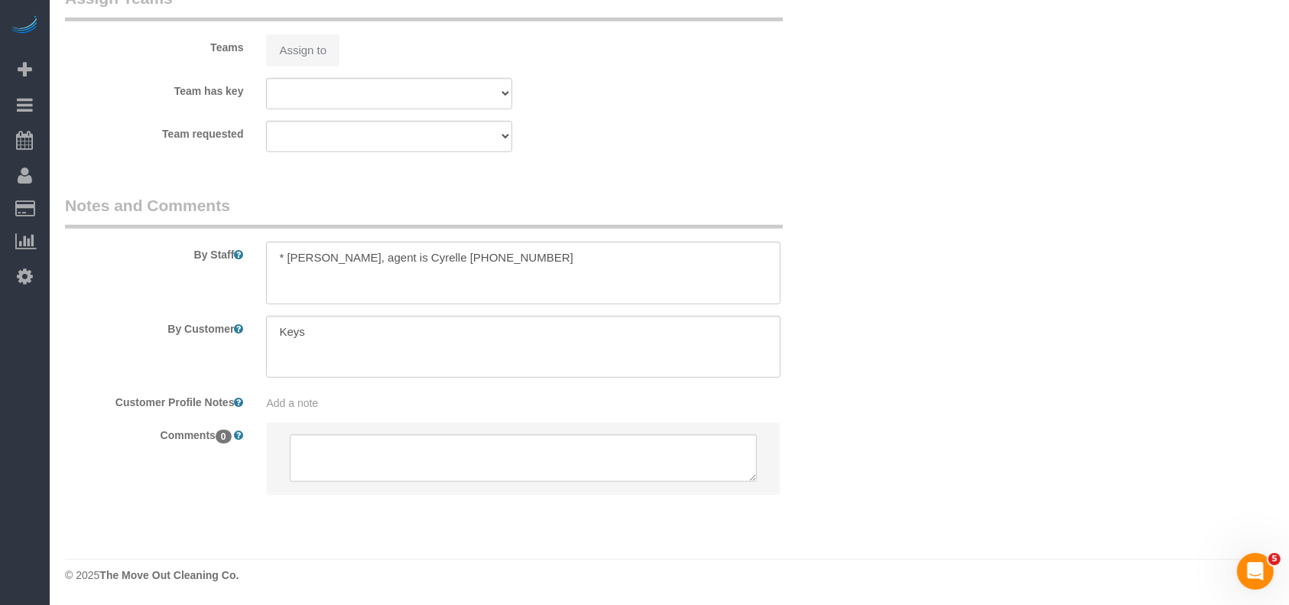
select select "3"
select select "object:7132"
select select "spot130"
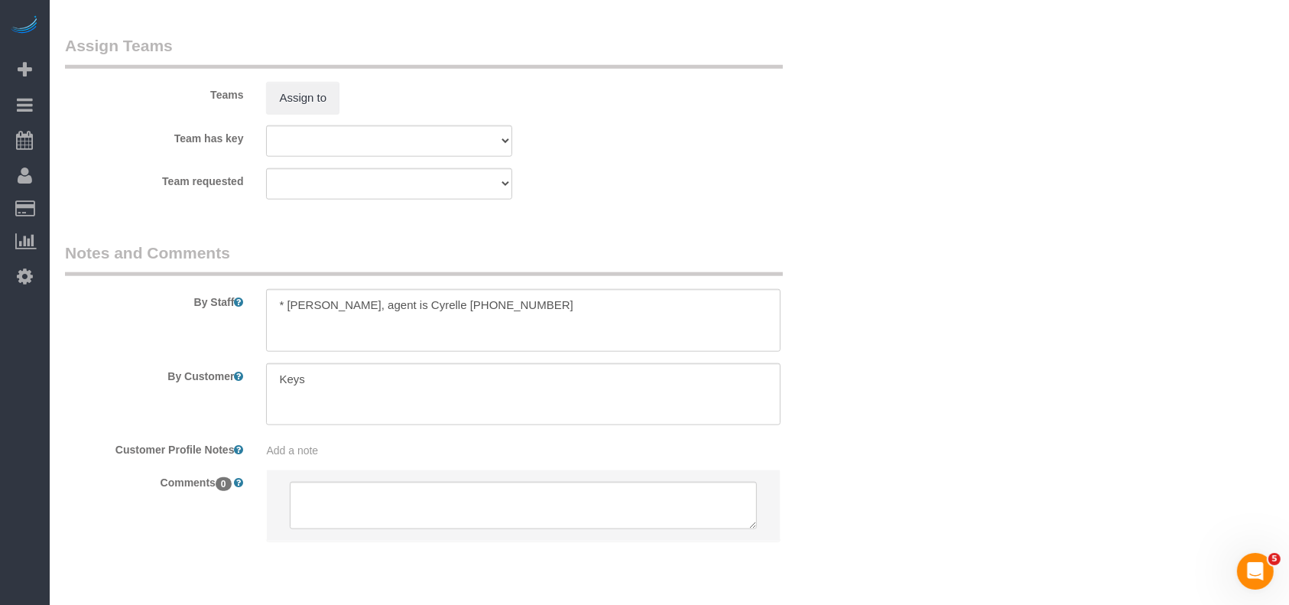
scroll to position [1537, 0]
select select "object:7144"
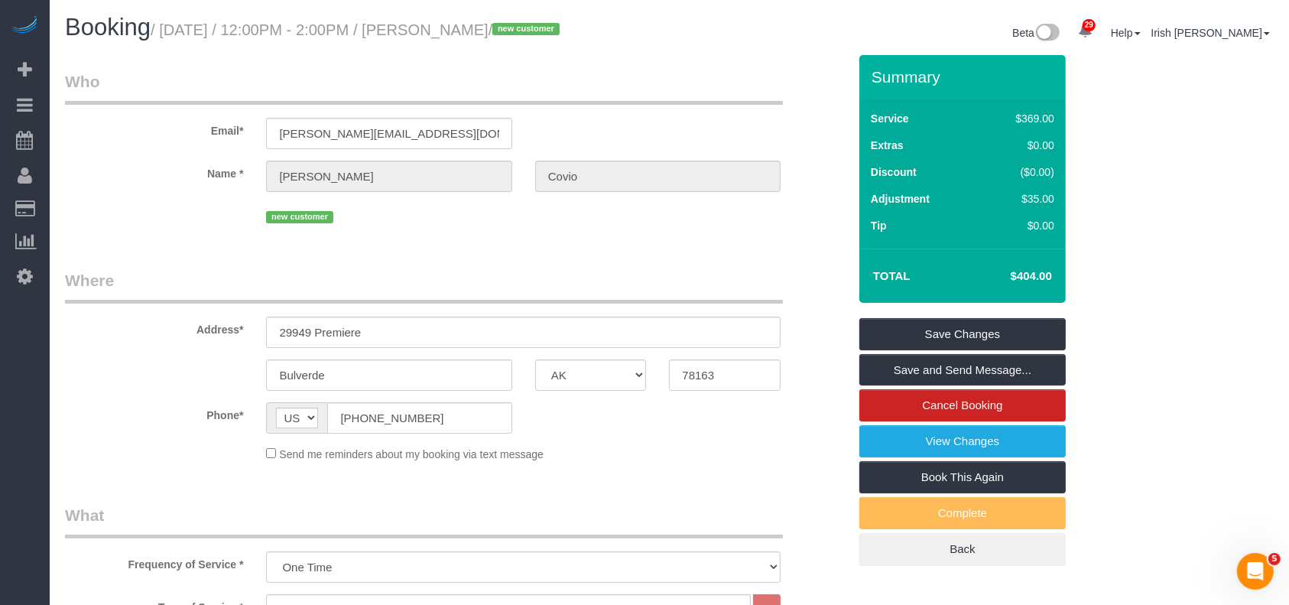
scroll to position [0, 0]
click at [932, 316] on div "Summary Service $369.00 Extras $0.00 Discount ($0.00) Adjustment $35.00 Tip $0.…" at bounding box center [962, 311] width 206 height 511
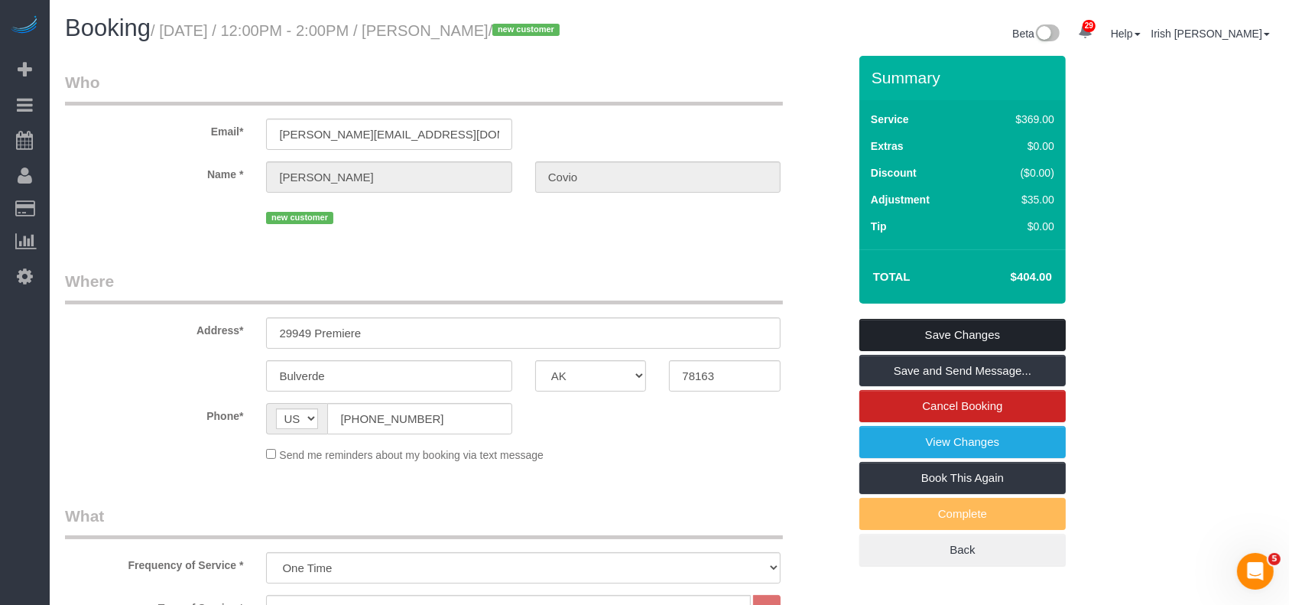
click at [931, 327] on link "Save Changes" at bounding box center [962, 335] width 206 height 32
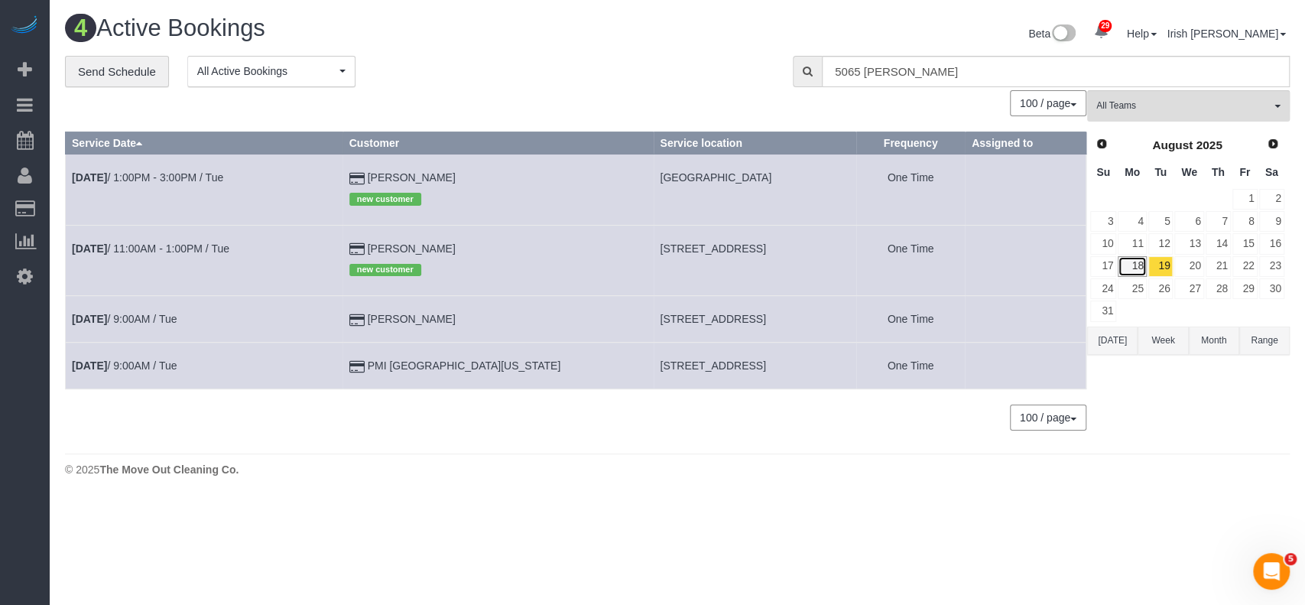
click at [1136, 266] on link "18" at bounding box center [1132, 266] width 28 height 21
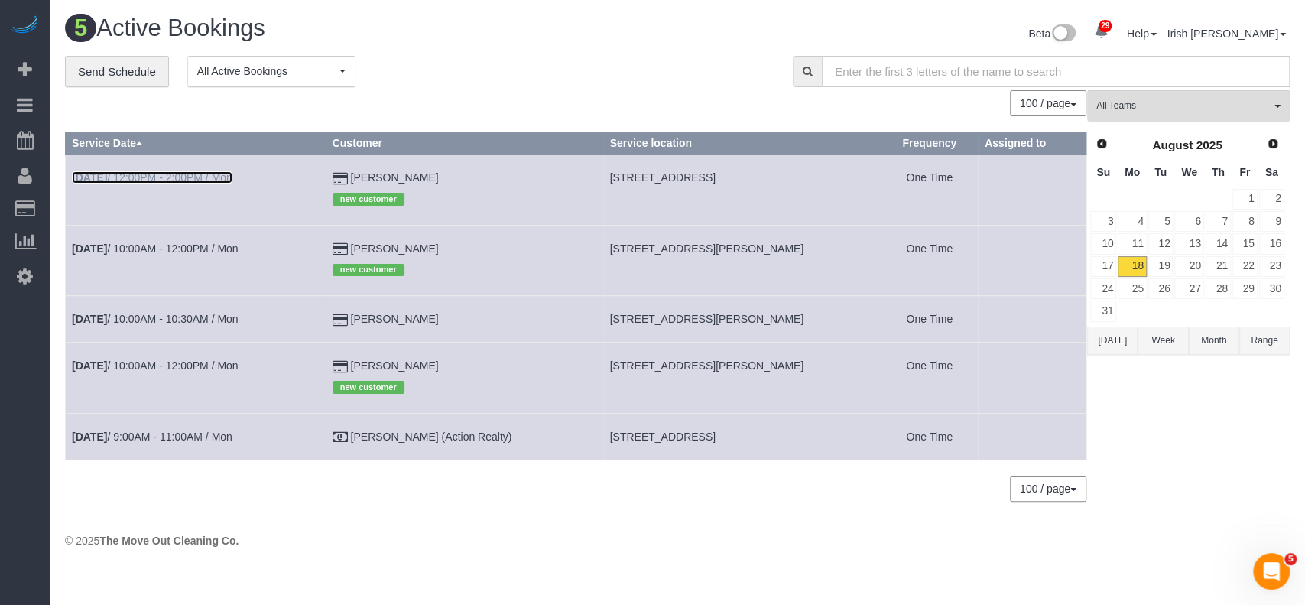
click at [151, 179] on link "[DATE] 12:00PM - 2:00PM / Mon" at bounding box center [152, 177] width 161 height 12
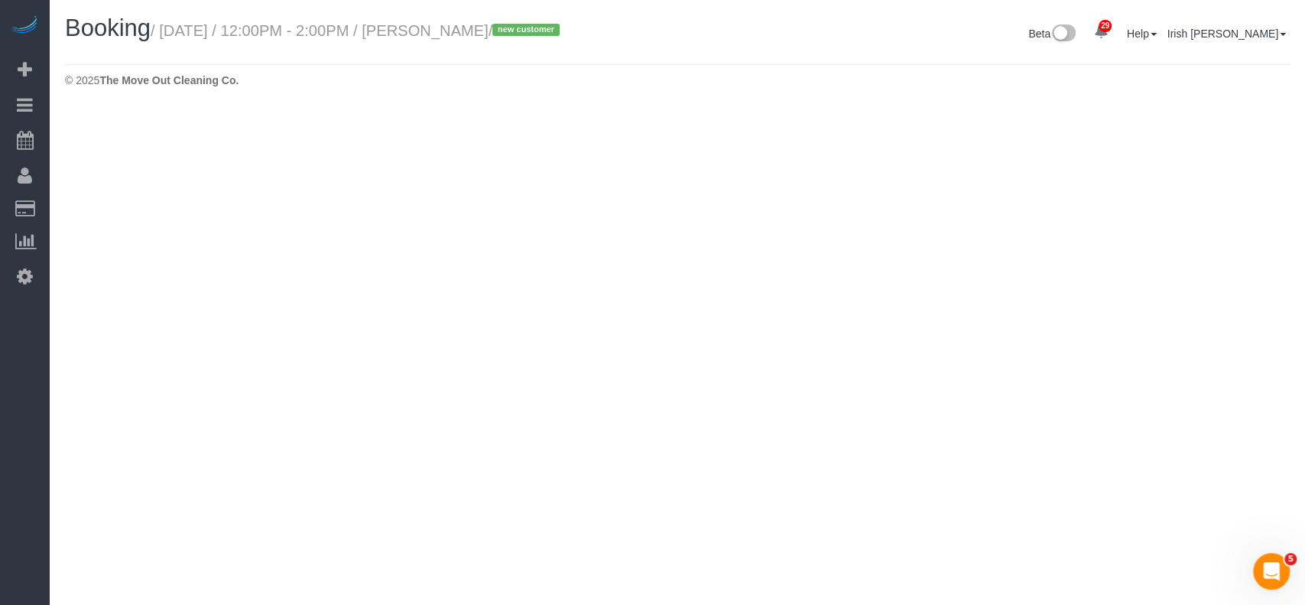
select select "[GEOGRAPHIC_DATA]"
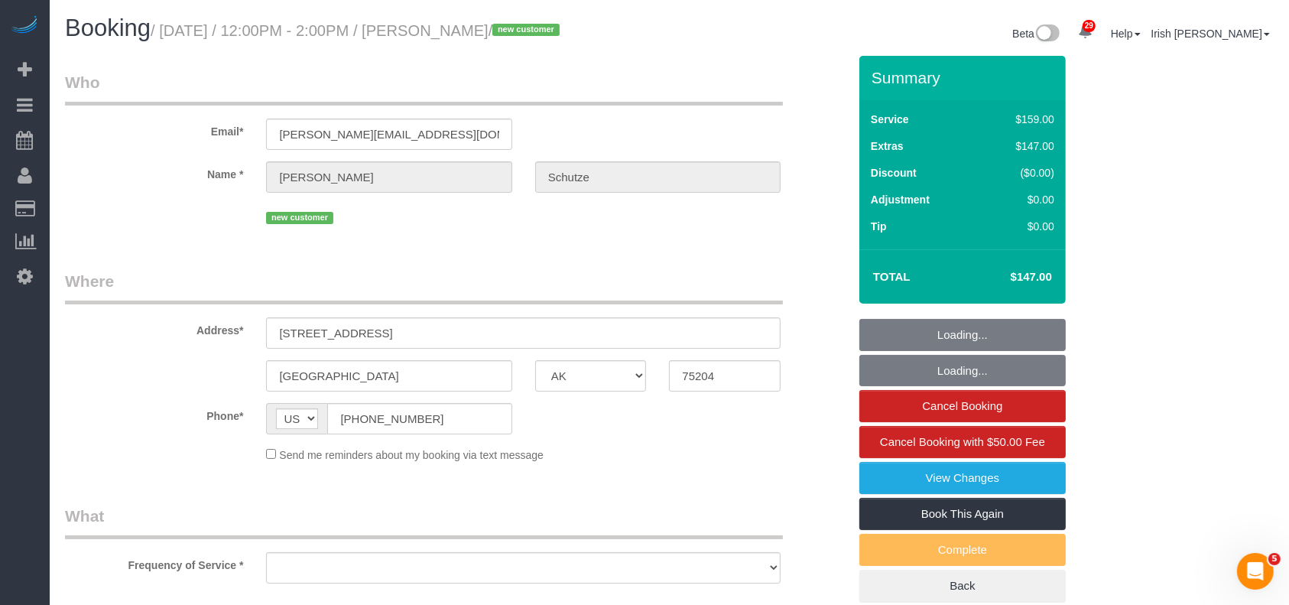
select select "string:fspay-86deb828-39b1-44ec-aa16-72b29c811b53"
select select "object:7661"
select select "spot153"
select select "3"
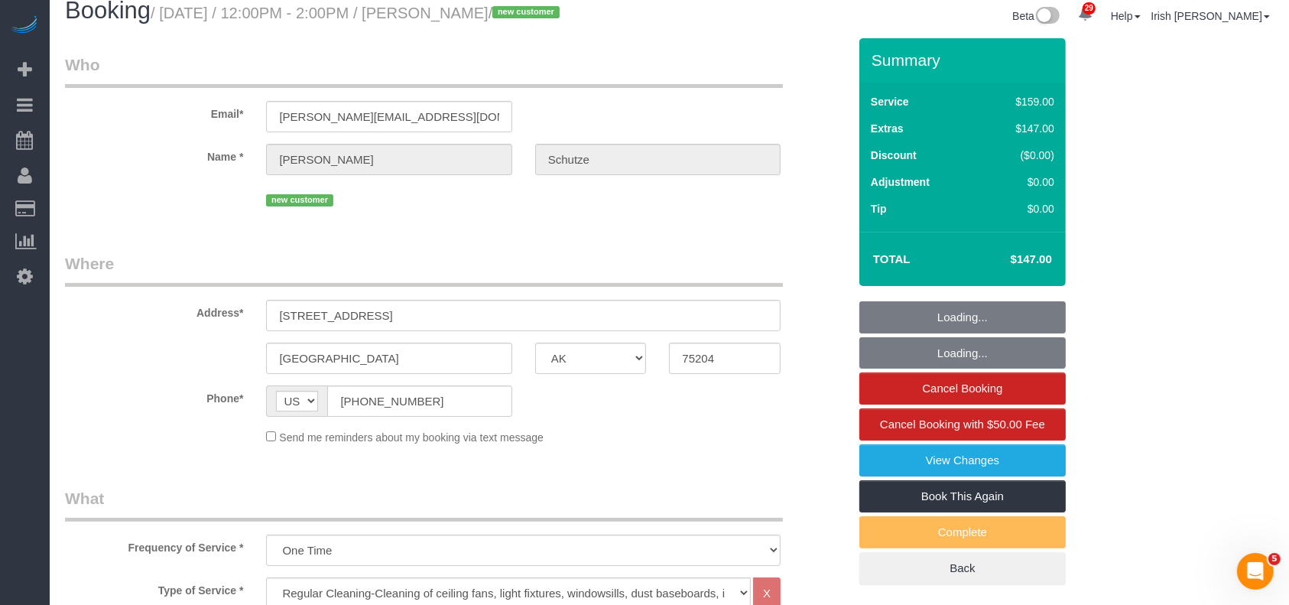
select select "object:7731"
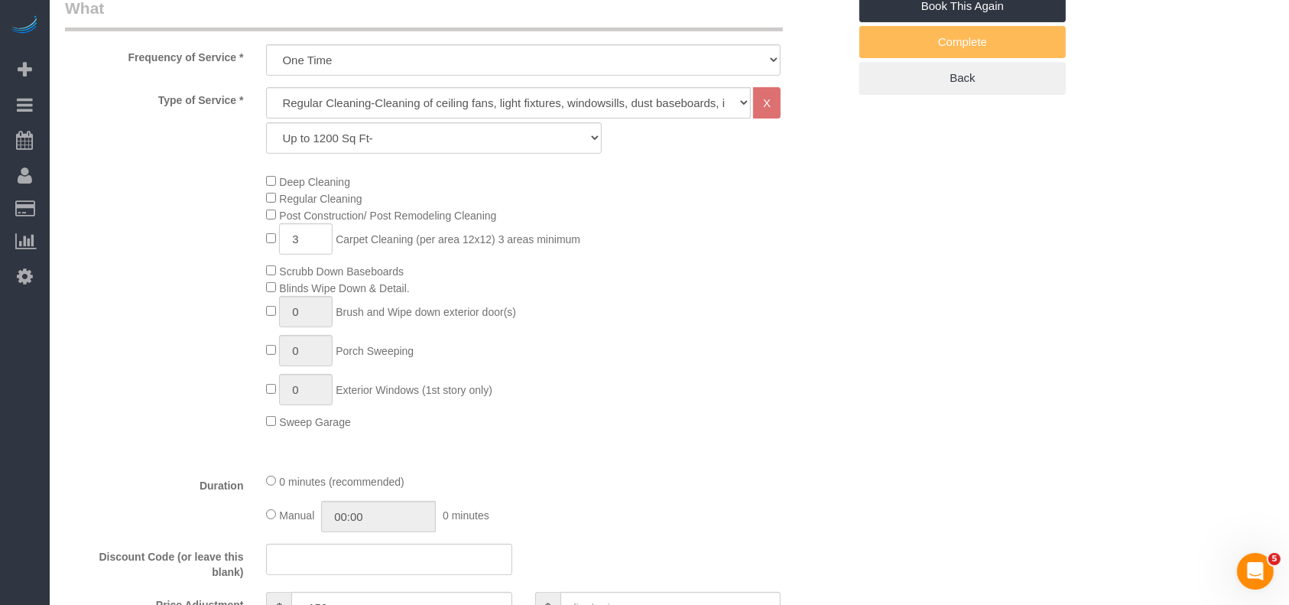
scroll to position [509, 0]
drag, startPoint x: 272, startPoint y: 250, endPoint x: 264, endPoint y: 250, distance: 8.4
click at [266, 250] on div "Deep Cleaning Regular Cleaning Post Construction/ Post Remodeling Cleaning 3 Ca…" at bounding box center [557, 299] width 604 height 257
paste input "5"
type input "5"
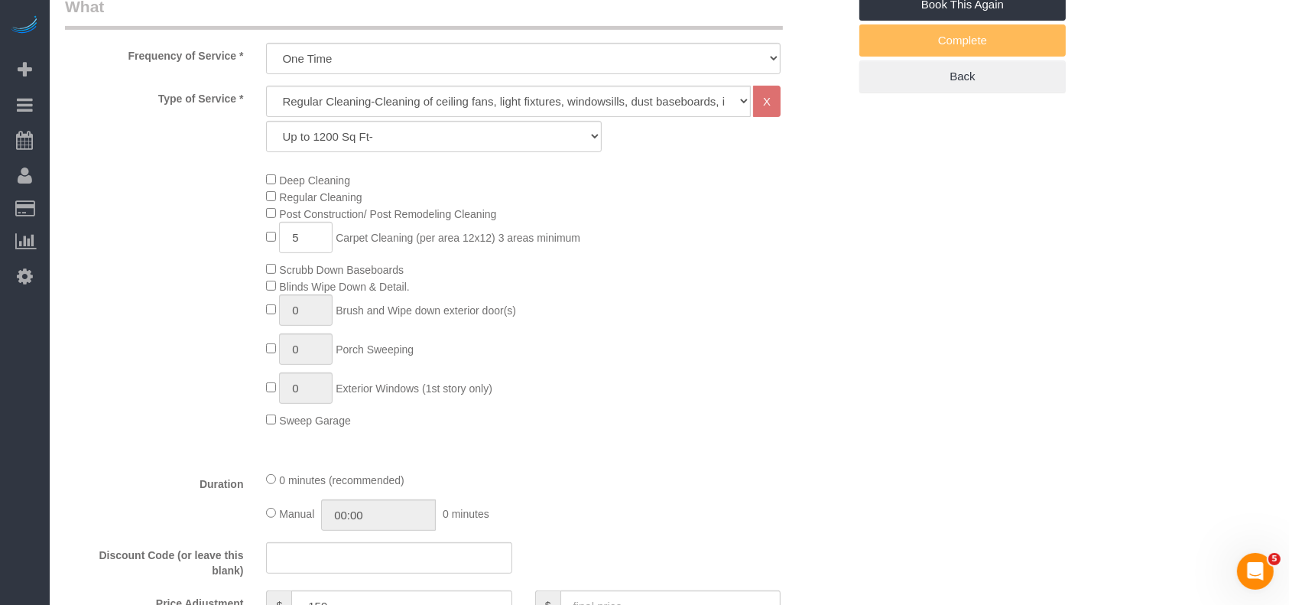
click at [821, 446] on div "Type of Service * Regular Cleaning-Cleaning of ceiling fans, light fixtures, wi…" at bounding box center [456, 272] width 783 height 373
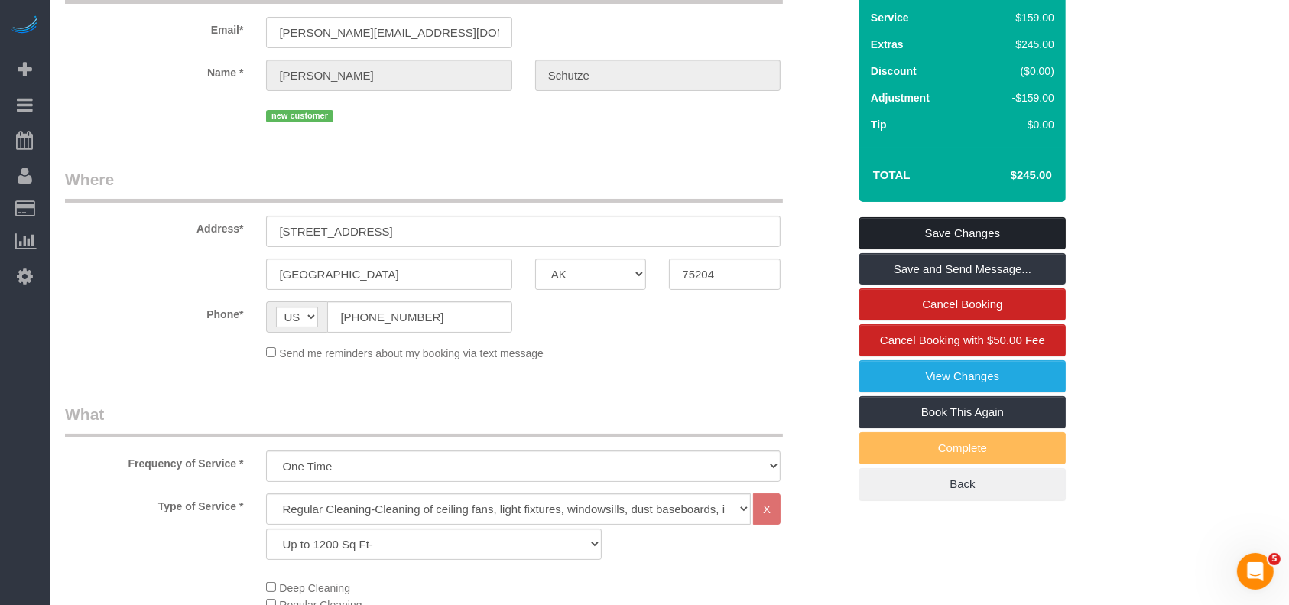
drag, startPoint x: 917, startPoint y: 230, endPoint x: 795, endPoint y: 112, distance: 170.3
click at [917, 229] on link "Save Changes" at bounding box center [962, 233] width 206 height 32
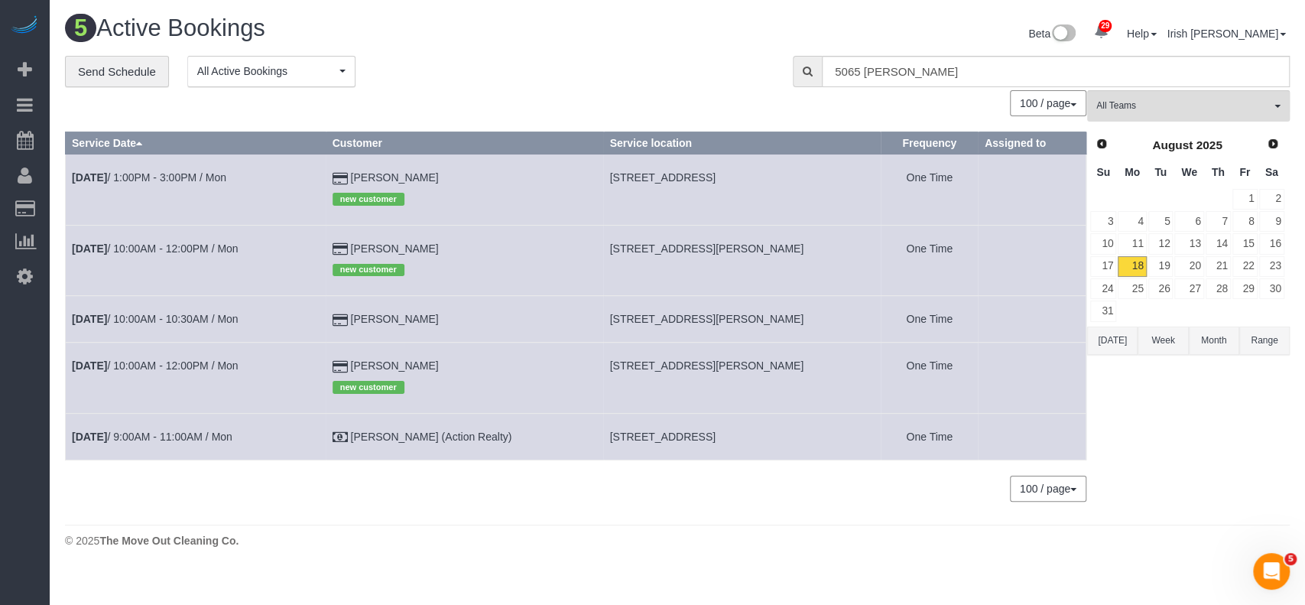
drag, startPoint x: 421, startPoint y: 242, endPoint x: 528, endPoint y: 95, distance: 182.1
click at [339, 240] on tr "[DATE] 10:00AM - 12:00PM / Mon [PERSON_NAME] new customer [STREET_ADDRESS][PERS…" at bounding box center [576, 260] width 1021 height 70
copy tr "[PERSON_NAME]"
click at [1249, 268] on link "22" at bounding box center [1245, 266] width 25 height 21
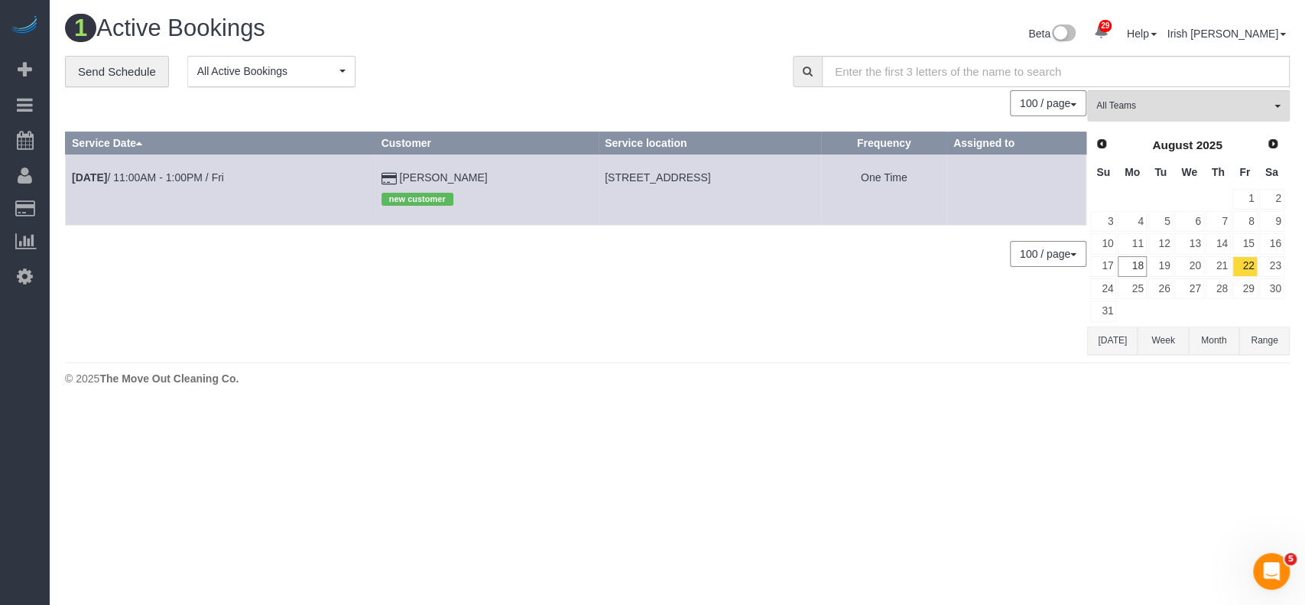
click at [151, 170] on td "[DATE] 11:00AM - 1:00PM / Fri" at bounding box center [221, 189] width 310 height 70
click at [148, 177] on link "[DATE] 11:00AM - 1:00PM / Fri" at bounding box center [148, 177] width 152 height 12
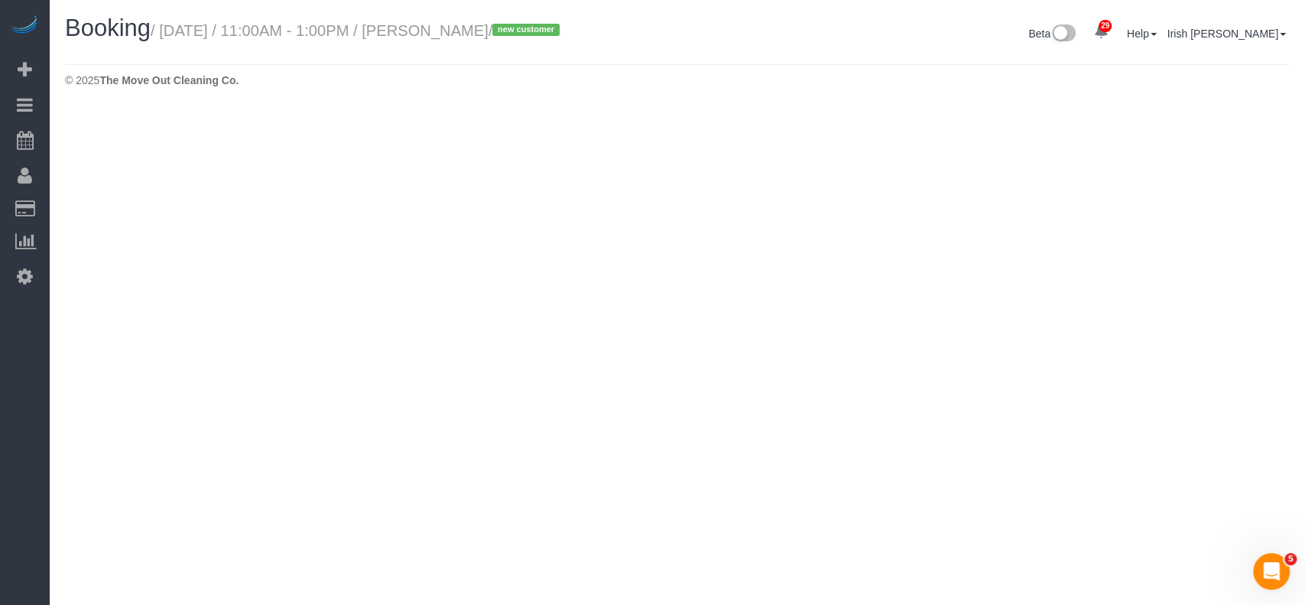
select select "[GEOGRAPHIC_DATA]"
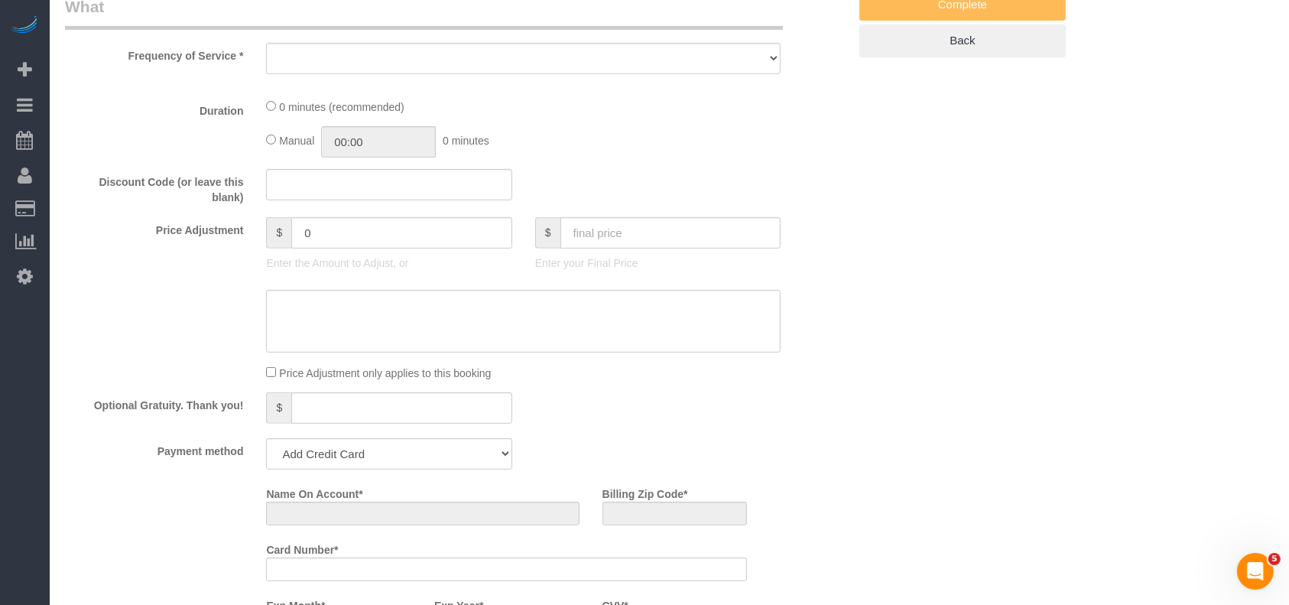
select select "object:8233"
select select "string:fspay-85b5d929-ff9e-4ffb-b625-dc483829d6ee"
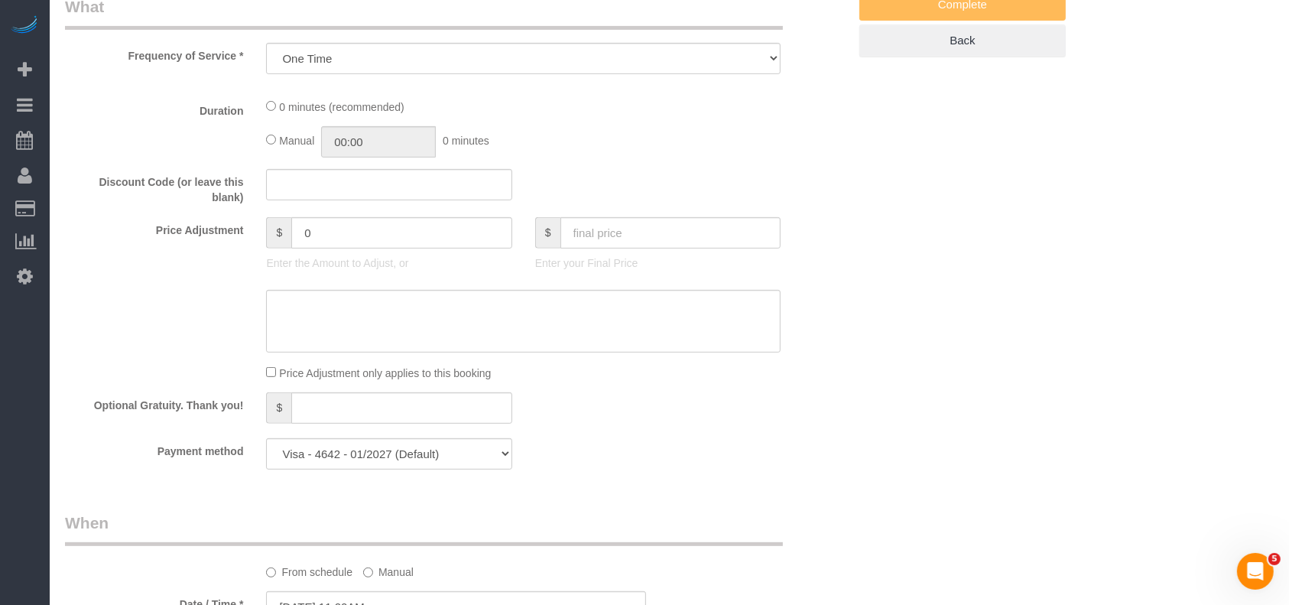
select select "object:8295"
select select "3"
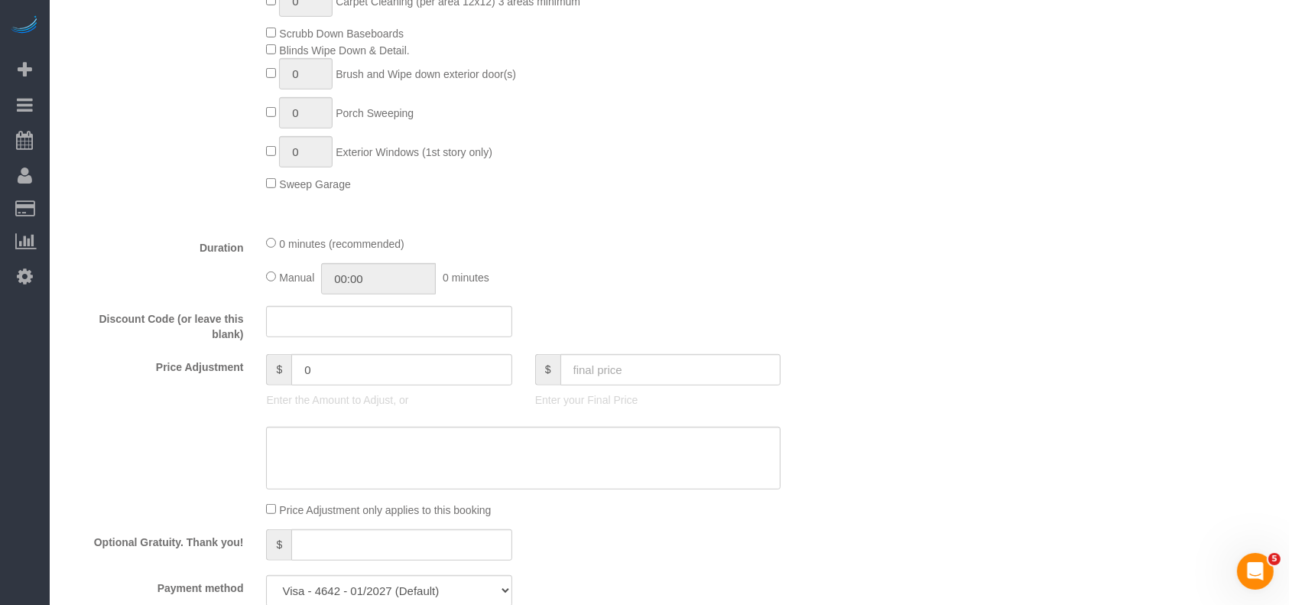
scroll to position [1121, 0]
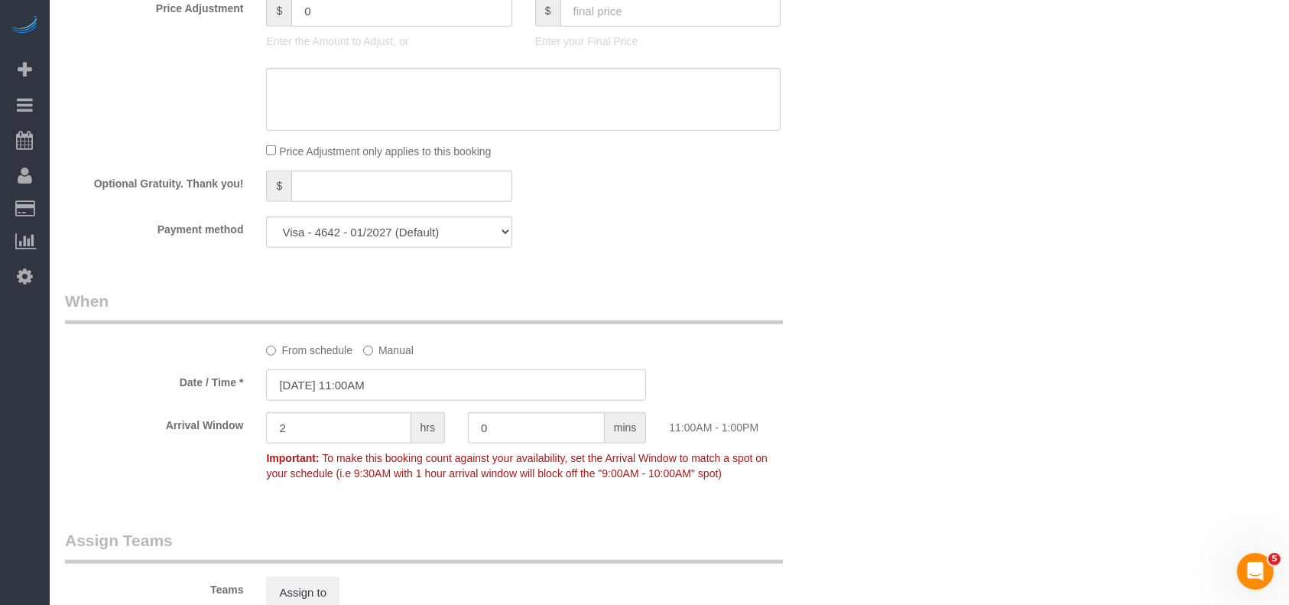
click at [345, 396] on input "[DATE] 11:00AM" at bounding box center [456, 384] width 380 height 31
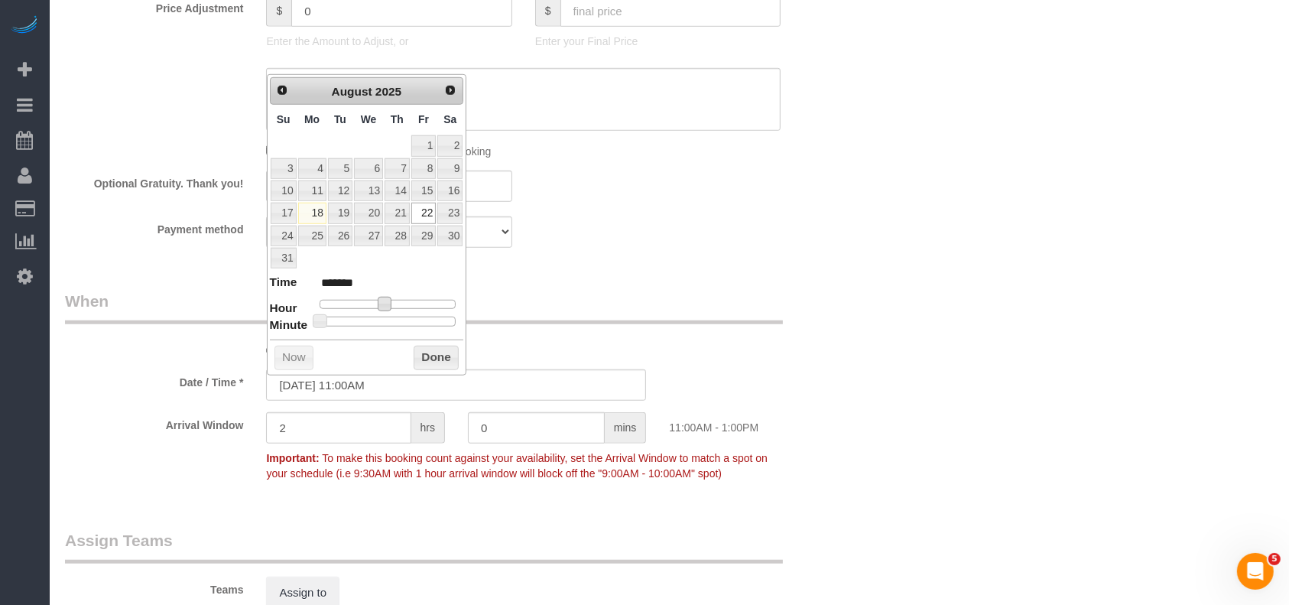
type input "[DATE] 10:00AM"
type input "*******"
click at [372, 303] on span at bounding box center [379, 304] width 14 height 14
click at [417, 354] on button "Done" at bounding box center [436, 358] width 45 height 24
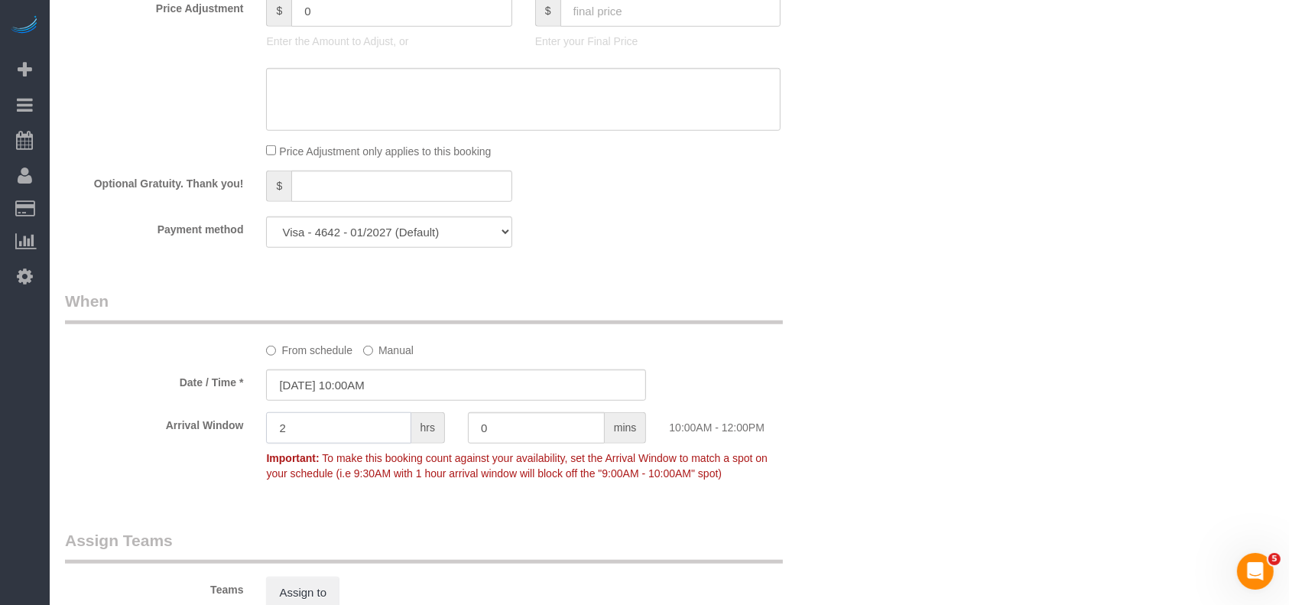
drag, startPoint x: 289, startPoint y: 427, endPoint x: 209, endPoint y: 428, distance: 80.3
click at [210, 428] on div "Arrival Window 2 hrs 0 mins 10:00AM - 12:00PM Important: To make this booking c…" at bounding box center [457, 450] width 806 height 76
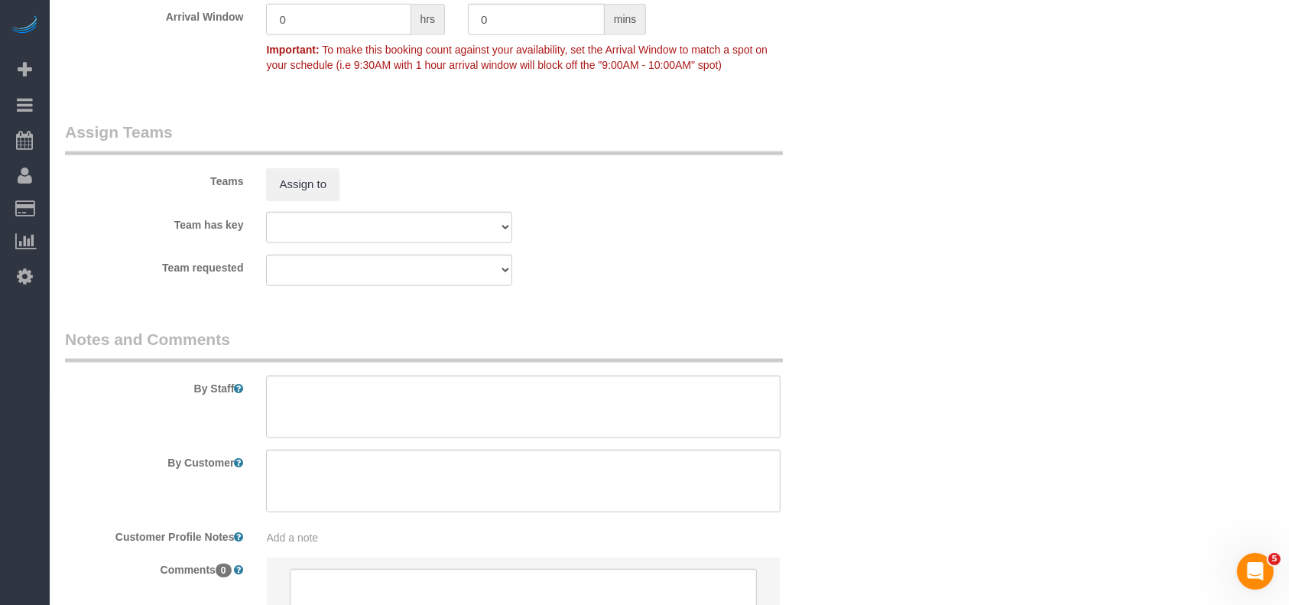
type input "0"
drag, startPoint x: 323, startPoint y: 408, endPoint x: 316, endPoint y: 398, distance: 11.5
click at [316, 398] on textarea at bounding box center [523, 406] width 515 height 63
type textarea "* will open at 10am"
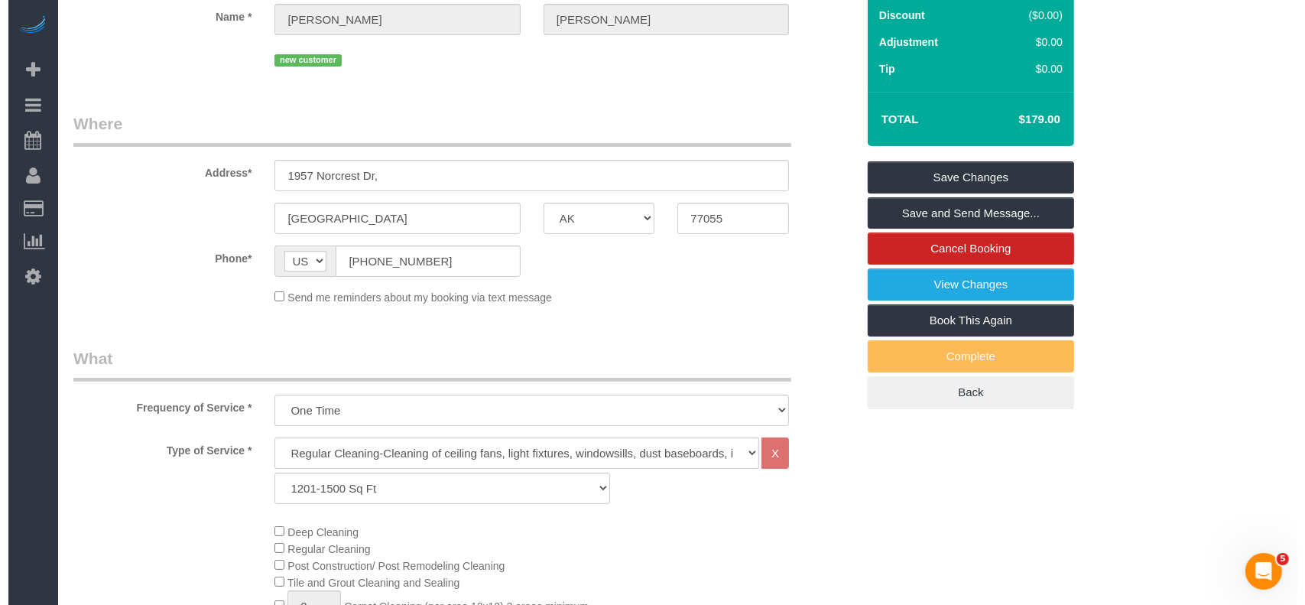
scroll to position [0, 0]
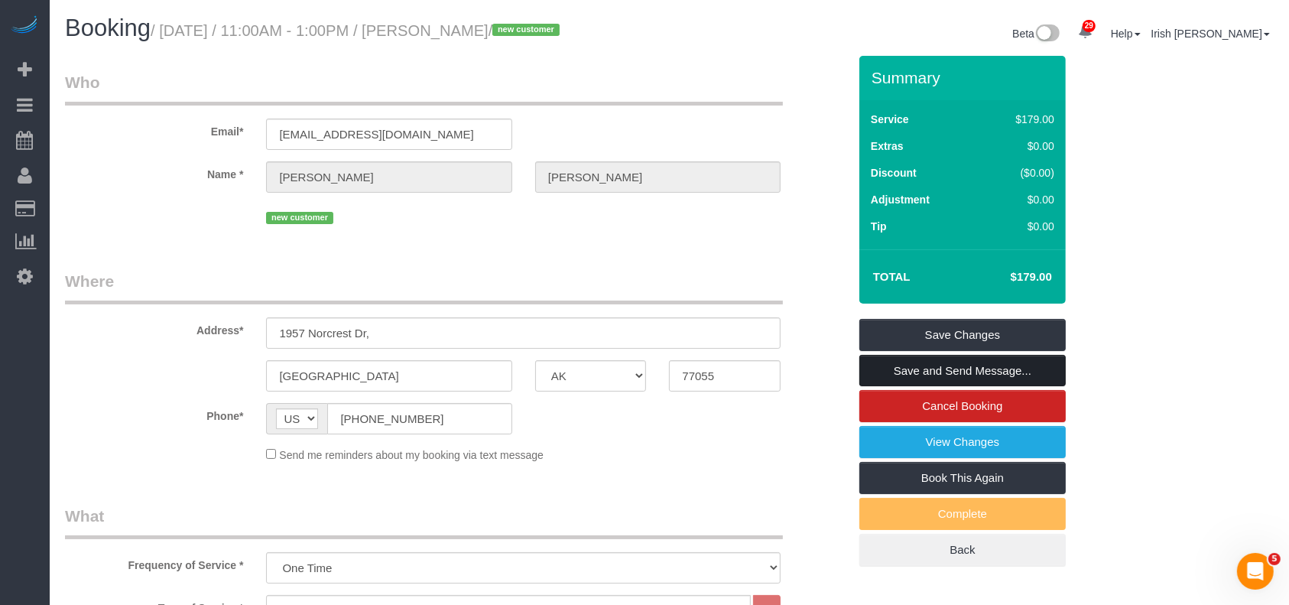
click at [989, 370] on link "Save and Send Message..." at bounding box center [962, 371] width 206 height 32
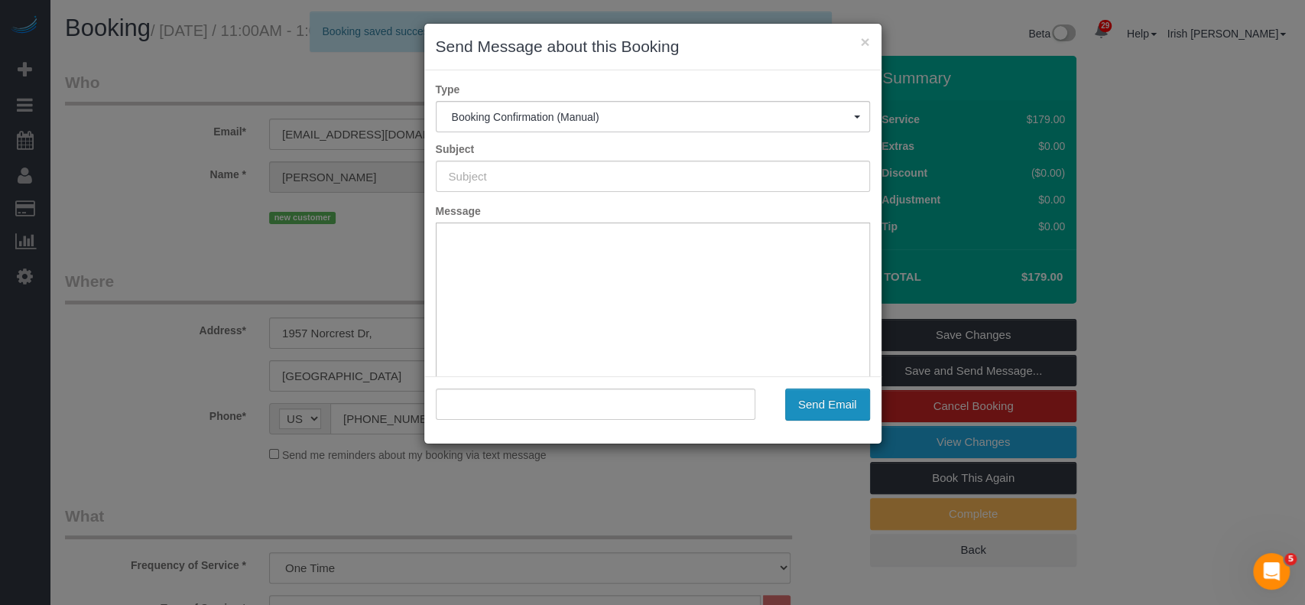
type input "Booking Confirmed!"
type input ""[PERSON_NAME]" <[EMAIL_ADDRESS][DOMAIN_NAME]>"
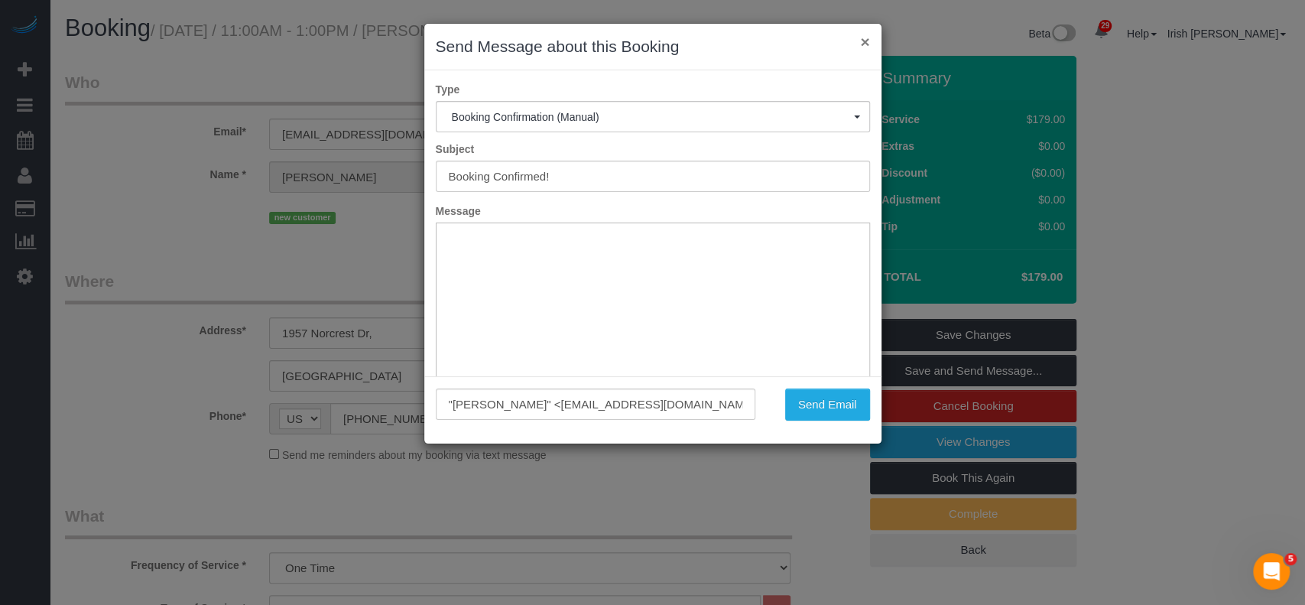
click at [861, 38] on button "×" at bounding box center [864, 42] width 9 height 16
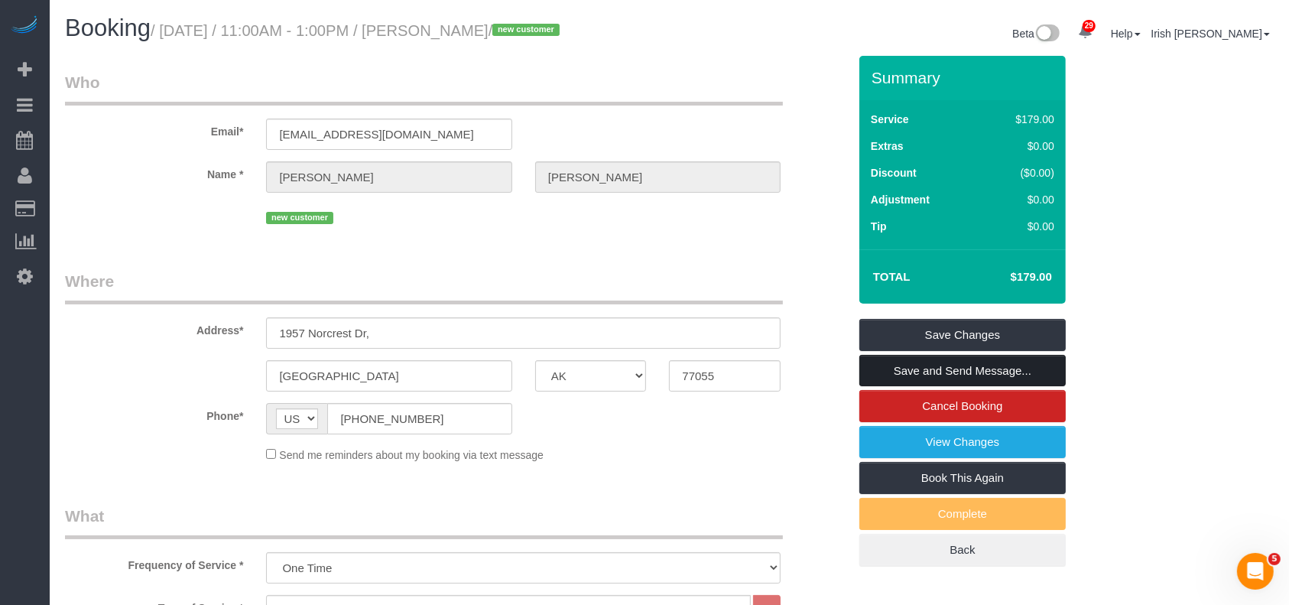
click at [956, 358] on link "Save and Send Message..." at bounding box center [962, 371] width 206 height 32
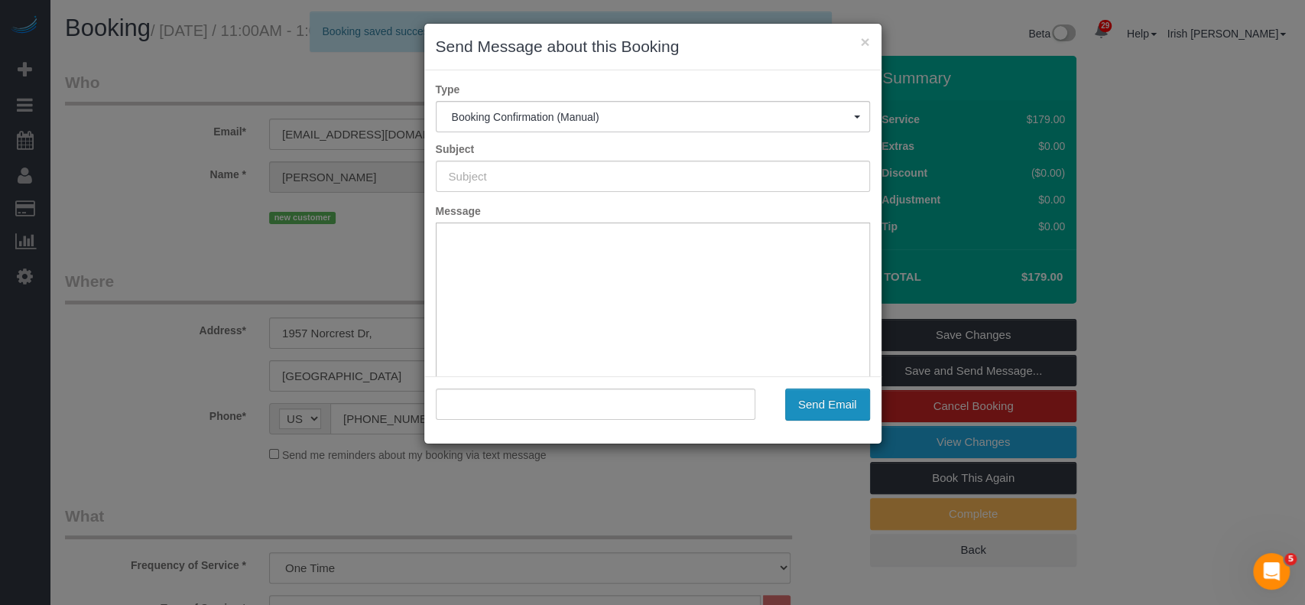
type input "Booking Confirmed!"
type input ""[PERSON_NAME]" <[EMAIL_ADDRESS][DOMAIN_NAME]>"
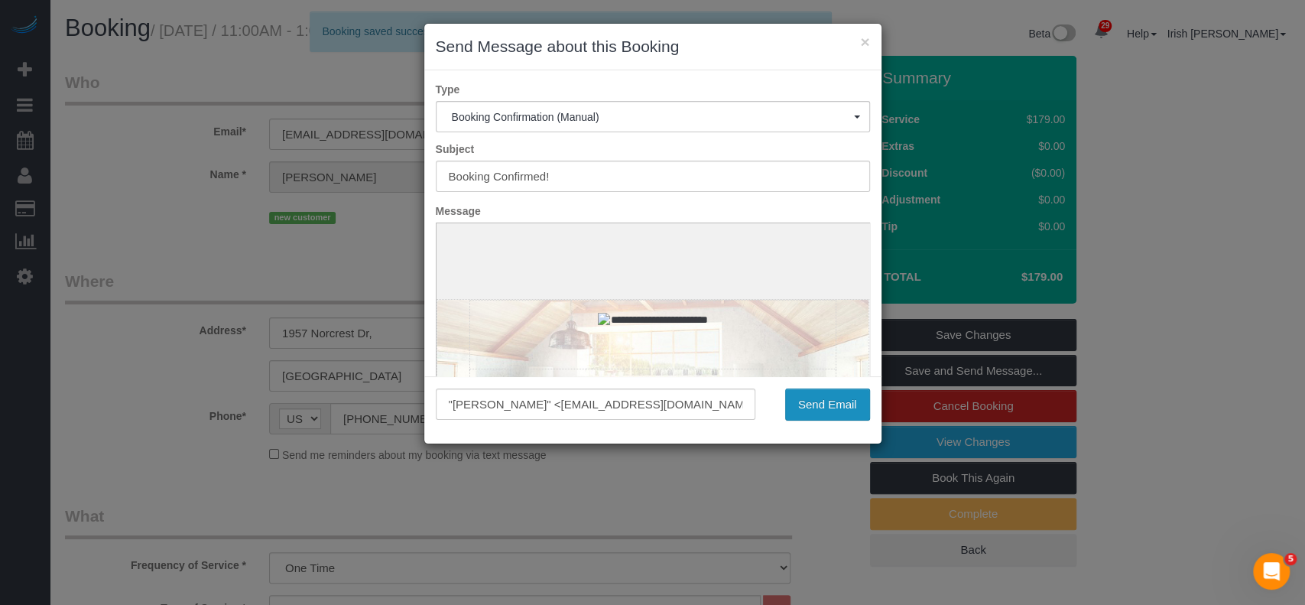
click at [821, 399] on button "Send Email" at bounding box center [827, 404] width 85 height 32
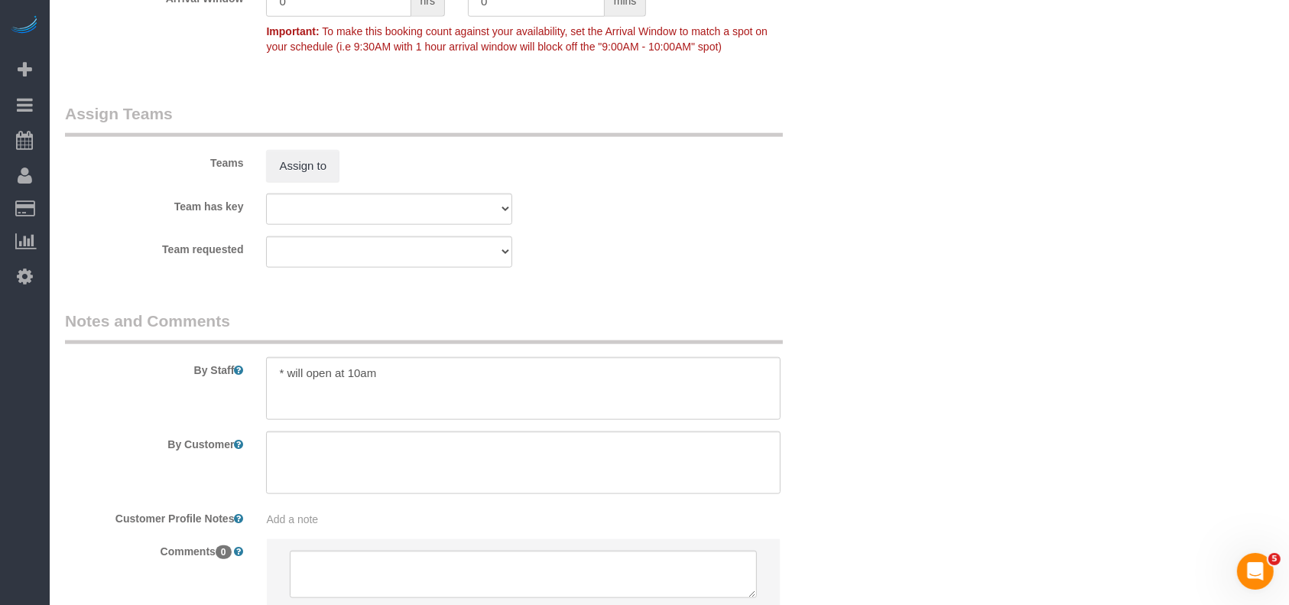
scroll to position [1631, 0]
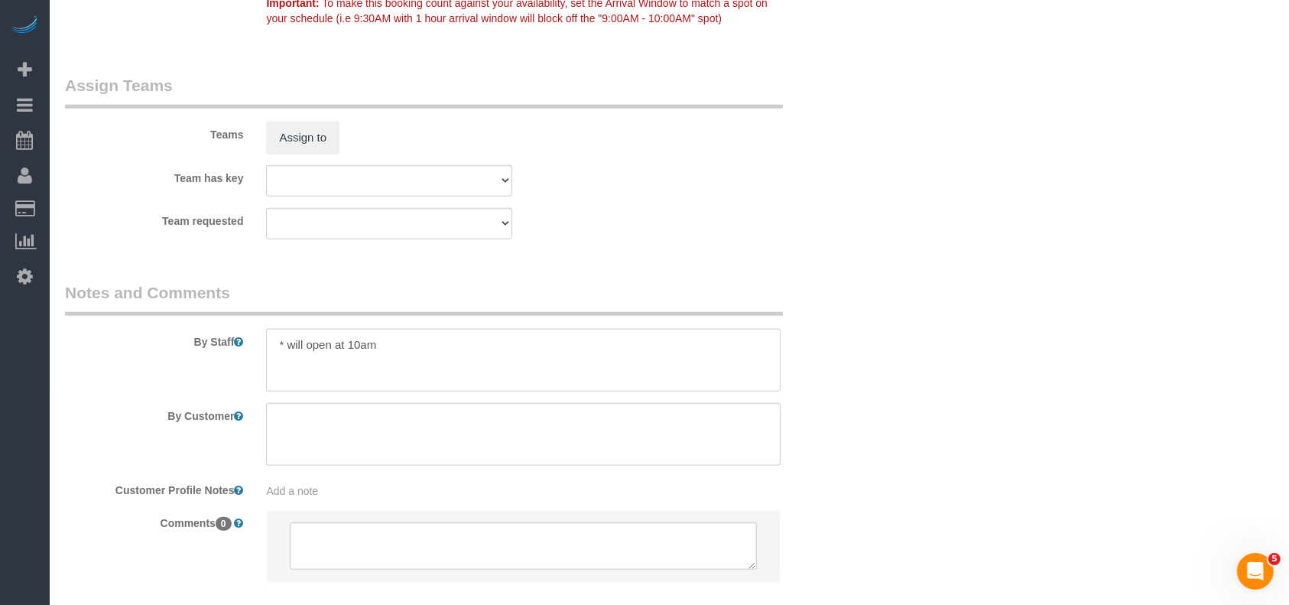
click at [415, 343] on textarea at bounding box center [523, 360] width 515 height 63
paste textarea "1960"
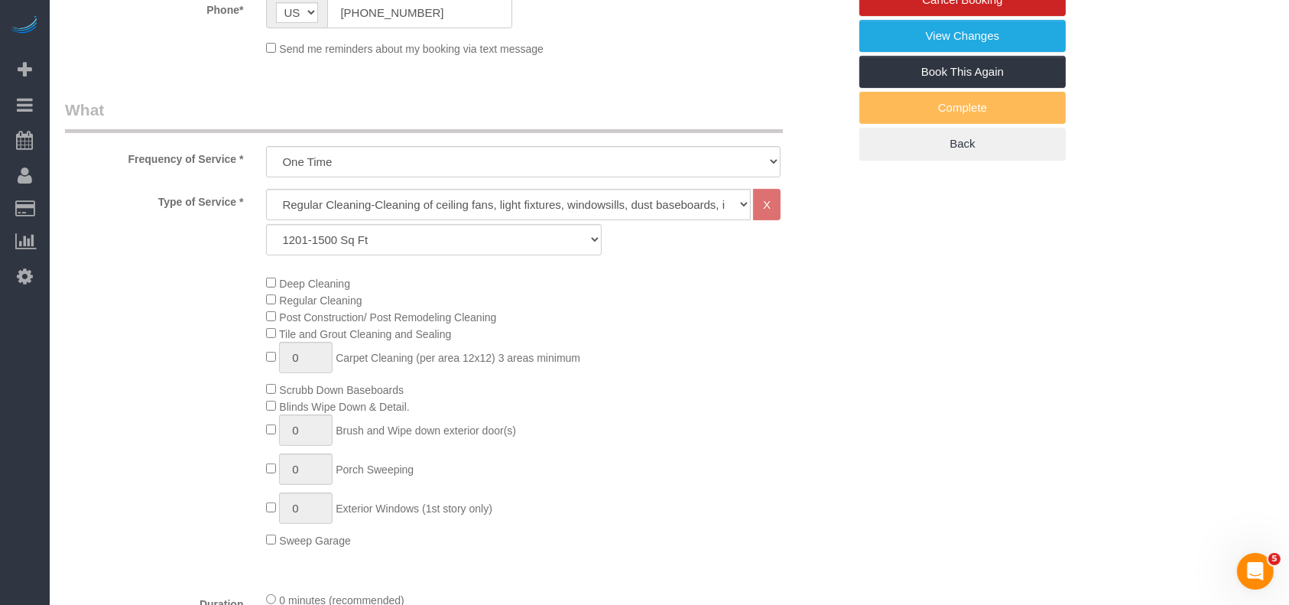
scroll to position [203, 0]
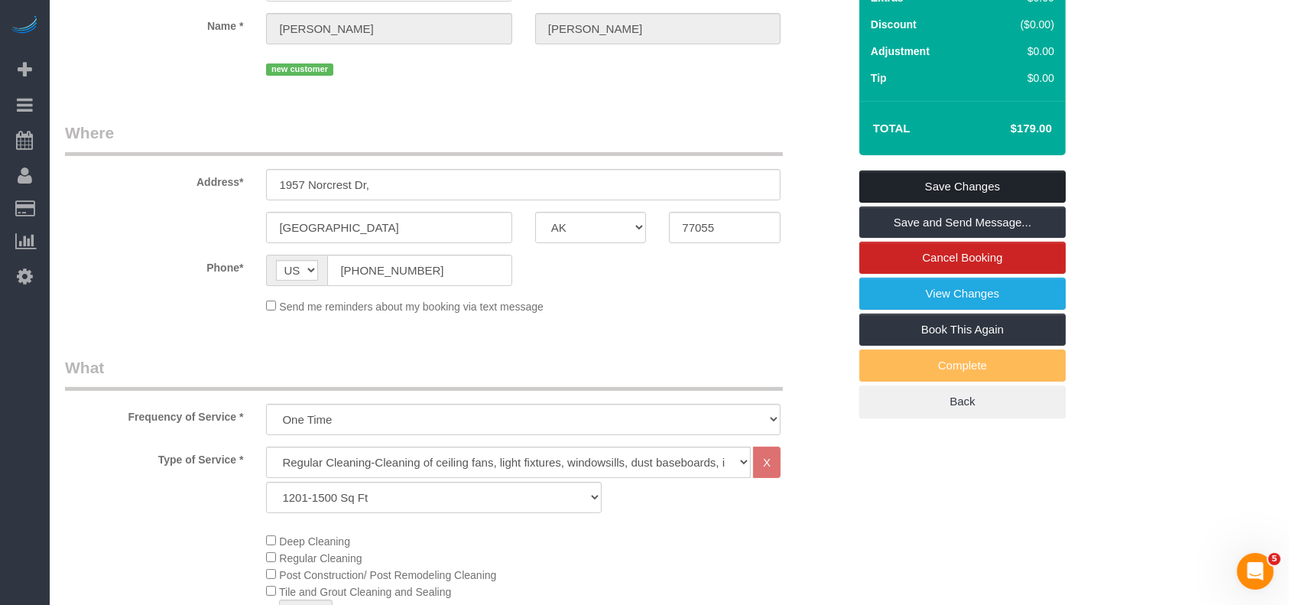
type textarea "* will open at 10am or may use code 1960 * referred by [PERSON_NAME]"
click at [878, 180] on link "Save Changes" at bounding box center [962, 187] width 206 height 32
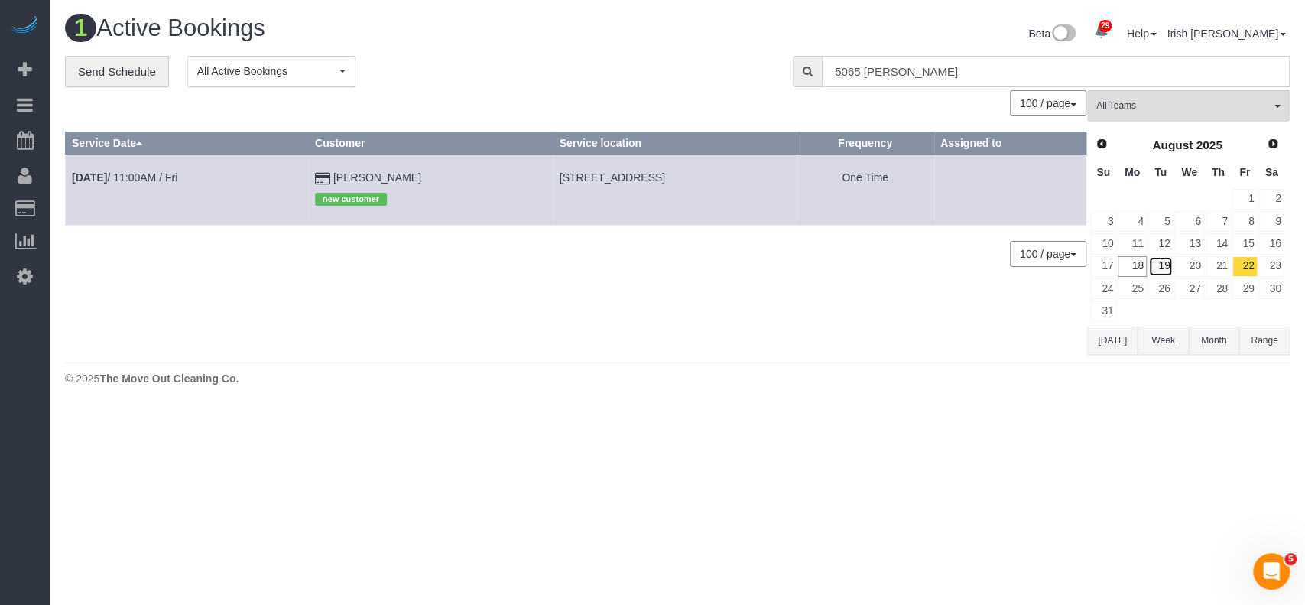
click at [1156, 261] on link "19" at bounding box center [1160, 266] width 25 height 21
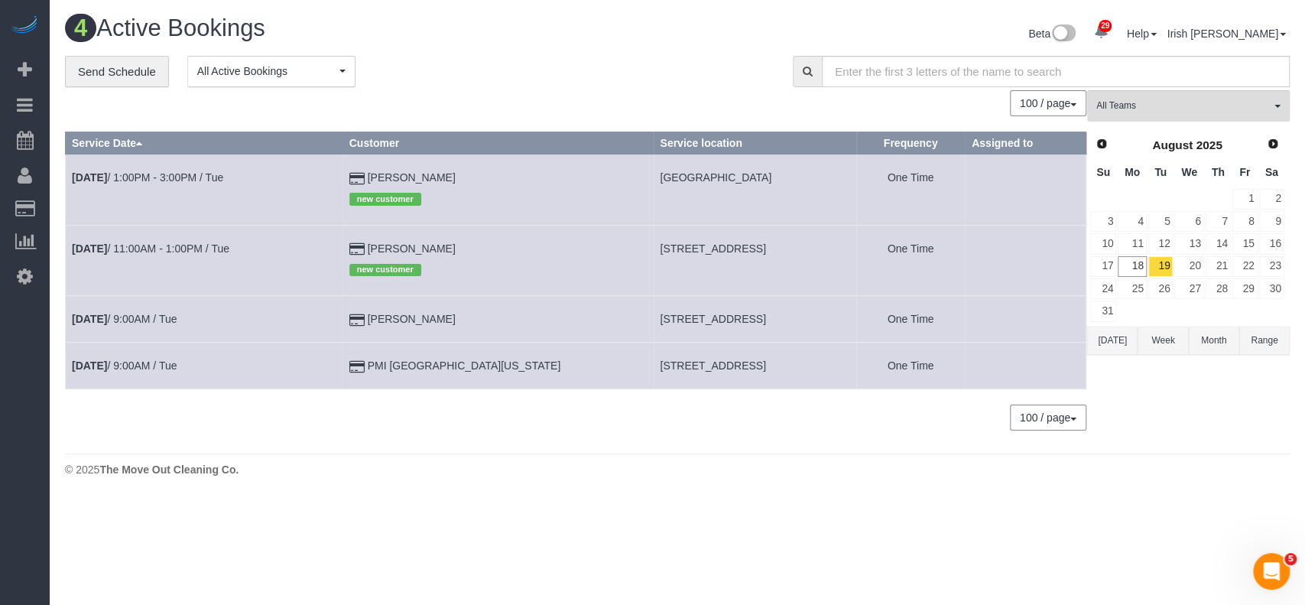
drag, startPoint x: 482, startPoint y: 242, endPoint x: 330, endPoint y: 238, distance: 153.0
click at [330, 238] on tr "[DATE] 11:00AM - 1:00PM / Tue [PERSON_NAME] new customer [STREET_ADDRESS] One T…" at bounding box center [576, 260] width 1021 height 70
copy tr "[PERSON_NAME]"
click at [161, 255] on td "[DATE] 11:00AM - 1:00PM / Tue" at bounding box center [205, 260] width 278 height 70
click at [167, 245] on link "[DATE] 11:00AM - 1:00PM / Tue" at bounding box center [151, 248] width 158 height 12
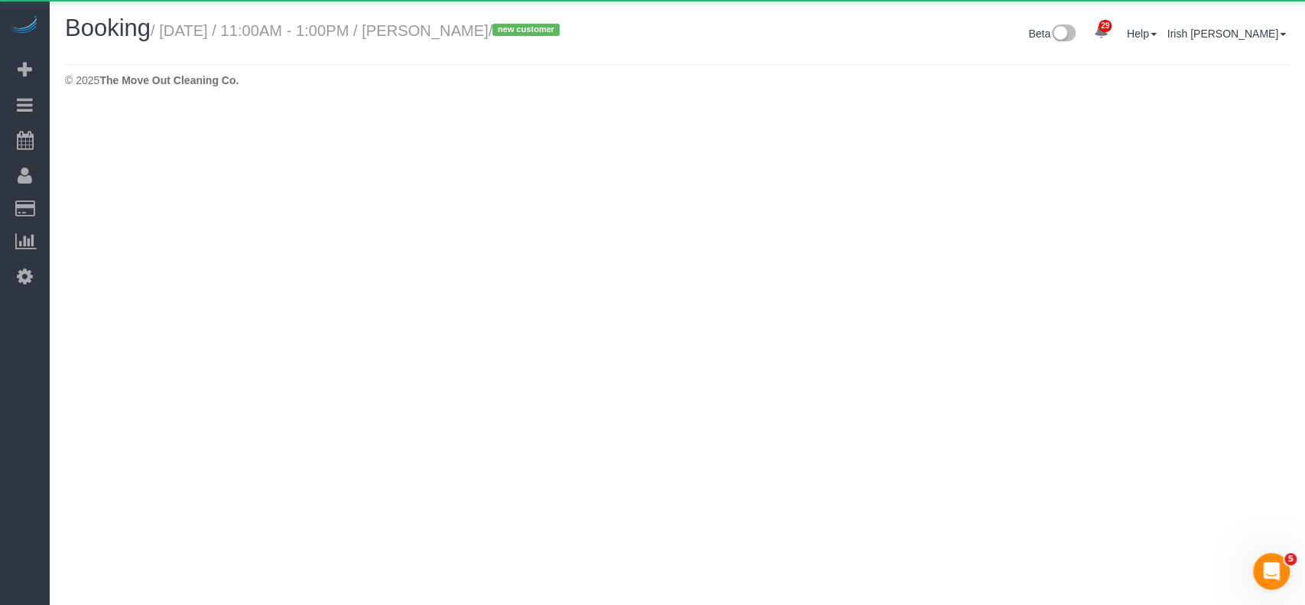
select select "[GEOGRAPHIC_DATA]"
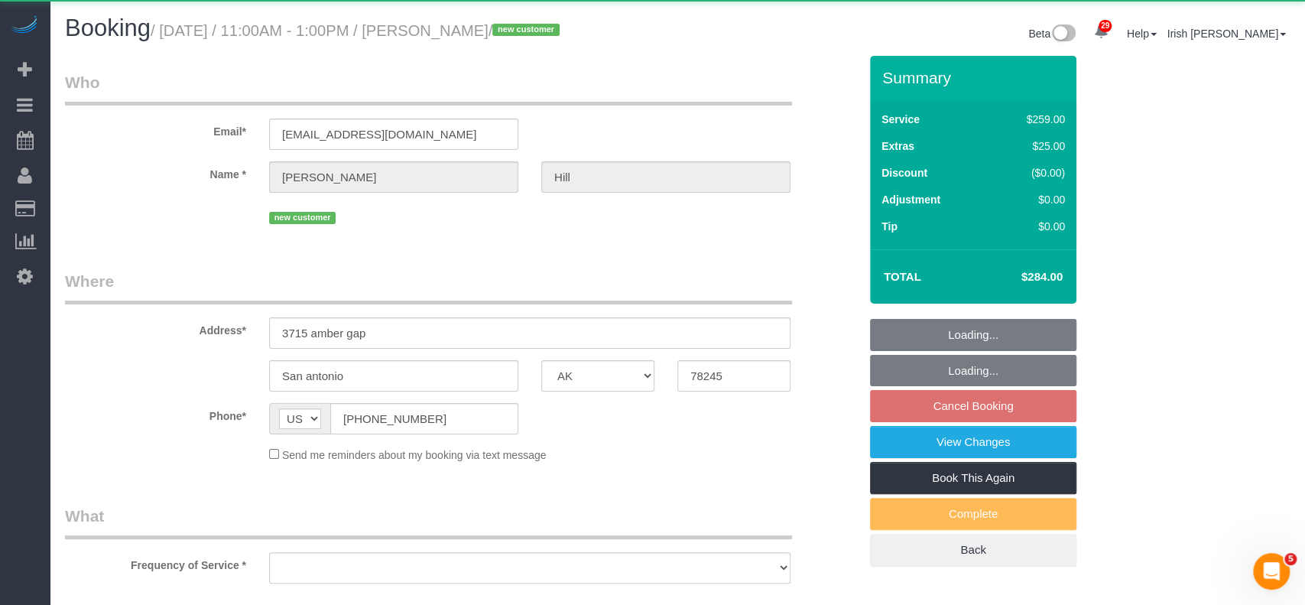
select select "object:8984"
select select "string:fspay-a305f5df-69b0-4211-8138-6c554d626397"
select select "3"
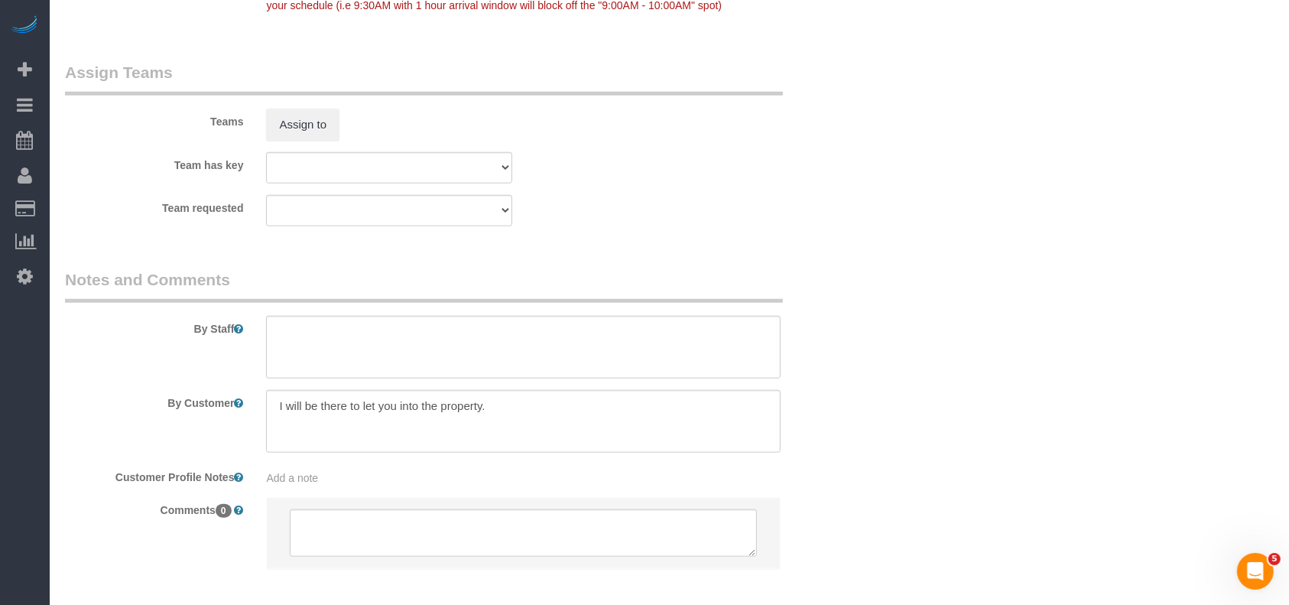
scroll to position [1667, 0]
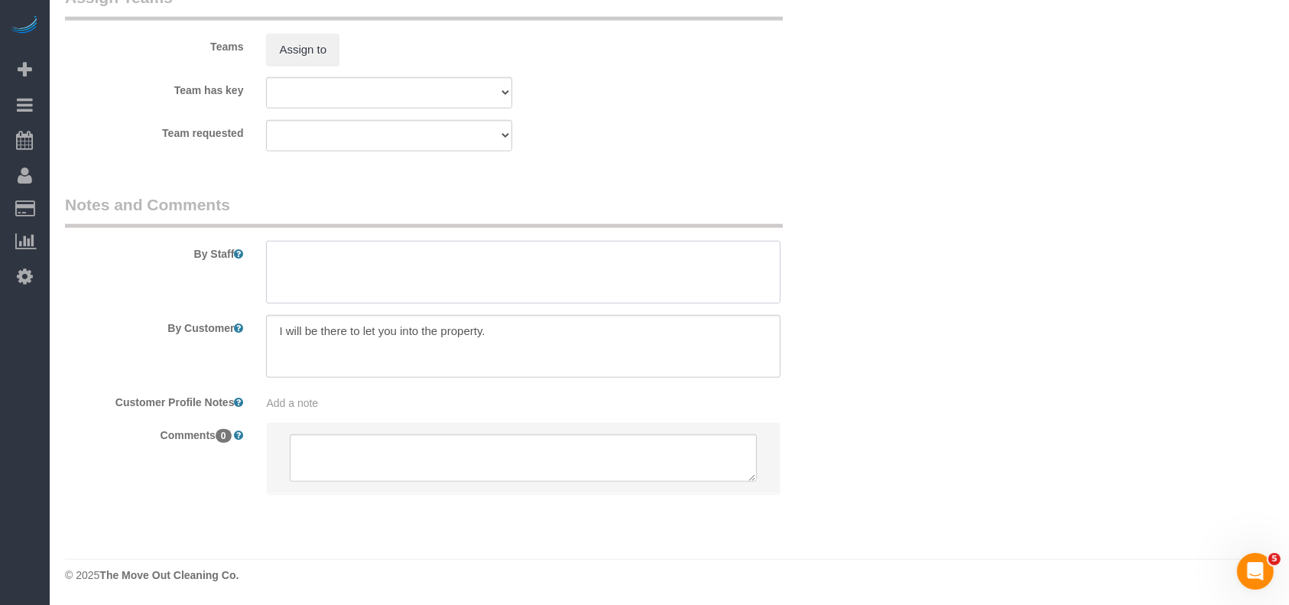
click at [339, 268] on textarea at bounding box center [523, 272] width 515 height 63
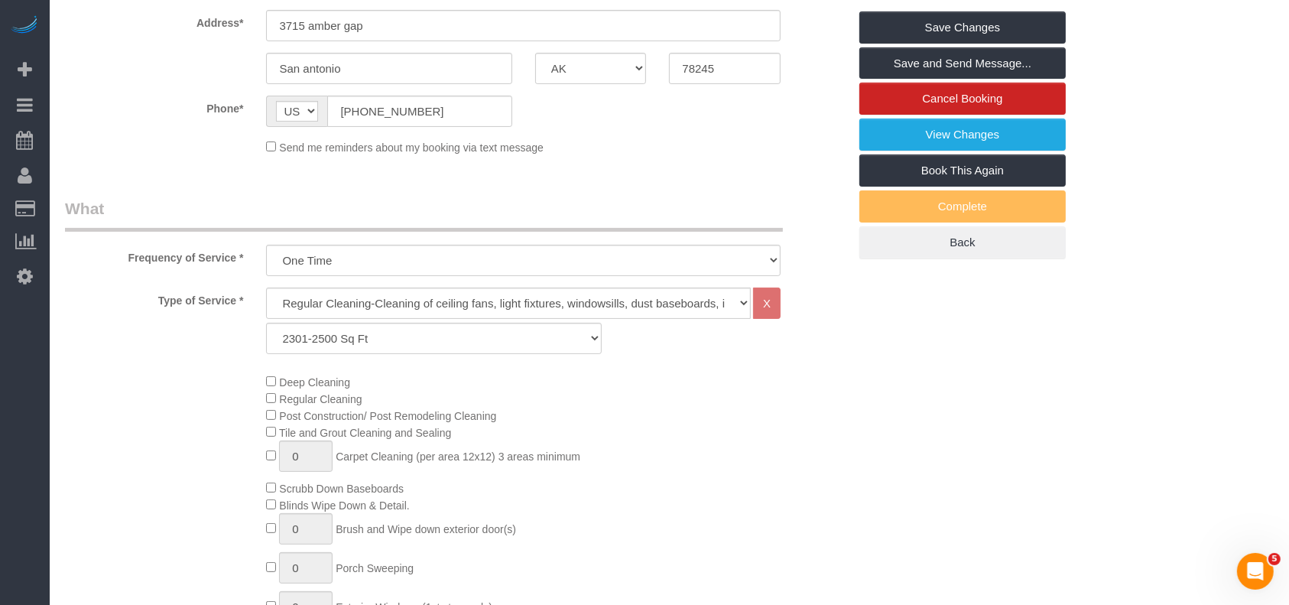
scroll to position [239, 0]
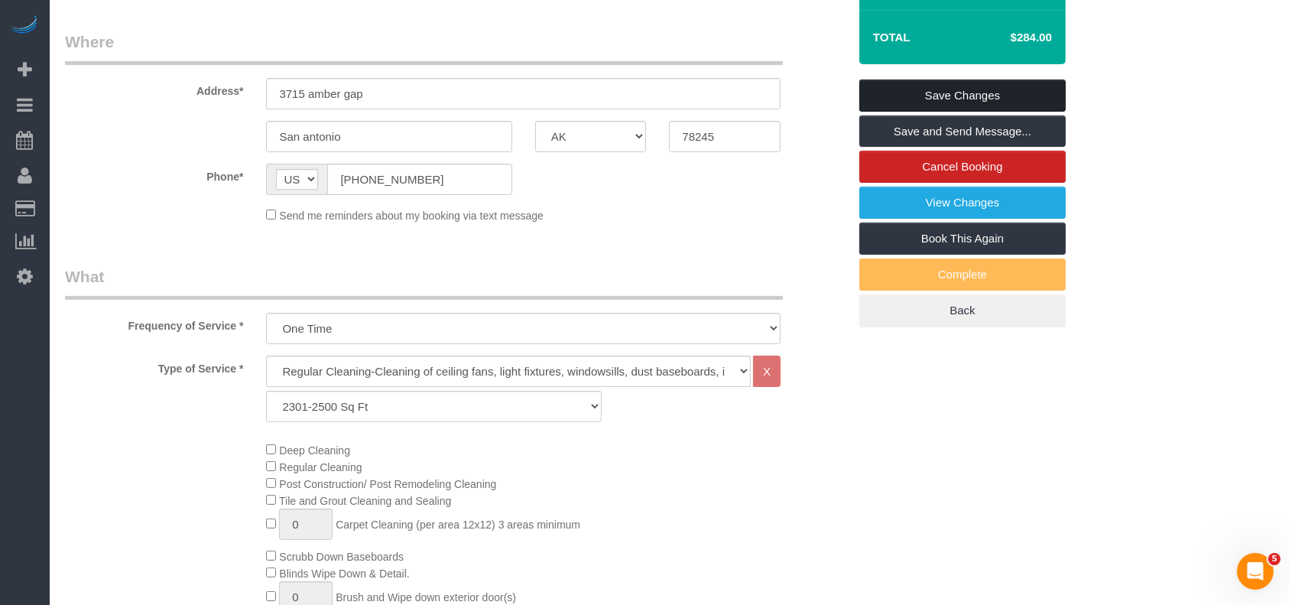
type textarea "* will confirm if water is on"
click at [905, 92] on link "Save Changes" at bounding box center [962, 96] width 206 height 32
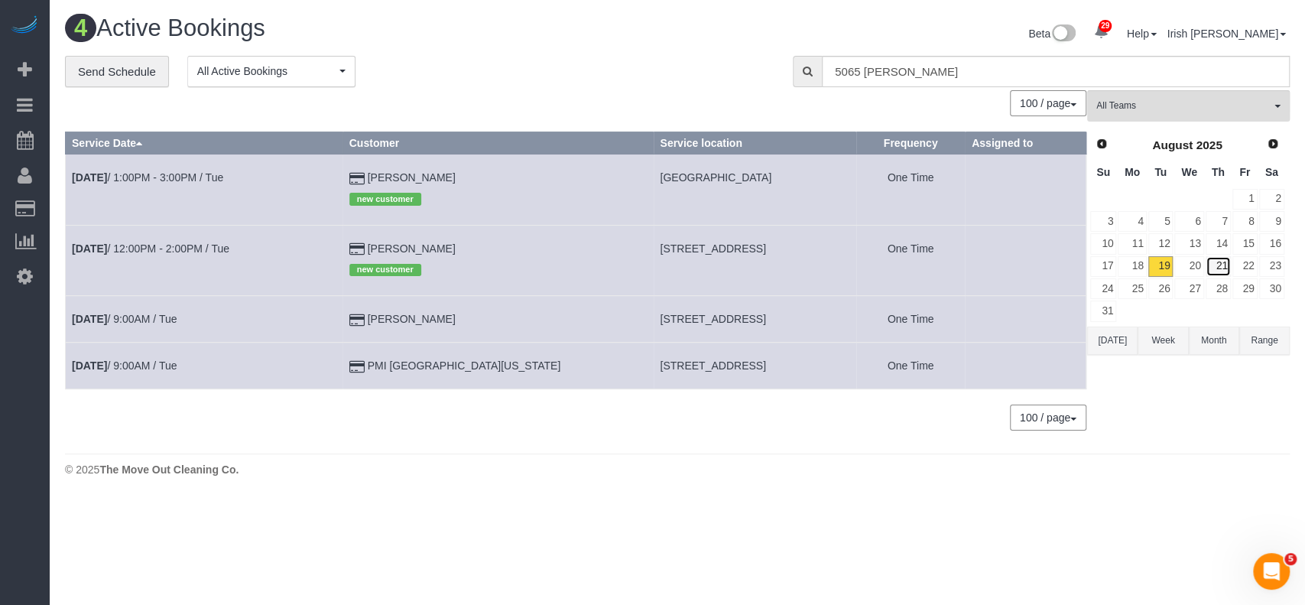
click at [1226, 265] on link "21" at bounding box center [1218, 266] width 25 height 21
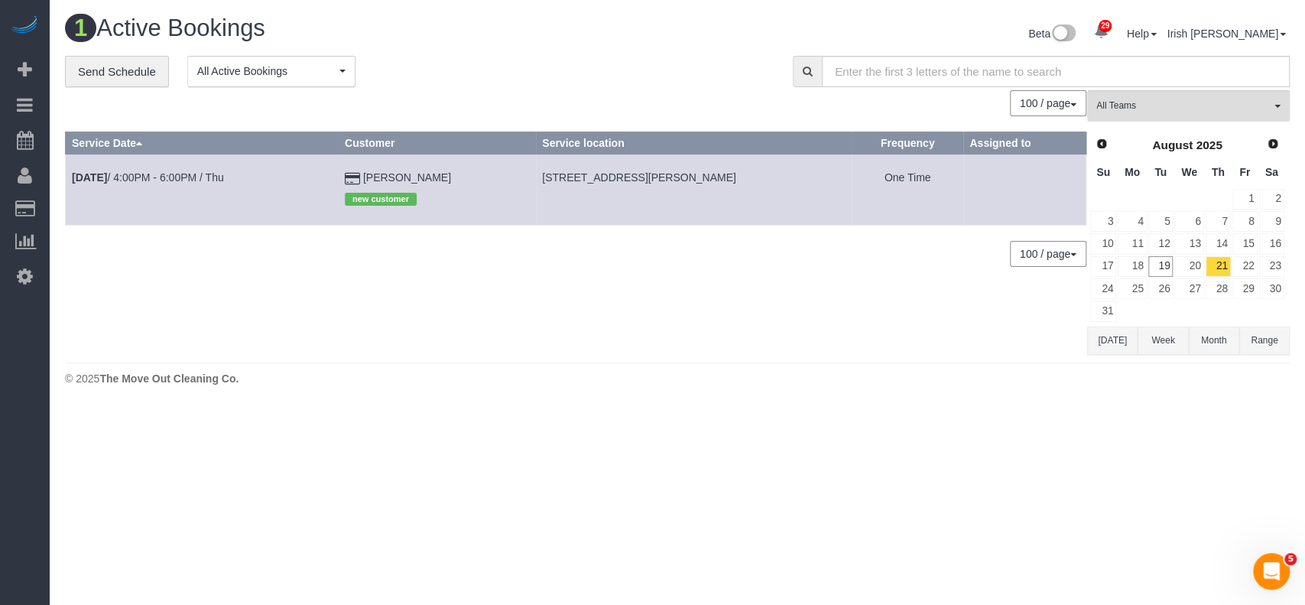
click at [186, 168] on td "[DATE] 4:00PM - 6:00PM / Thu" at bounding box center [202, 189] width 273 height 70
drag, startPoint x: 188, startPoint y: 176, endPoint x: 486, endPoint y: 10, distance: 340.6
click at [188, 177] on link "[DATE] 4:00PM - 6:00PM / Thu" at bounding box center [148, 177] width 152 height 12
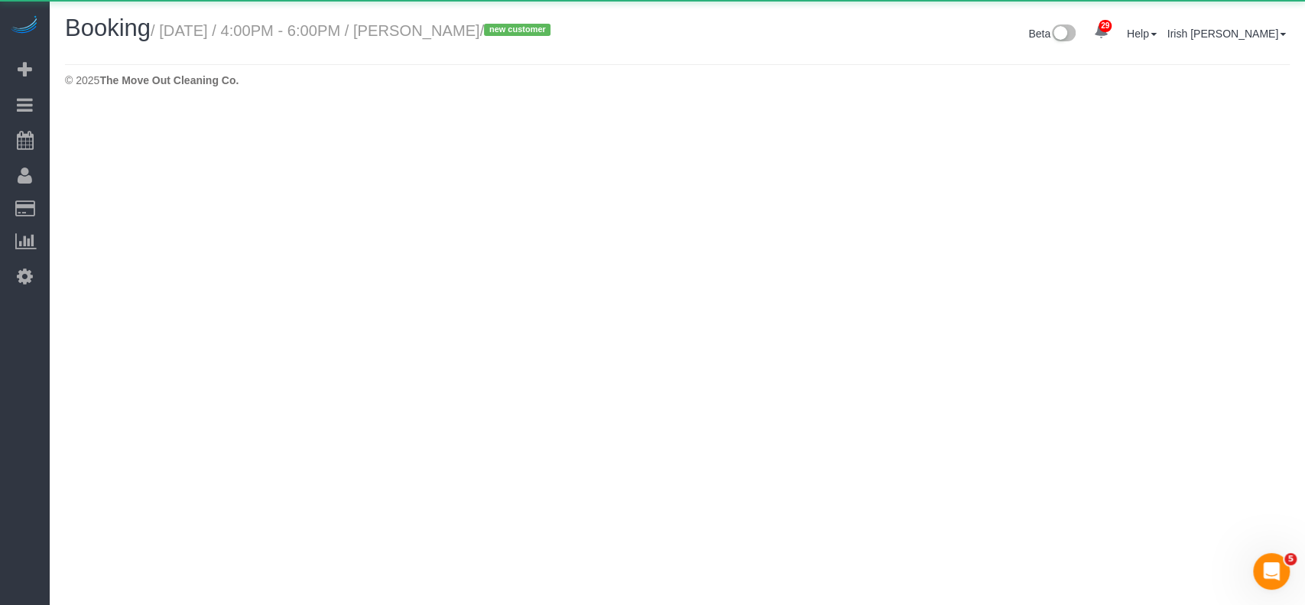
select select "[GEOGRAPHIC_DATA]"
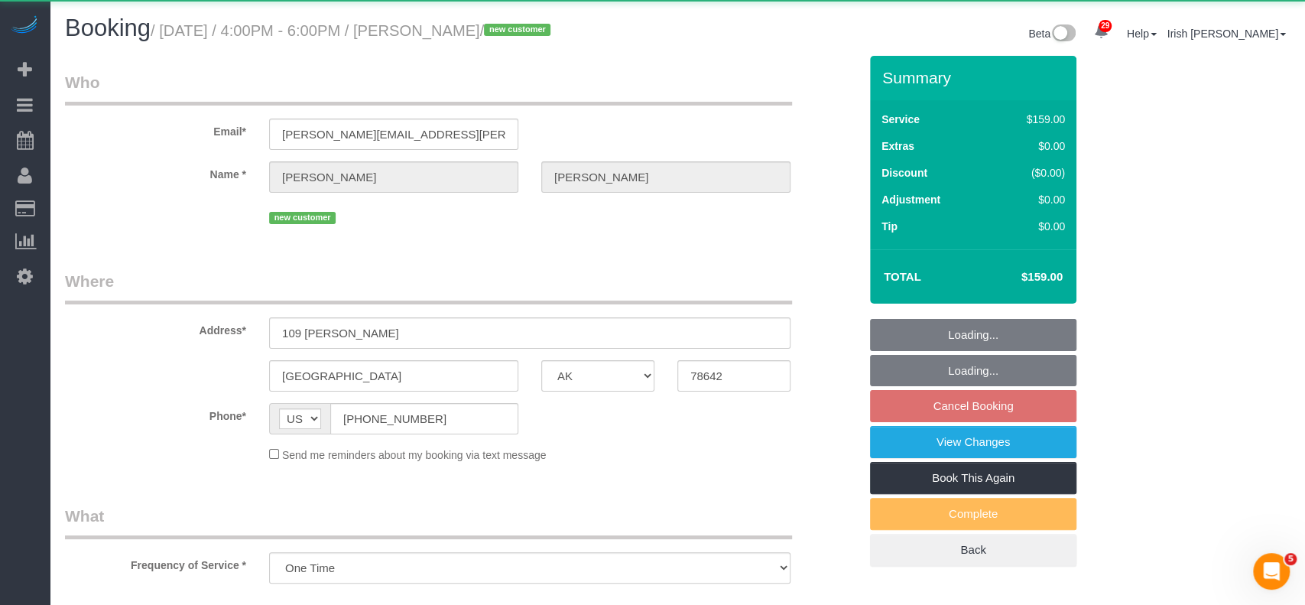
select select "object:9535"
select select "3"
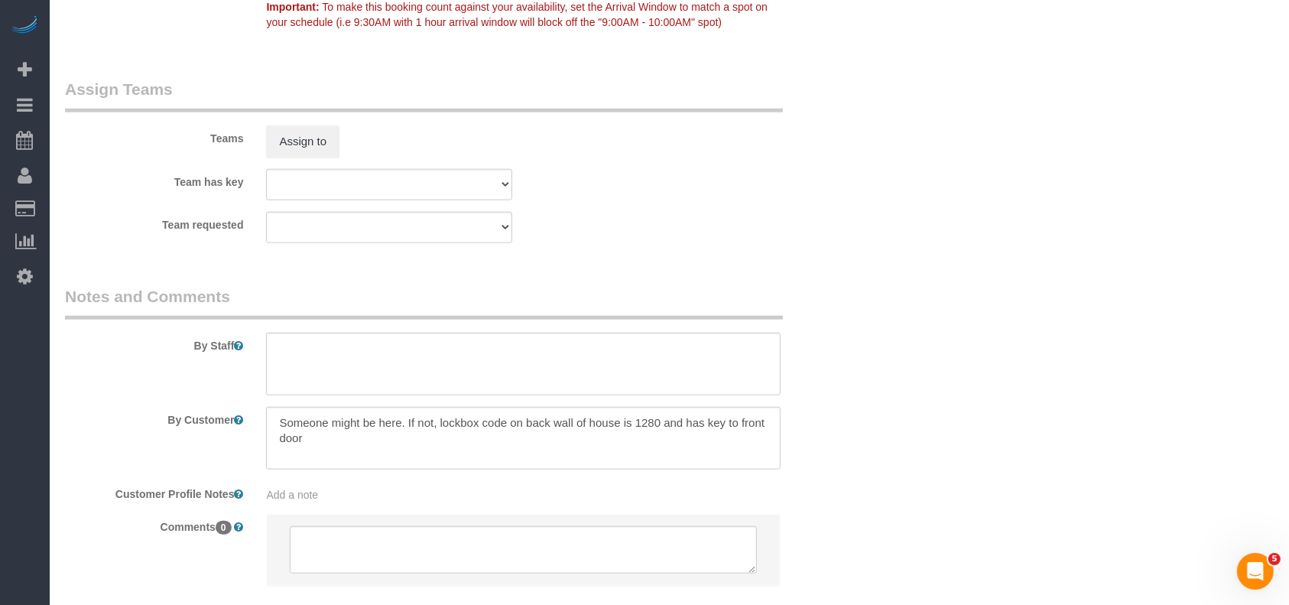
scroll to position [1649, 0]
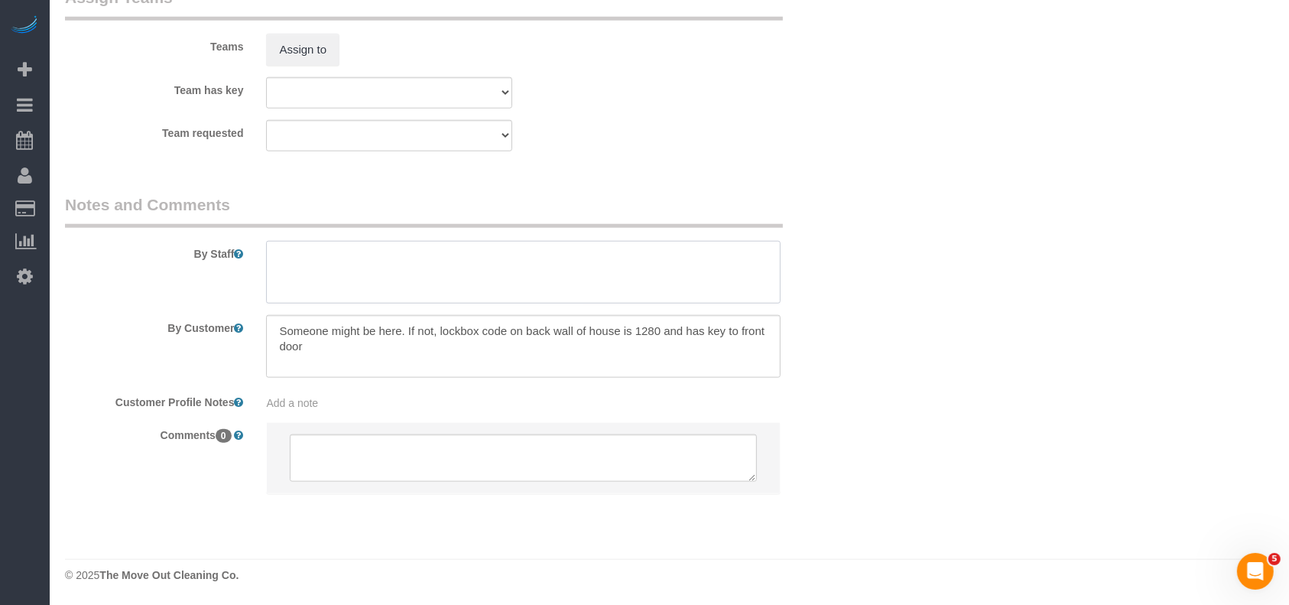
click at [300, 245] on textarea at bounding box center [523, 272] width 515 height 63
paste textarea "[PERSON_NAME]"
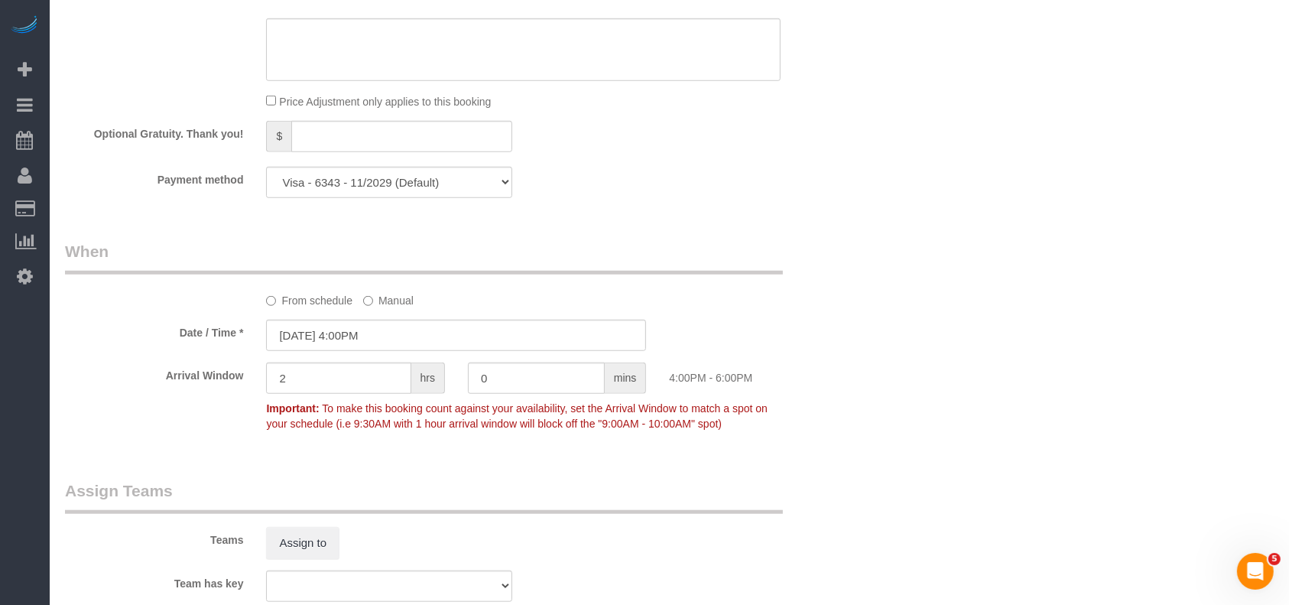
scroll to position [936, 0]
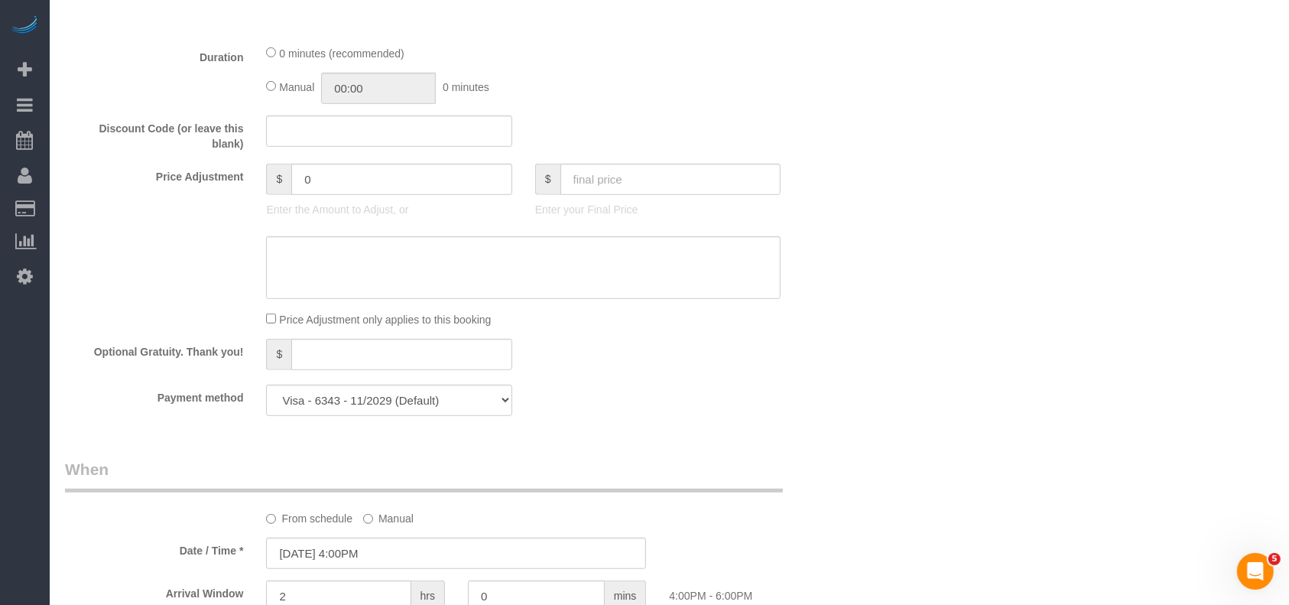
type textarea "* agent is [PERSON_NAME]"
drag, startPoint x: 355, startPoint y: 180, endPoint x: 171, endPoint y: 168, distance: 183.9
click at [171, 168] on div "Price Adjustment $ 0 Enter the Amount to Adjust, or $ Enter your Final Price" at bounding box center [457, 194] width 806 height 61
paste input "5"
type input "45"
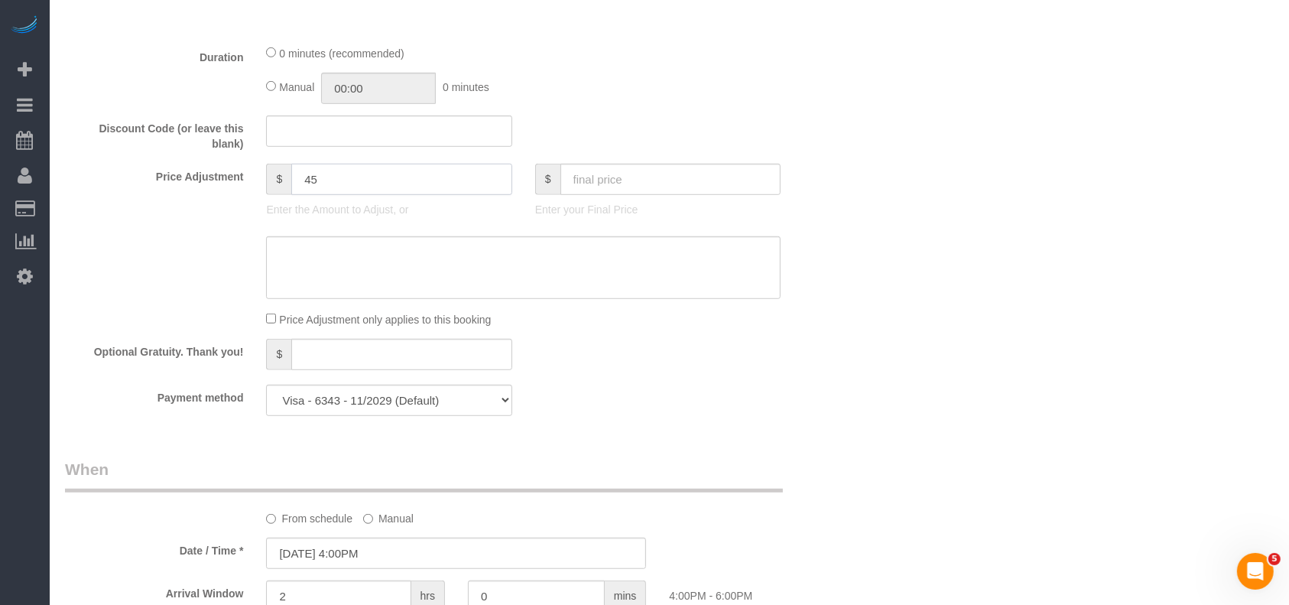
drag, startPoint x: 355, startPoint y: 172, endPoint x: 239, endPoint y: 169, distance: 115.5
click at [239, 169] on div "Price Adjustment $ 45 Enter the Amount to Adjust, or $ Enter your Final Price" at bounding box center [457, 194] width 806 height 61
click at [357, 270] on textarea at bounding box center [523, 267] width 515 height 63
paste textarea "45"
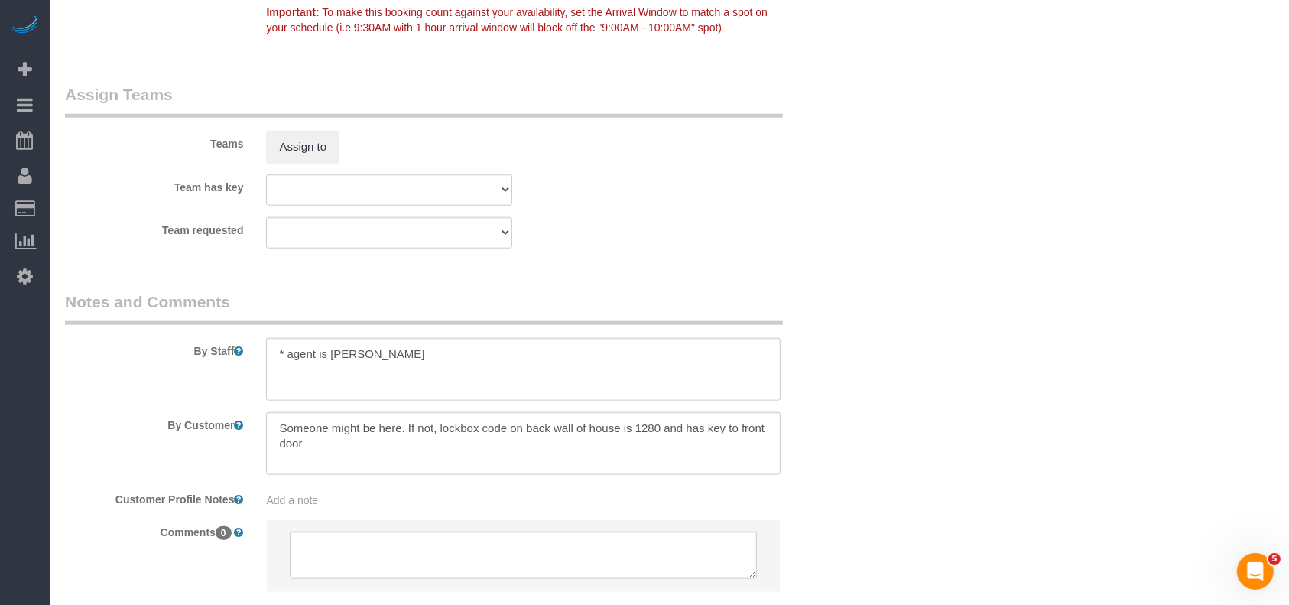
scroll to position [1649, 0]
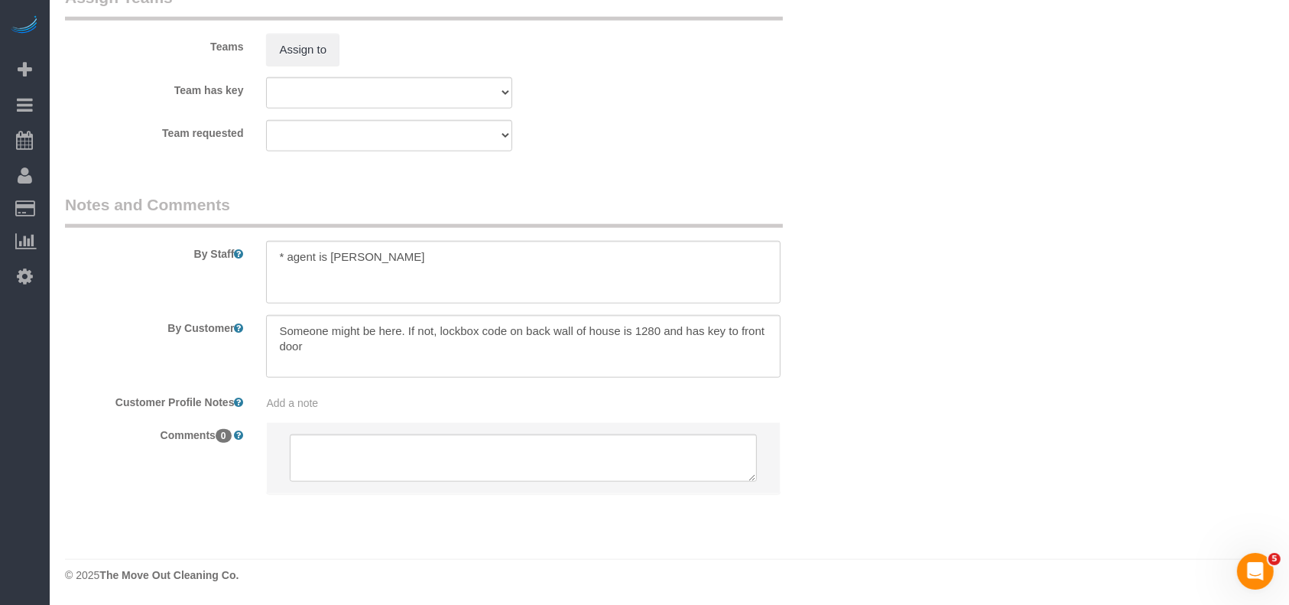
type textarea "$45 travel fee"
click at [427, 264] on textarea at bounding box center [523, 272] width 515 height 63
type textarea "* agent is [PERSON_NAME] *afternoon cleaning"
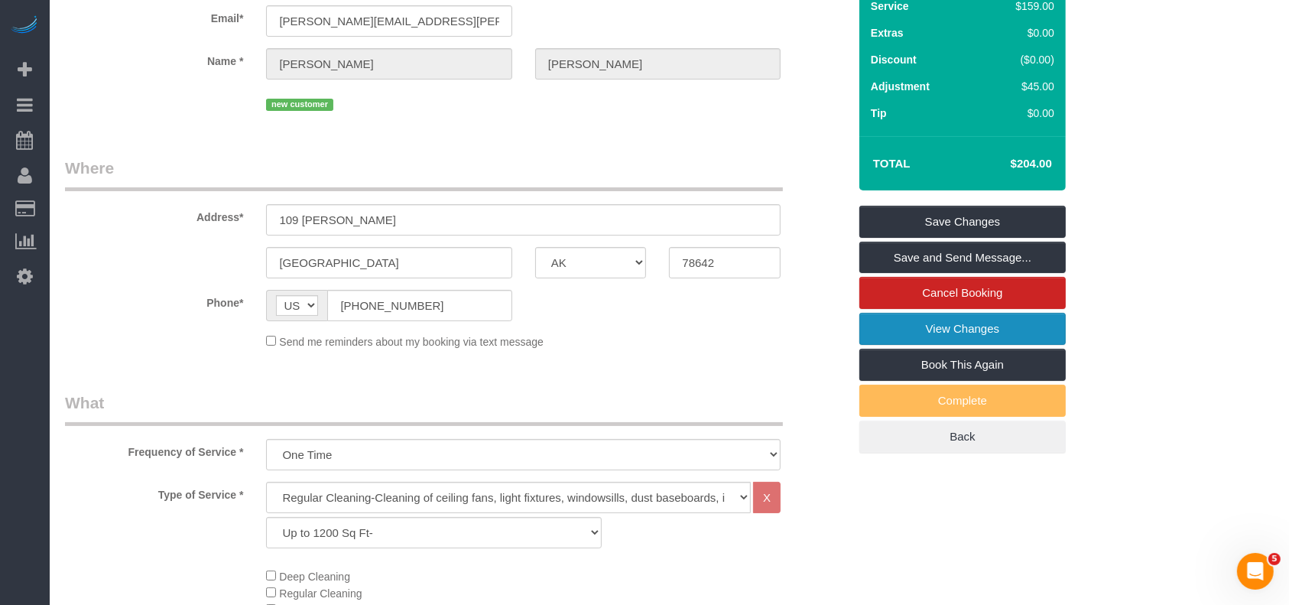
scroll to position [18, 0]
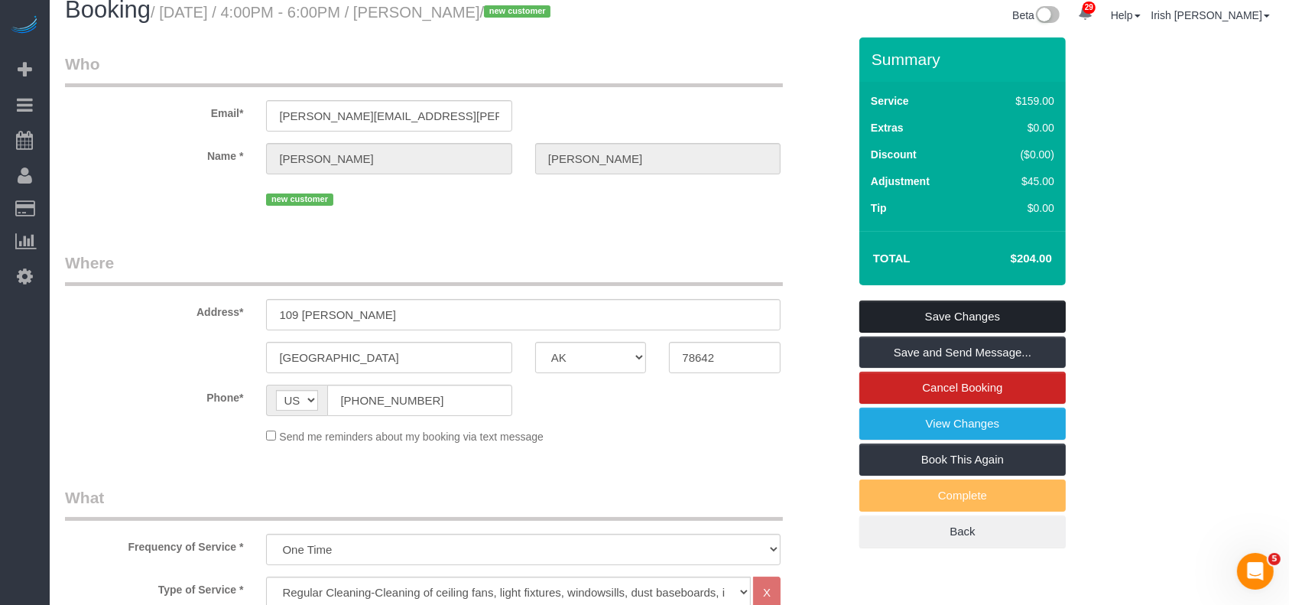
click at [1033, 315] on link "Save Changes" at bounding box center [962, 316] width 206 height 32
